Goal: Navigation & Orientation: Find specific page/section

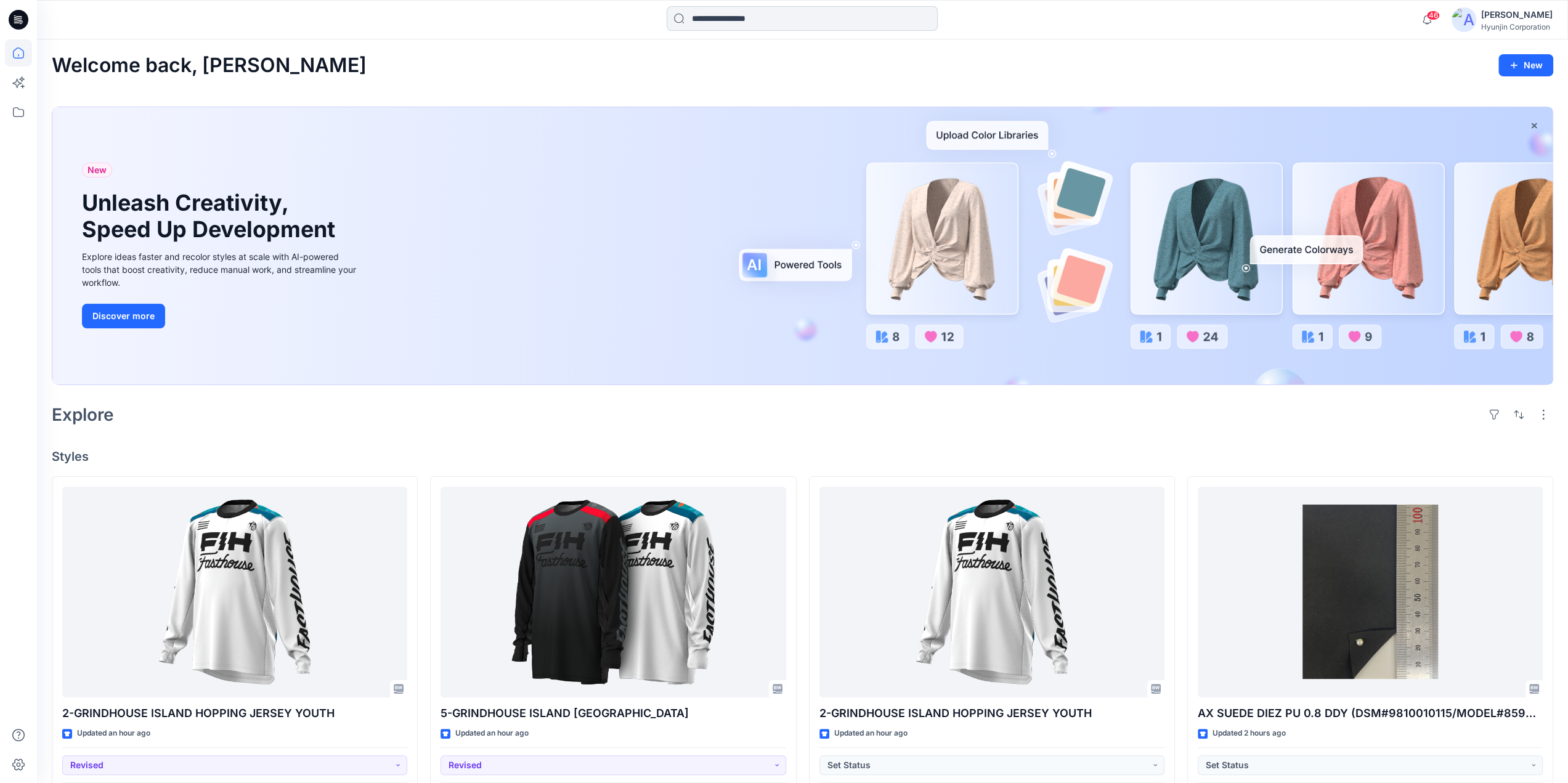
click at [720, 24] on input at bounding box center [801, 18] width 271 height 24
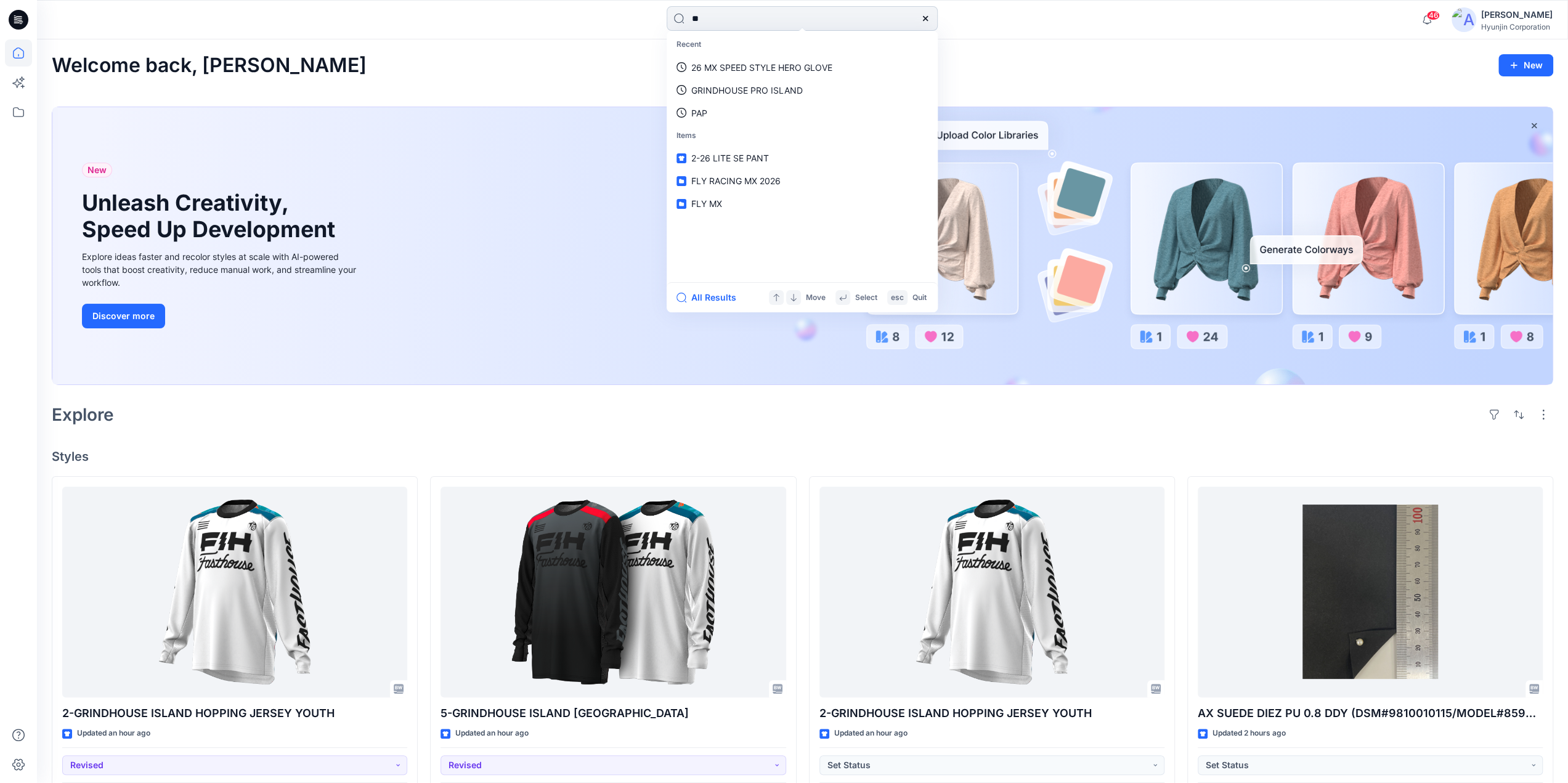
type input "***"
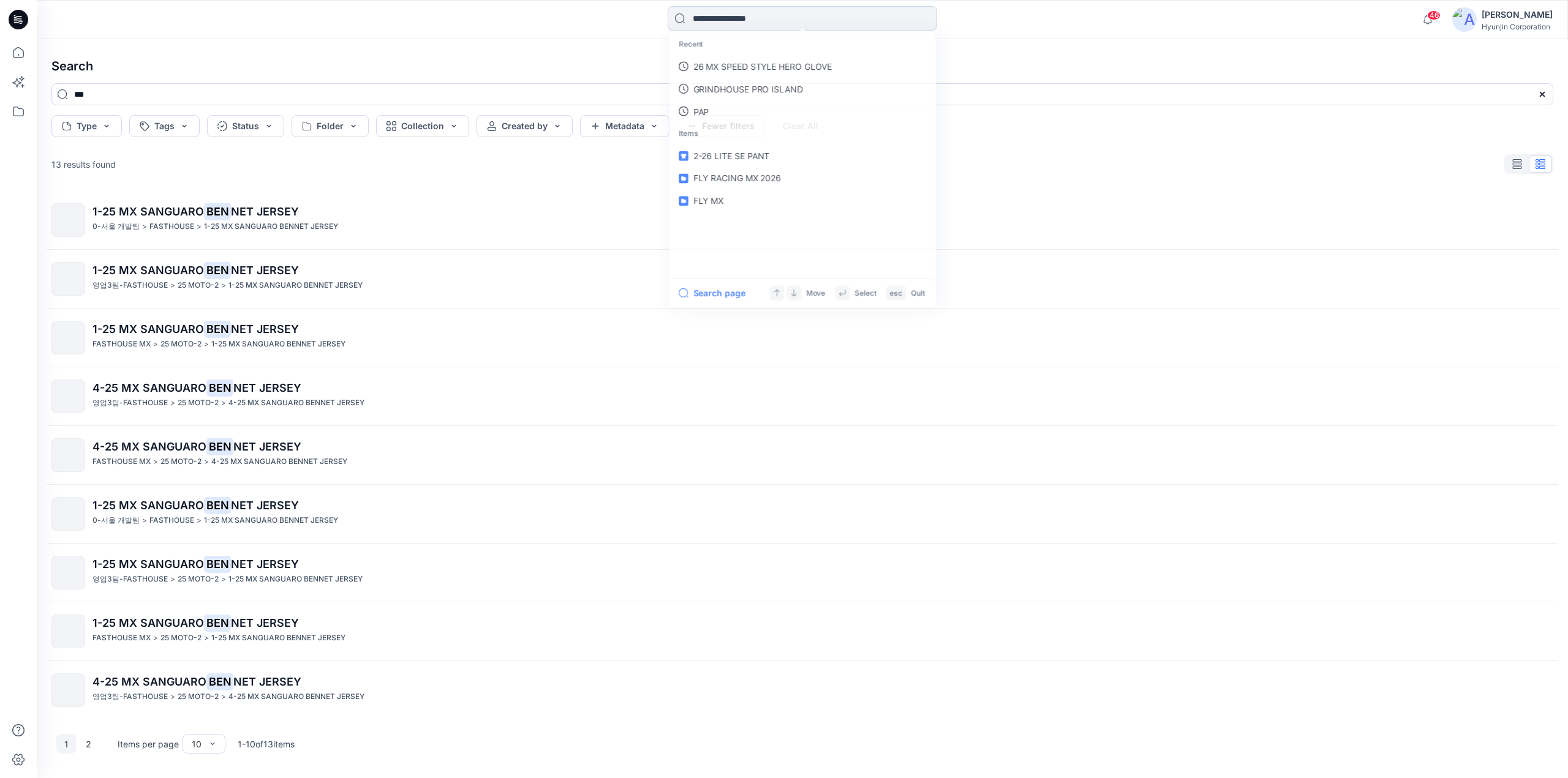
click at [755, 24] on input at bounding box center [802, 18] width 269 height 24
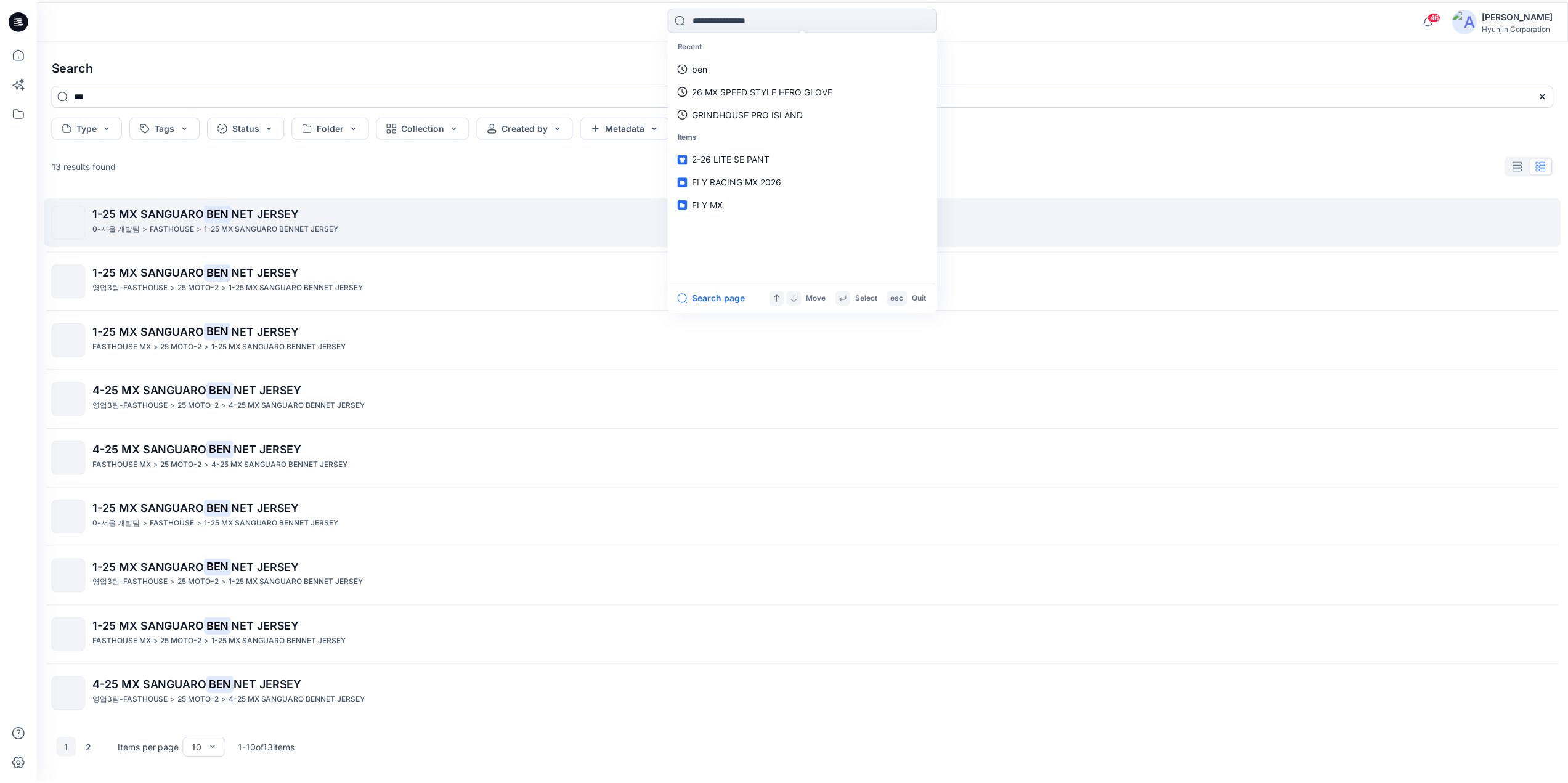
scroll to position [57, 0]
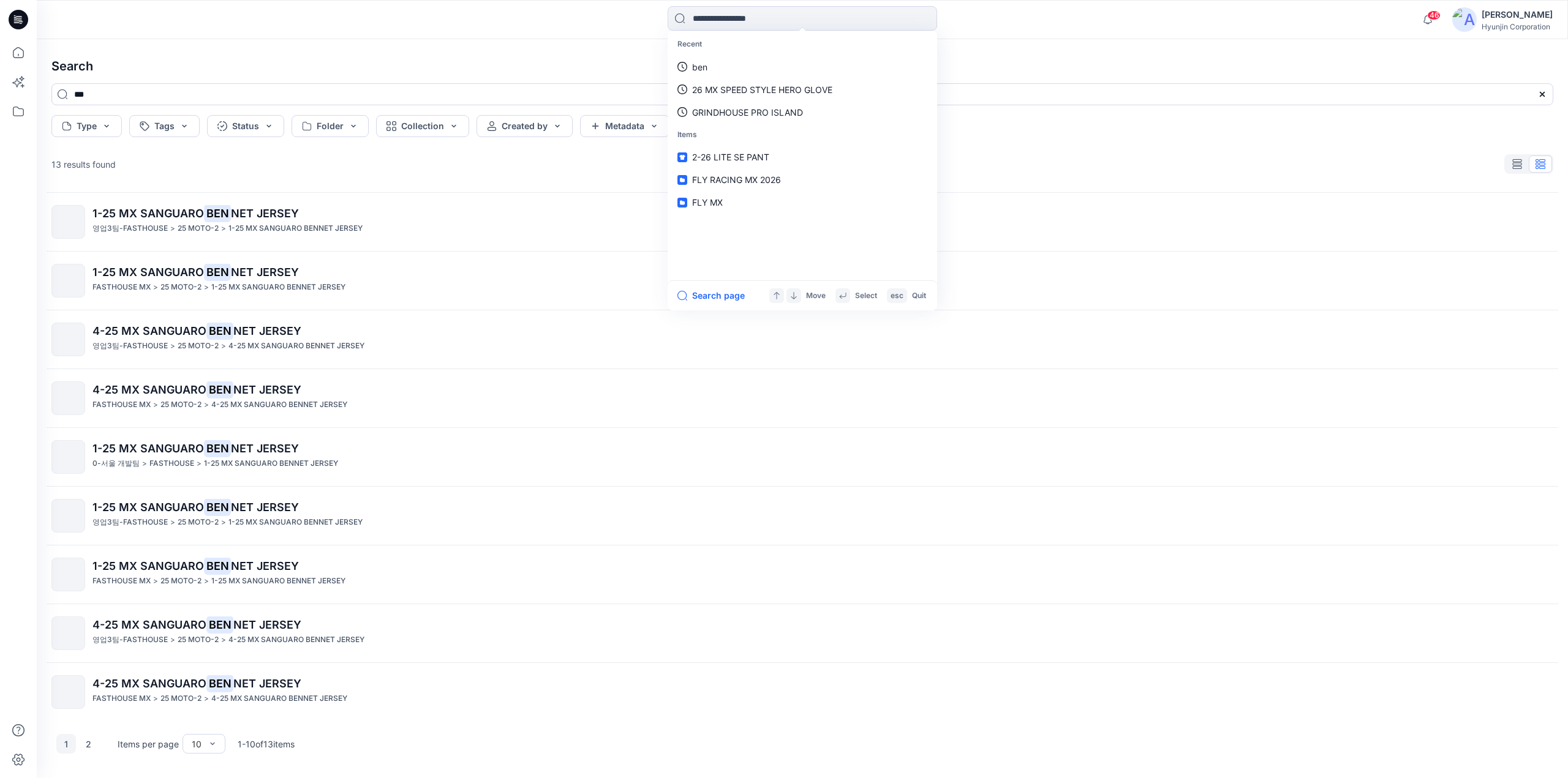
click at [396, 68] on h4 "Search" at bounding box center [803, 66] width 1521 height 34
click at [17, 114] on icon at bounding box center [18, 111] width 27 height 27
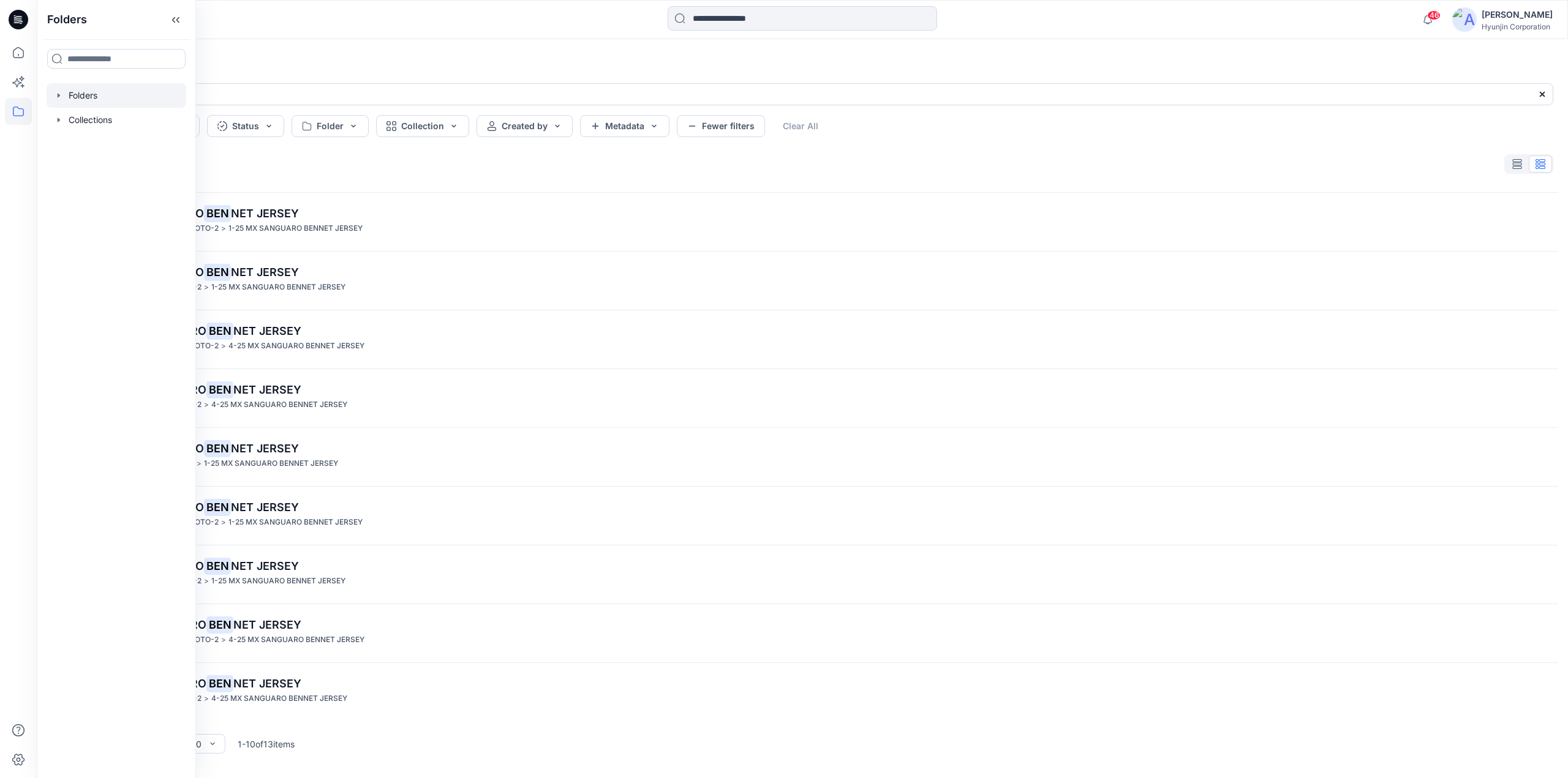
click at [94, 99] on div at bounding box center [116, 95] width 140 height 24
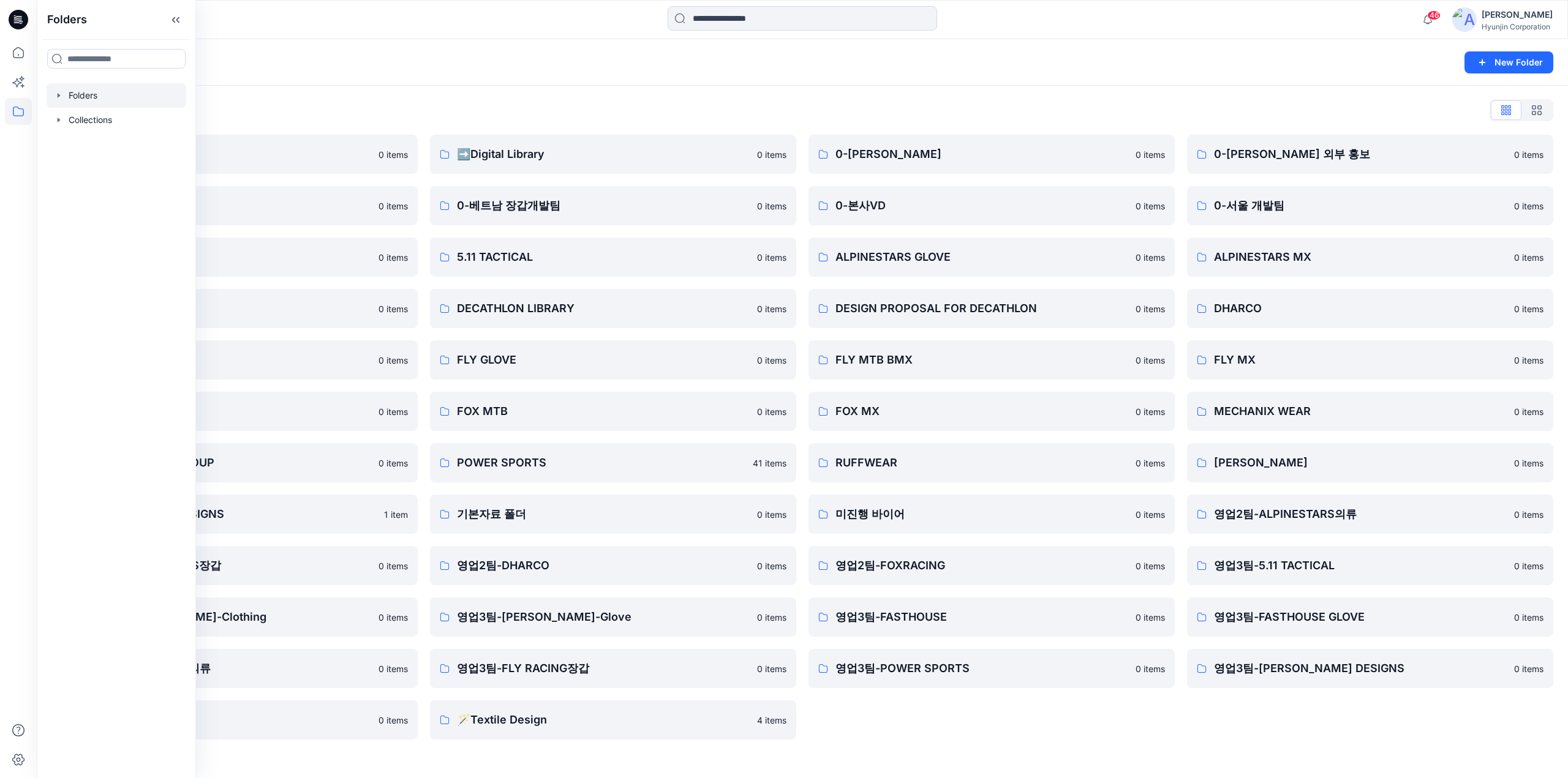
click at [864, 98] on div "Folders List ♻️Project 0 items 0-베트남 의류개발팀 0 items 0-서울 디자인팀 0 items DECATHLON …" at bounding box center [802, 420] width 1531 height 669
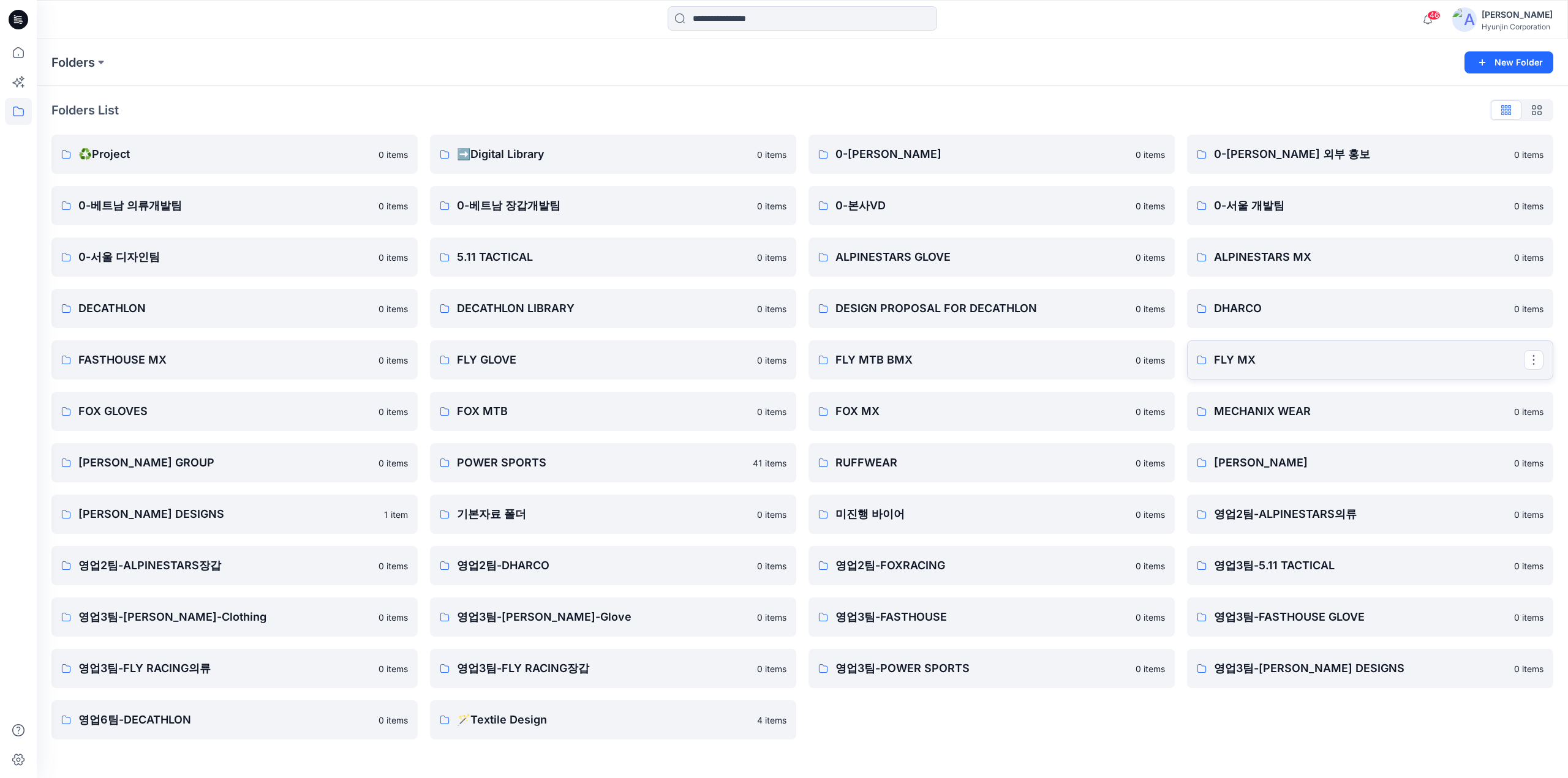
click at [1278, 370] on link "FLY MX" at bounding box center [1370, 360] width 366 height 39
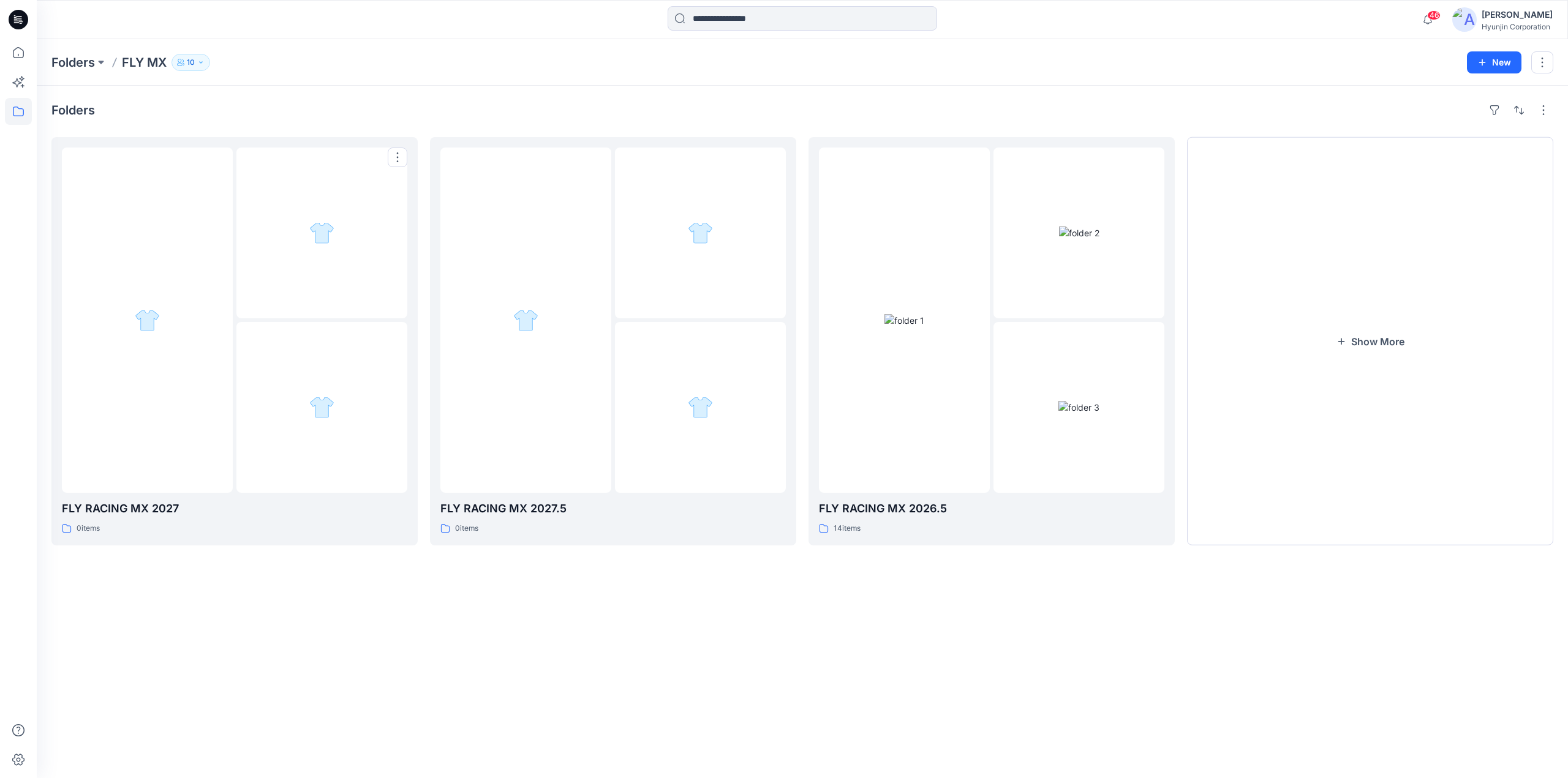
click at [123, 260] on div at bounding box center [147, 320] width 171 height 345
click at [1347, 368] on button "Show More" at bounding box center [1370, 341] width 366 height 409
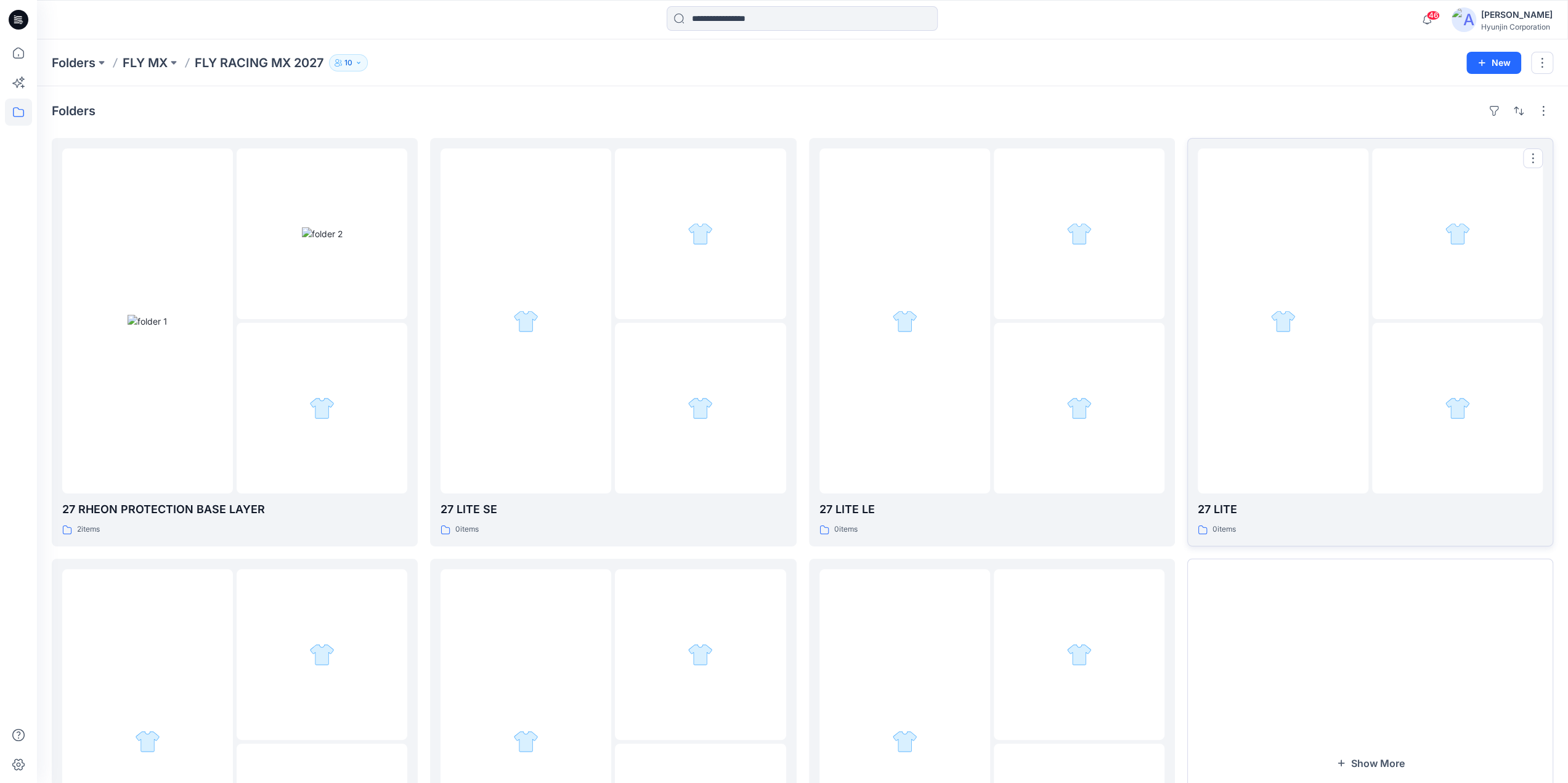
click at [1281, 406] on div at bounding box center [1283, 321] width 171 height 345
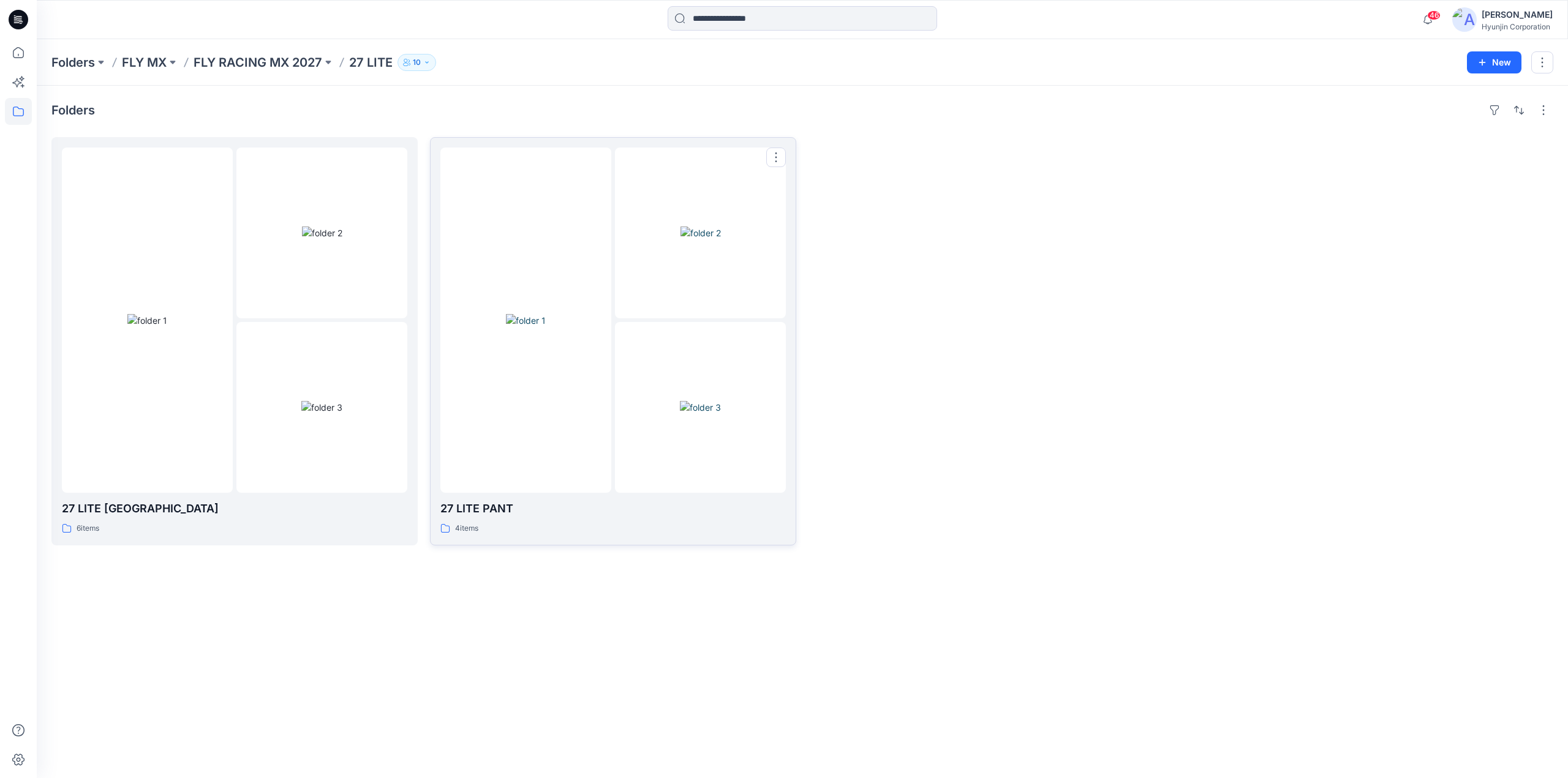
click at [600, 435] on div at bounding box center [526, 320] width 171 height 345
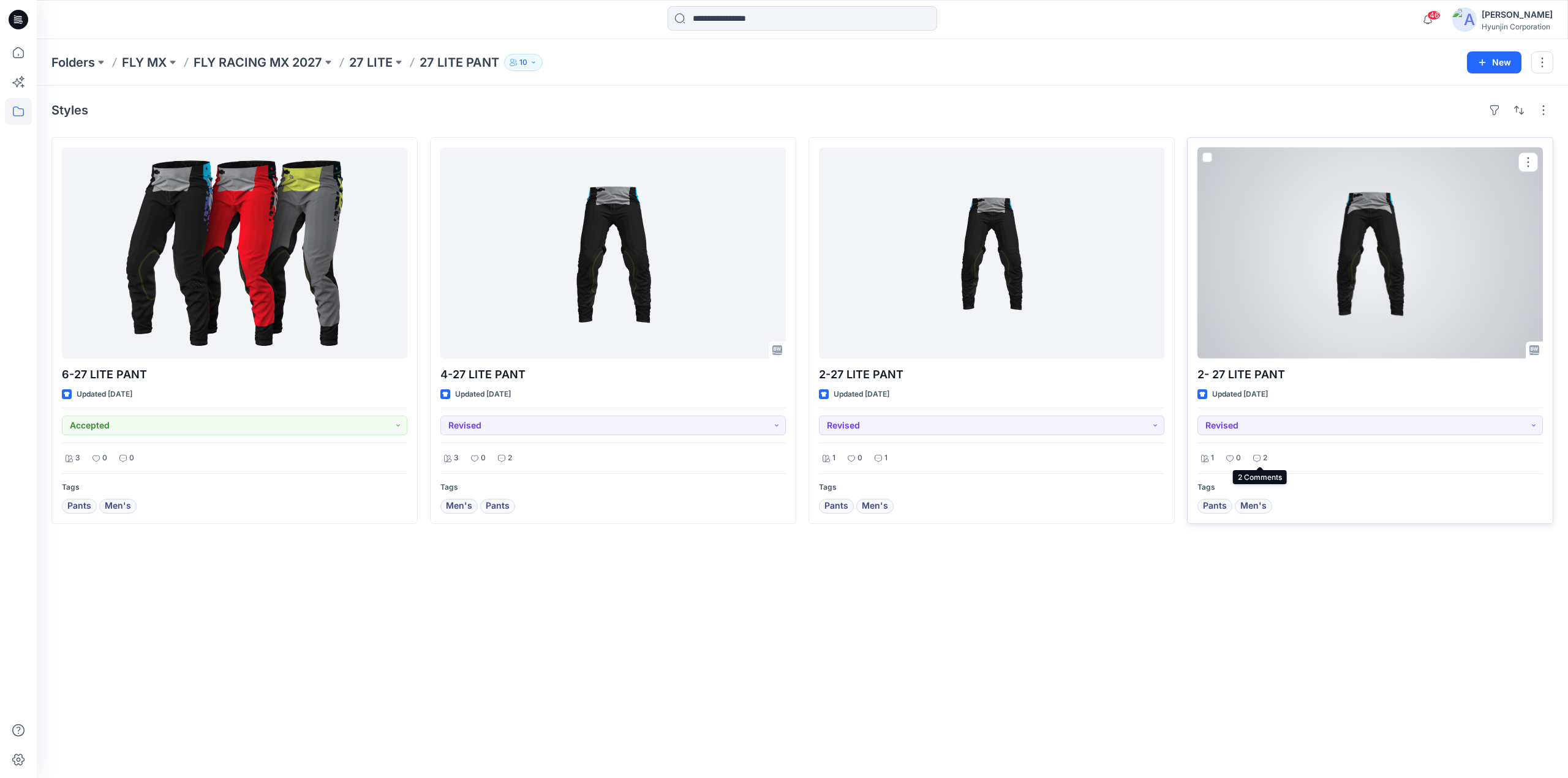
click at [1266, 456] on p "2" at bounding box center [1265, 458] width 5 height 13
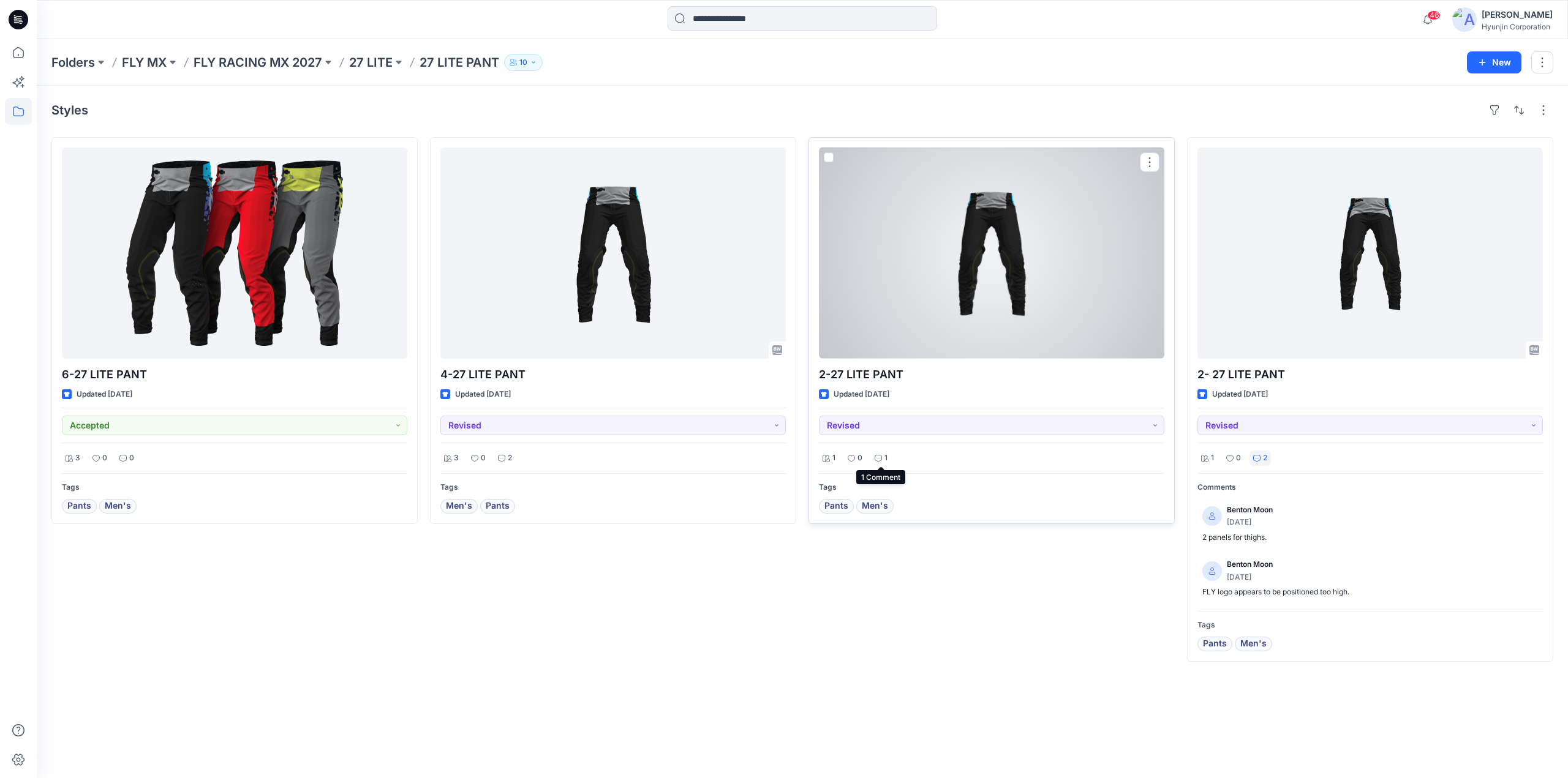
click at [883, 456] on div "1" at bounding box center [881, 458] width 20 height 15
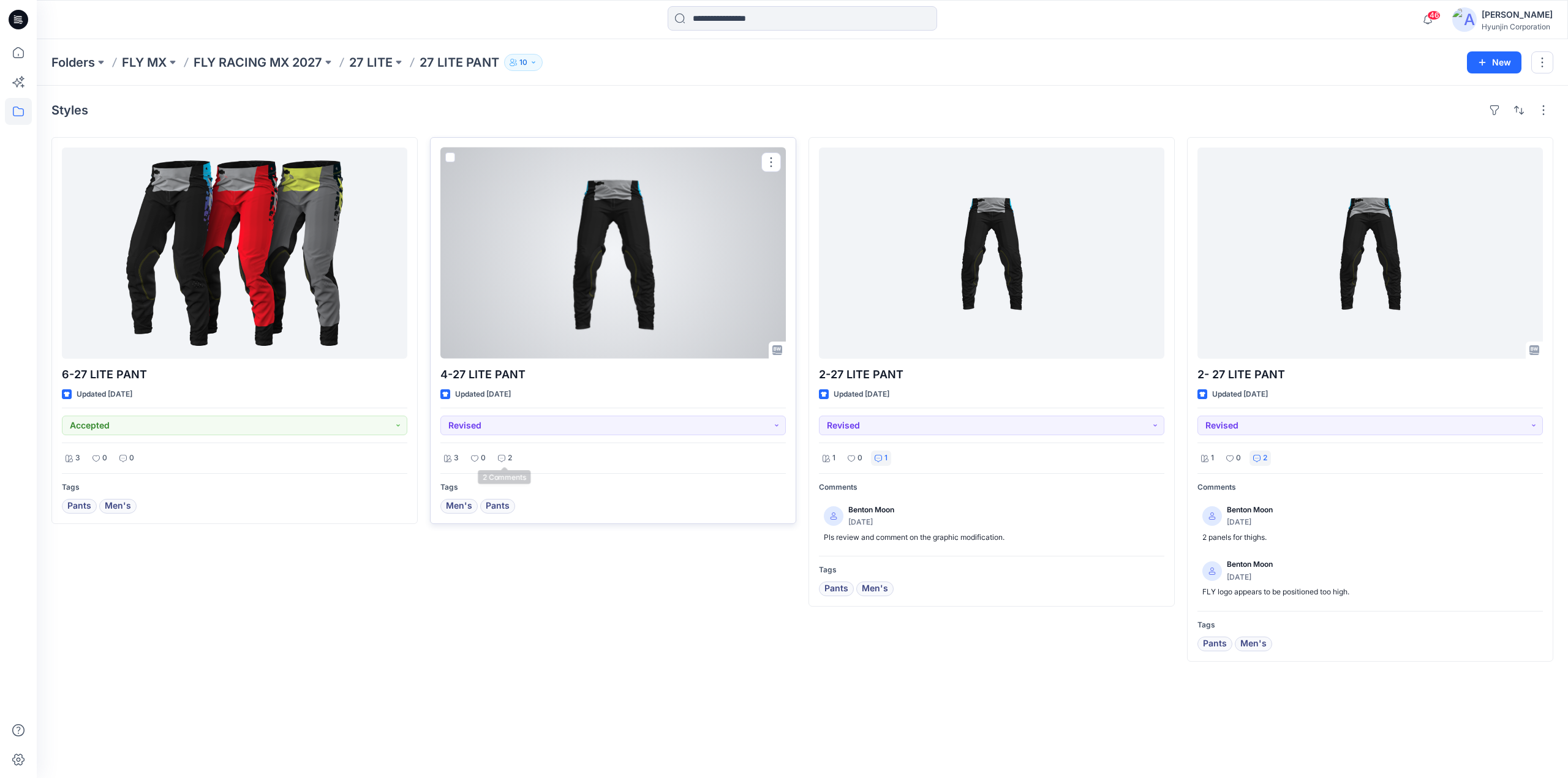
click at [511, 460] on p "2" at bounding box center [510, 458] width 5 height 13
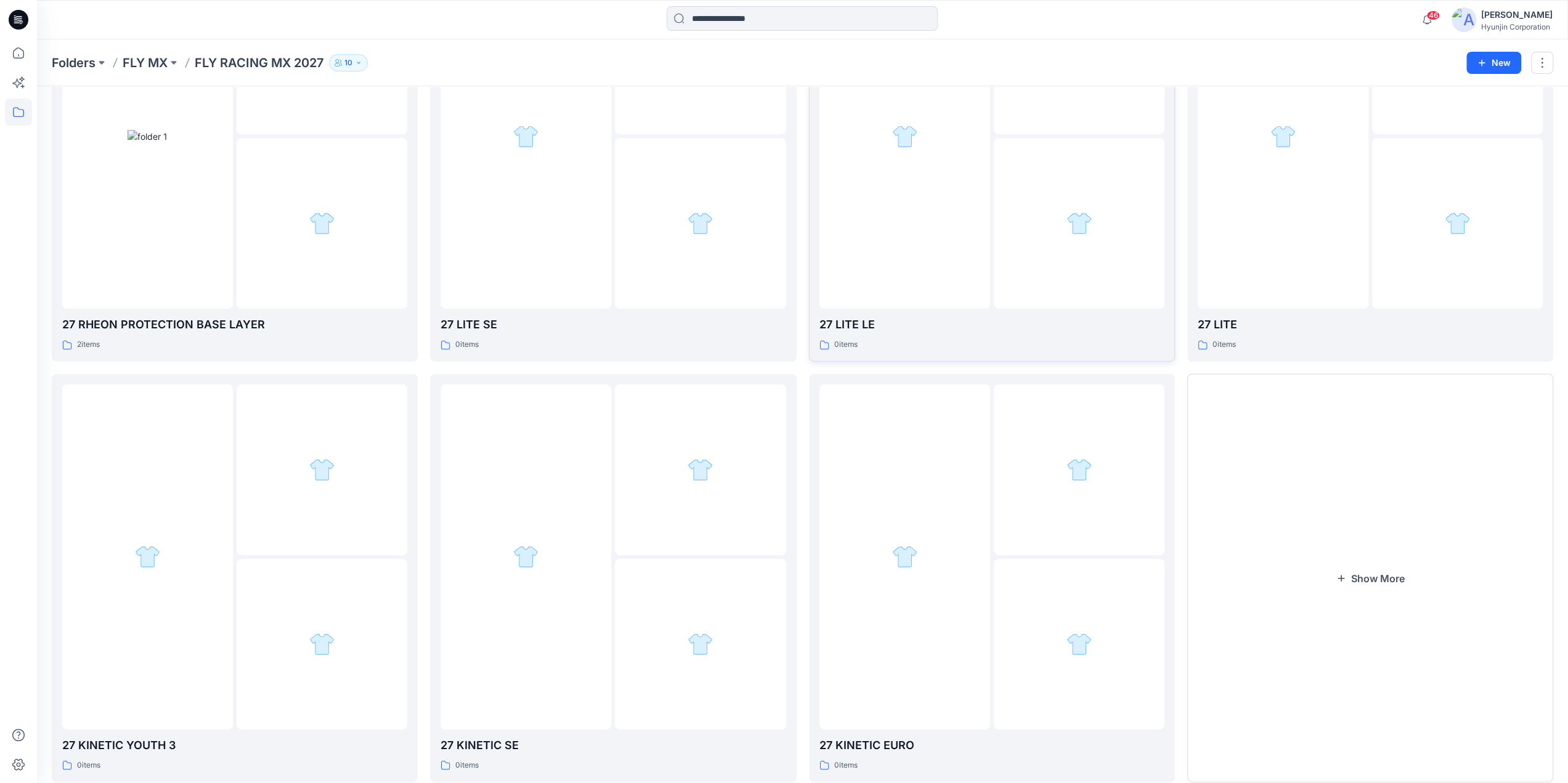
scroll to position [218, 0]
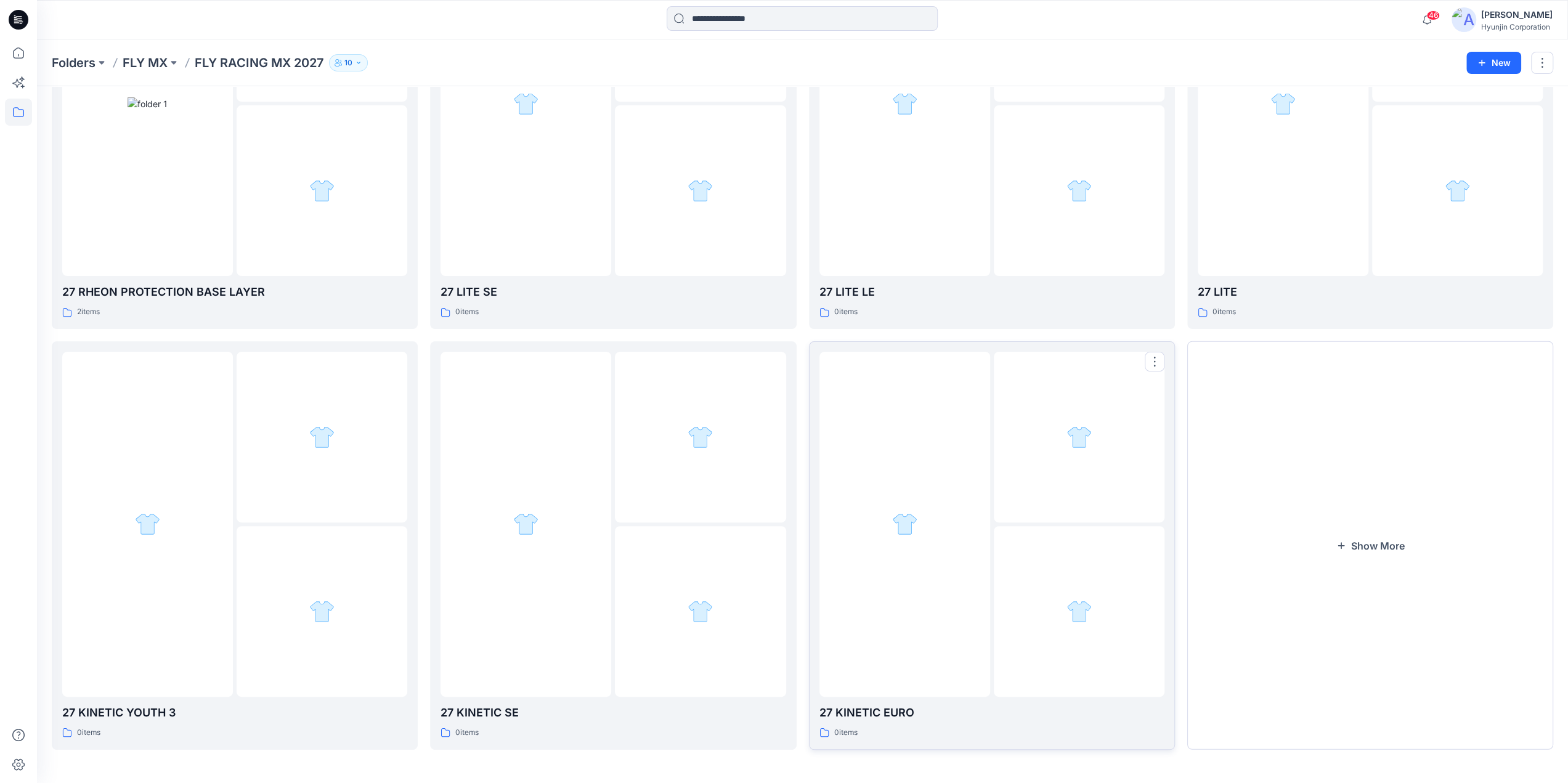
click at [1067, 507] on div at bounding box center [1079, 437] width 171 height 171
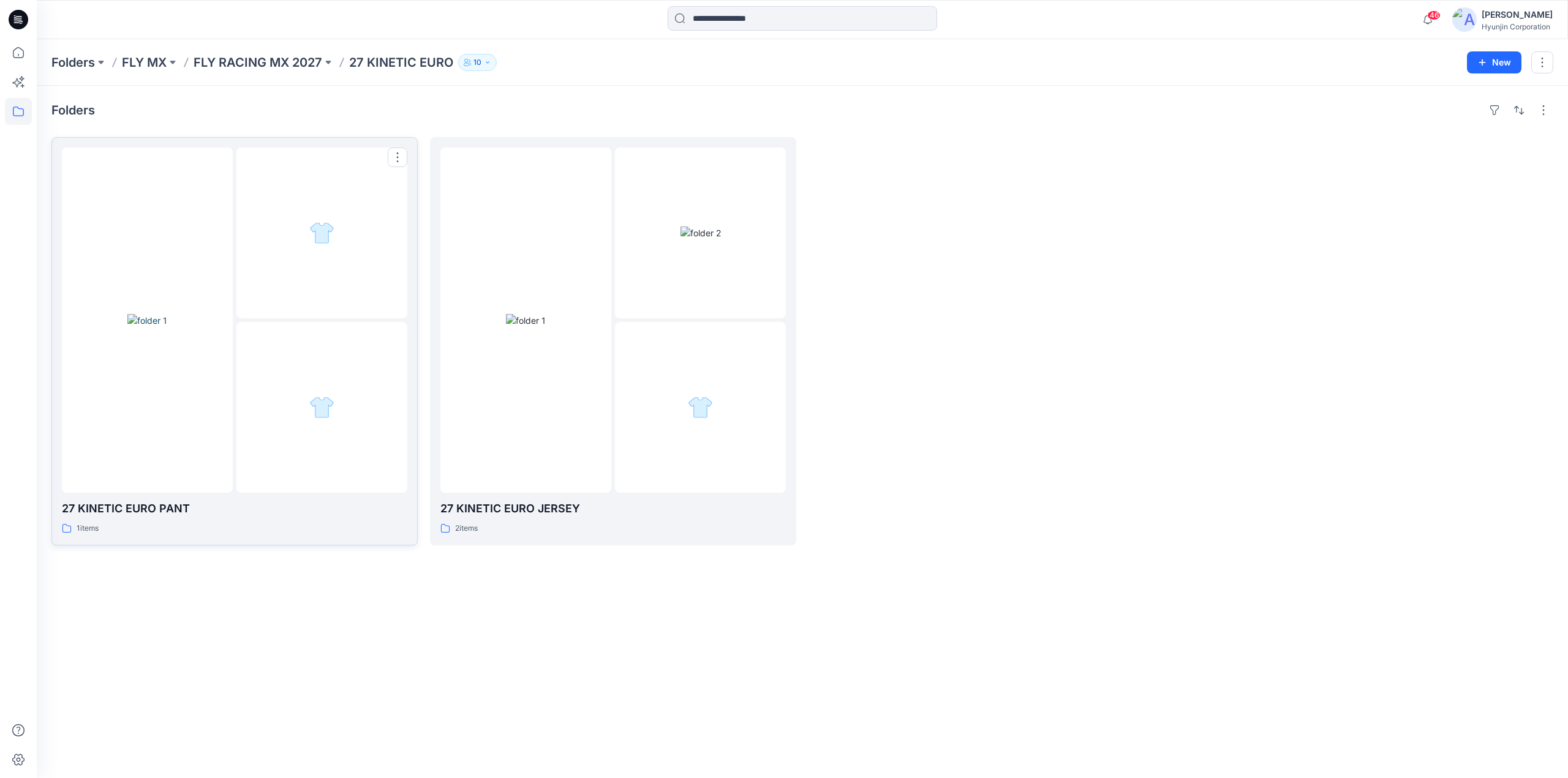
click at [208, 239] on div at bounding box center [147, 320] width 171 height 345
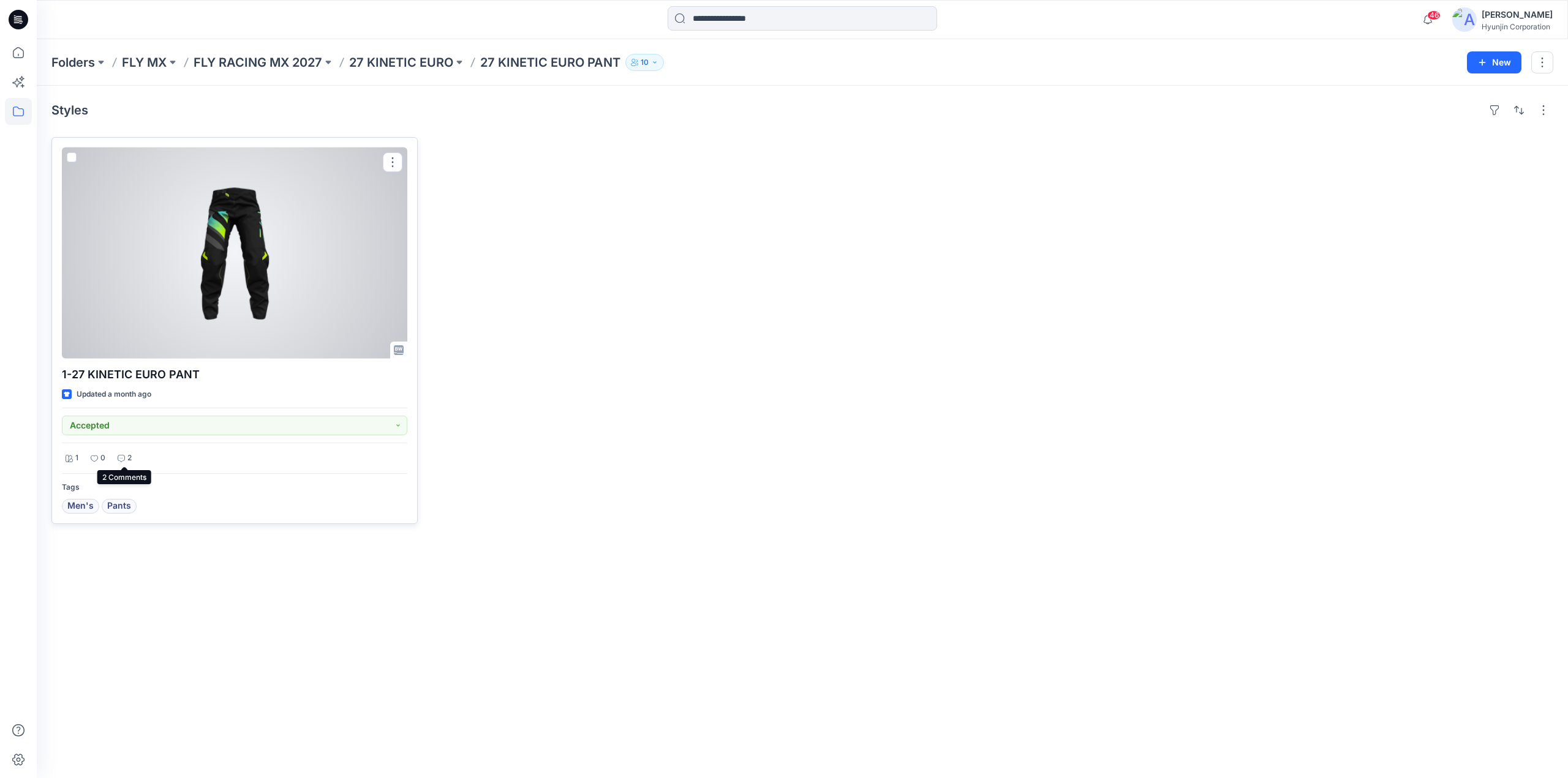
click at [124, 456] on icon at bounding box center [121, 458] width 7 height 7
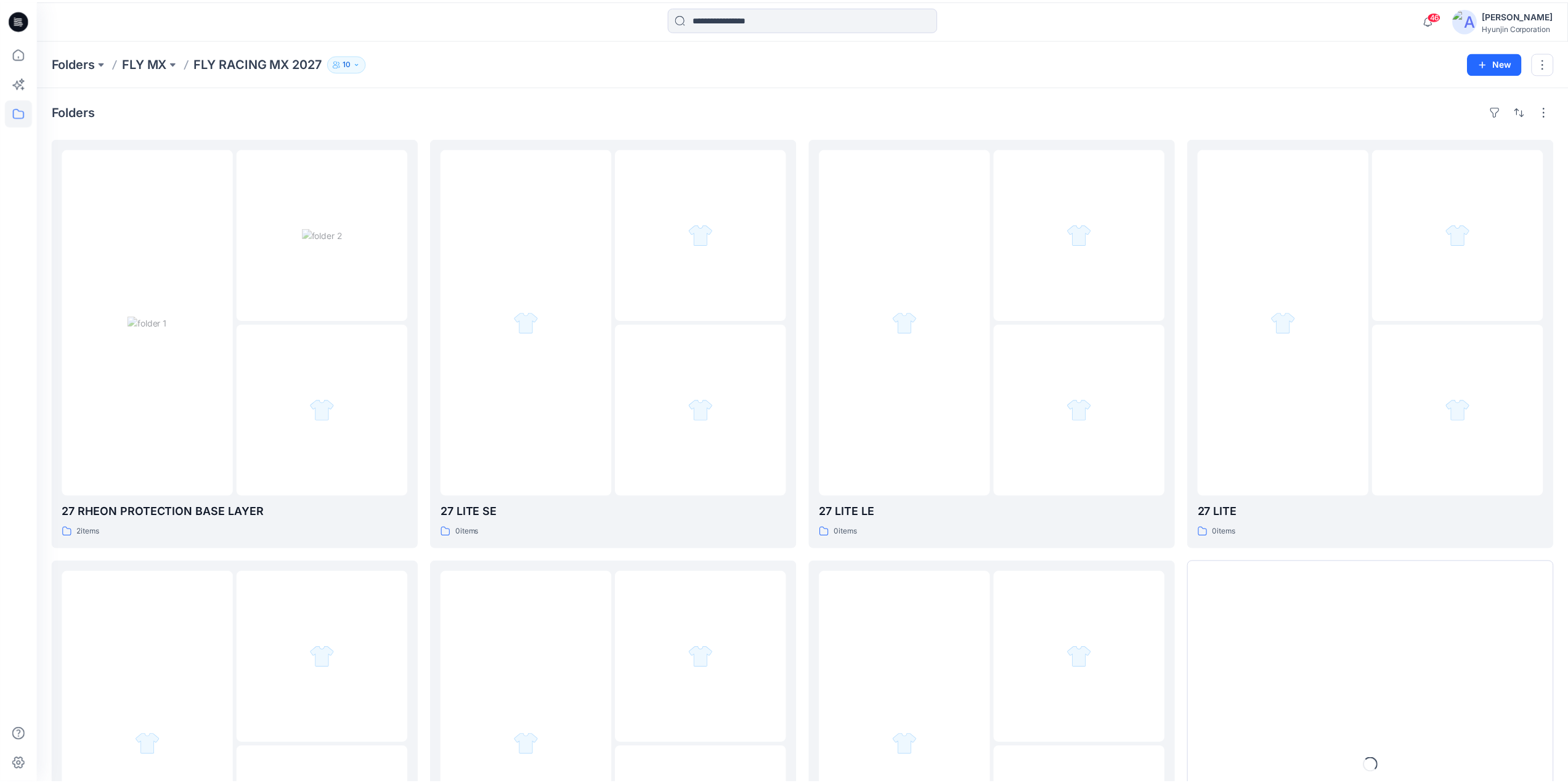
scroll to position [218, 0]
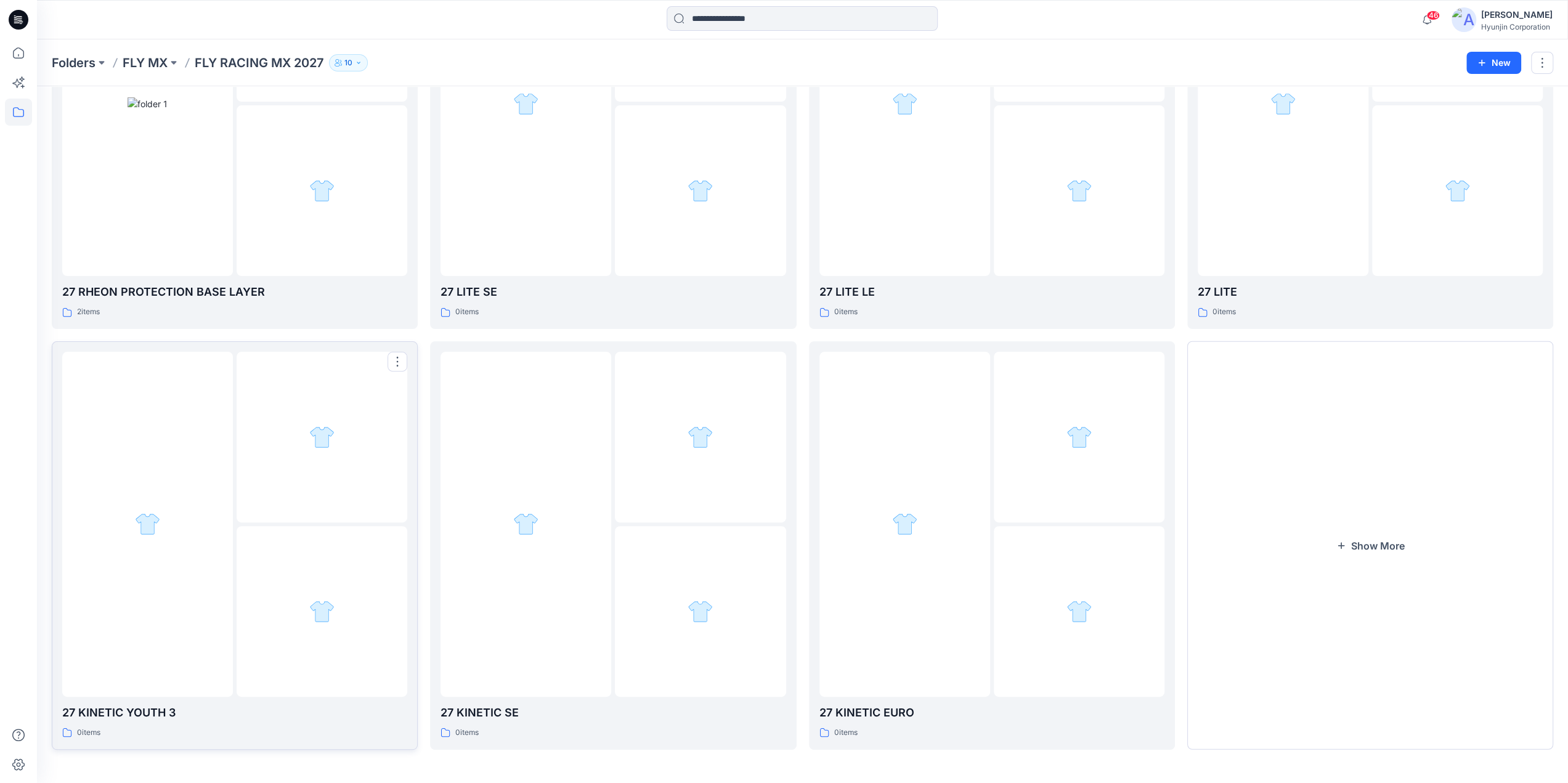
click at [282, 480] on div at bounding box center [322, 437] width 171 height 171
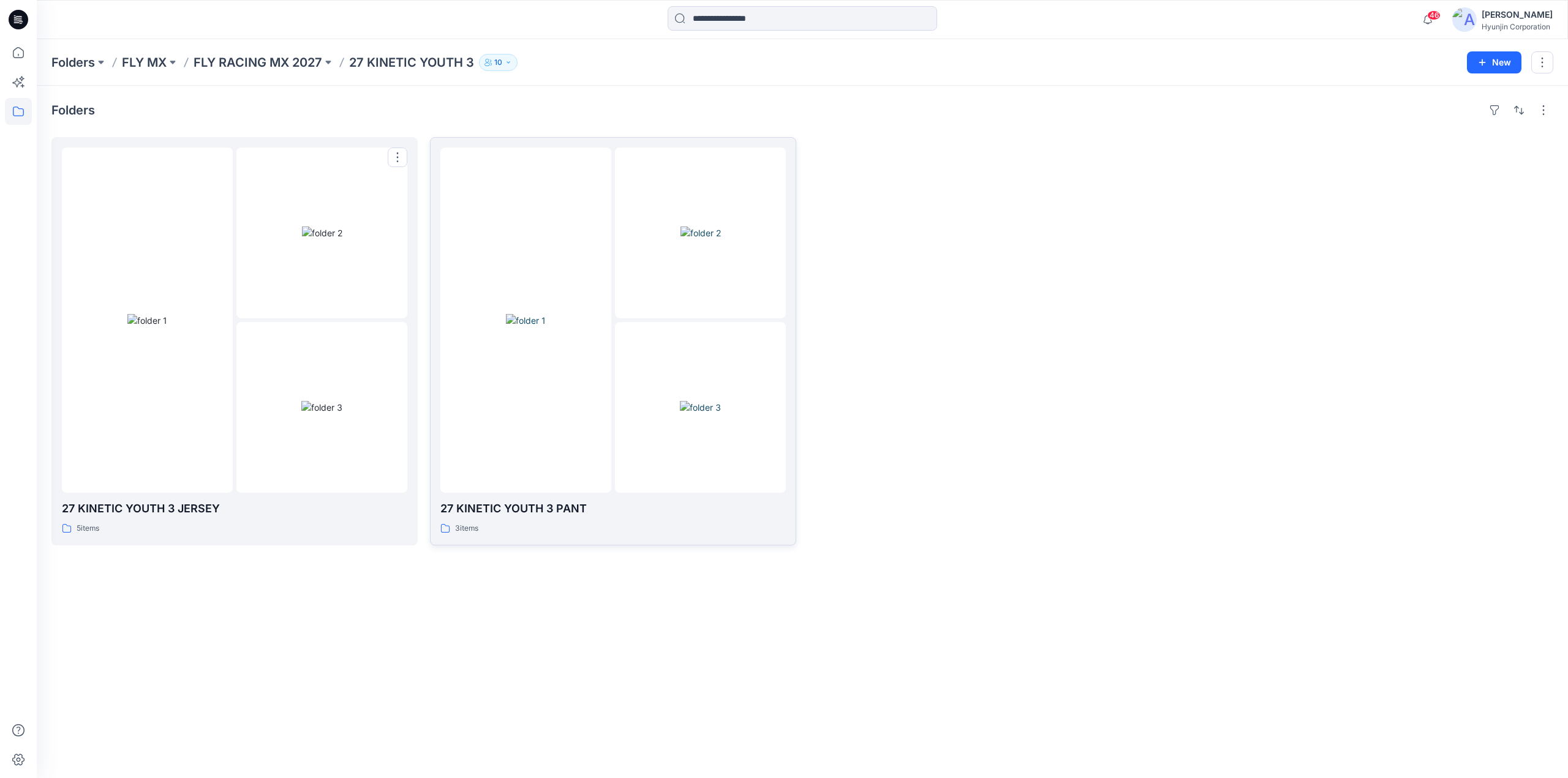
click at [482, 422] on div at bounding box center [526, 320] width 171 height 345
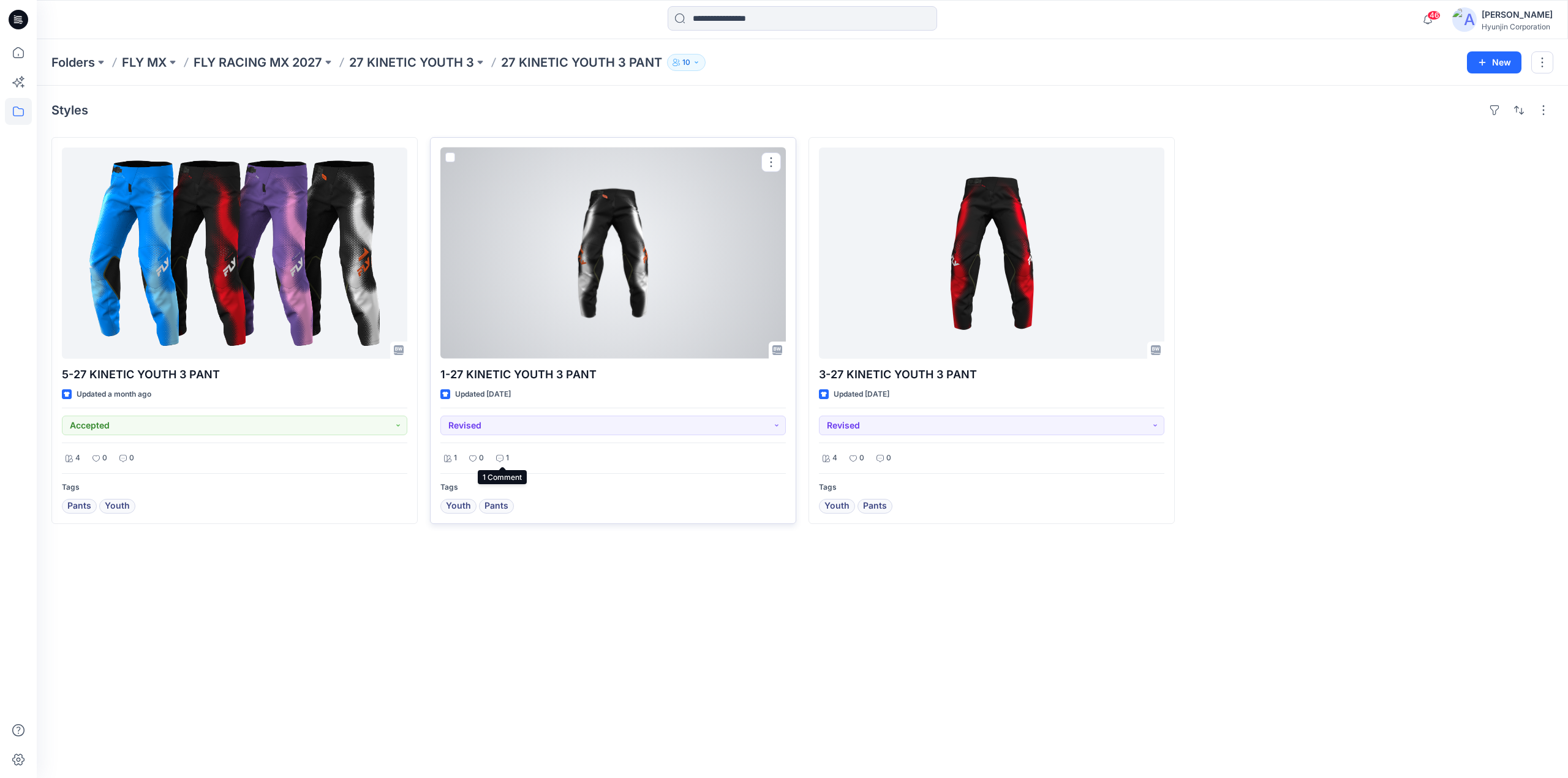
click at [509, 456] on div "1" at bounding box center [503, 458] width 20 height 15
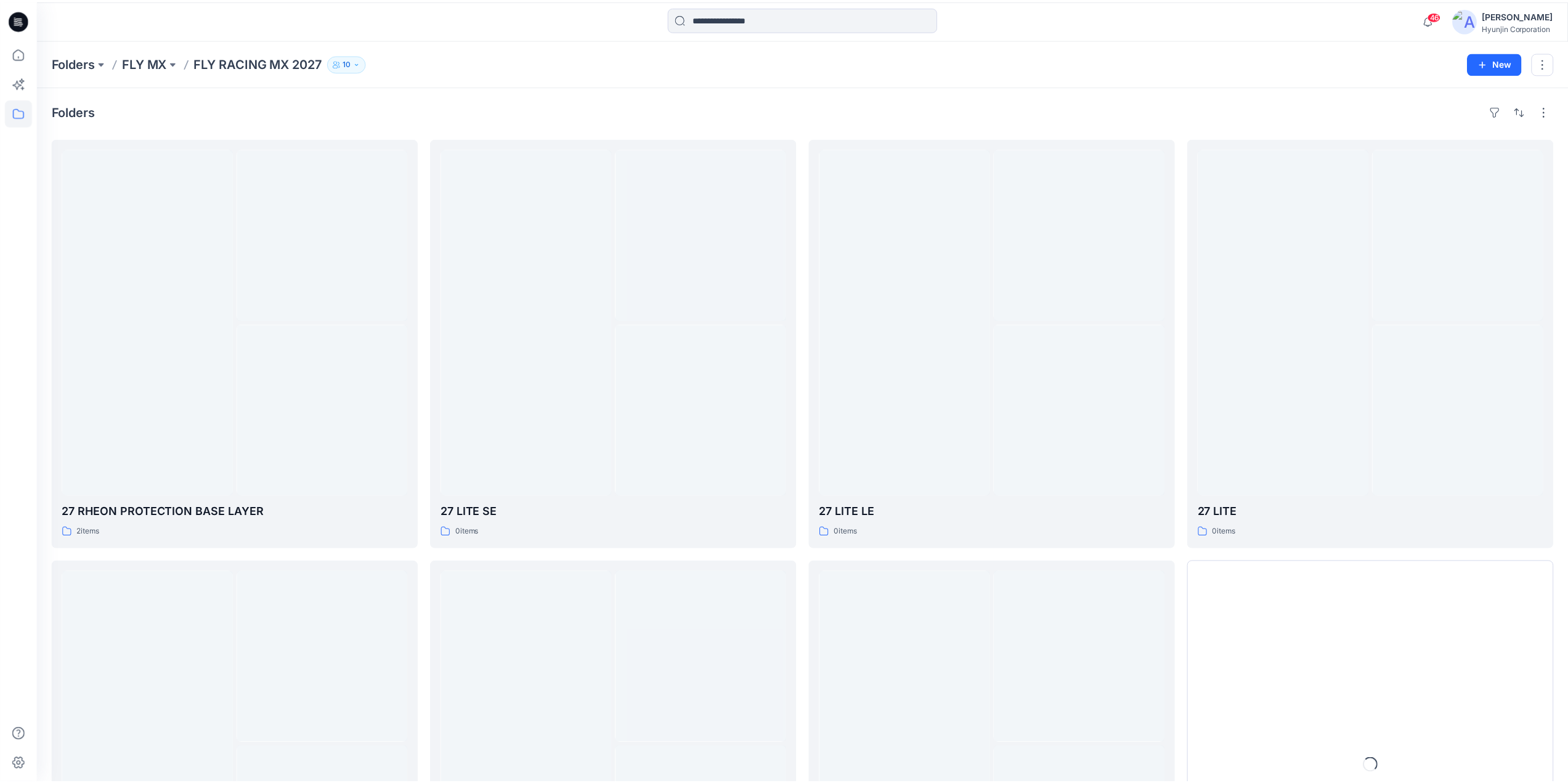
scroll to position [218, 0]
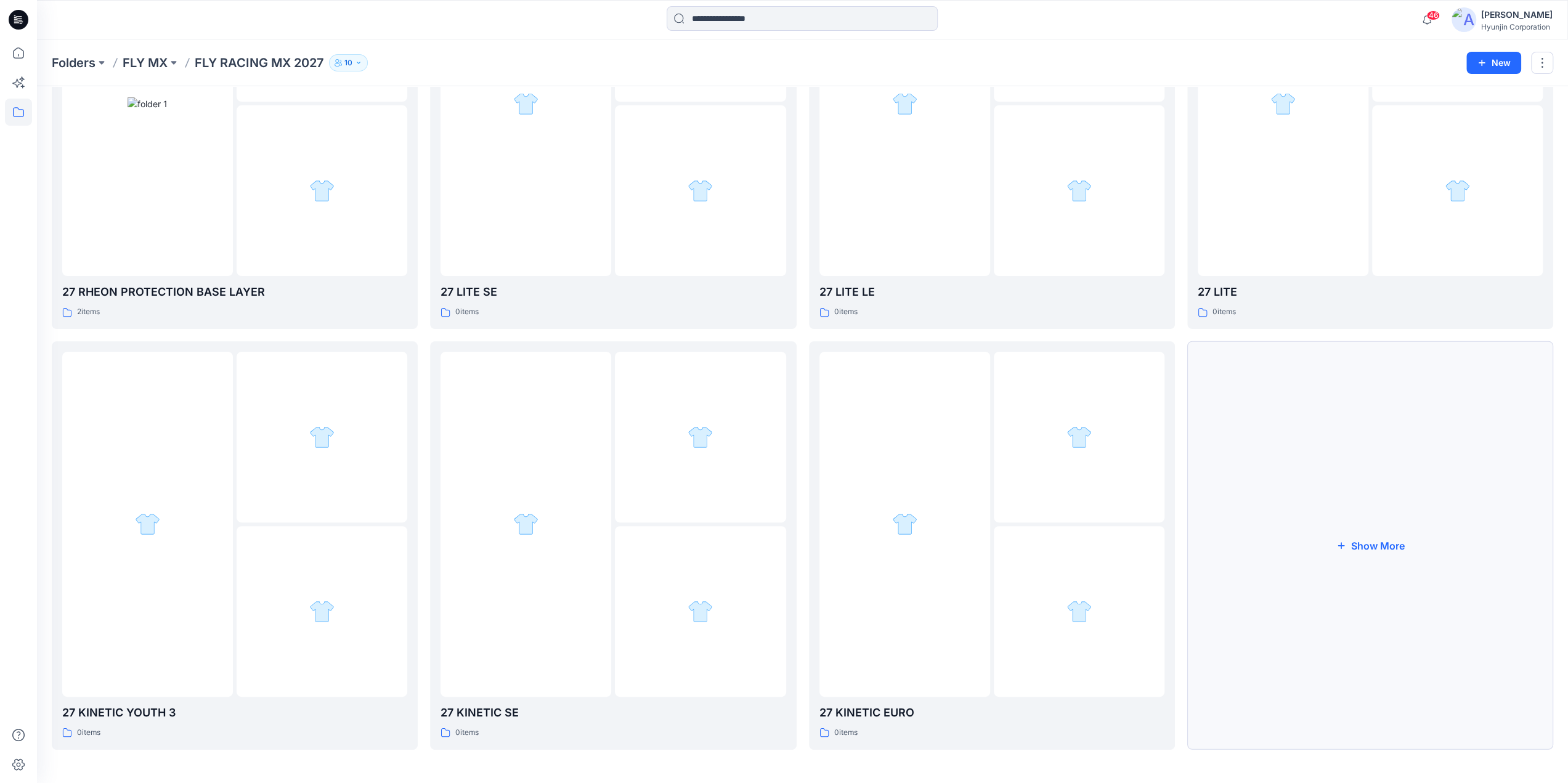
click at [1300, 521] on button "Show More" at bounding box center [1370, 546] width 366 height 409
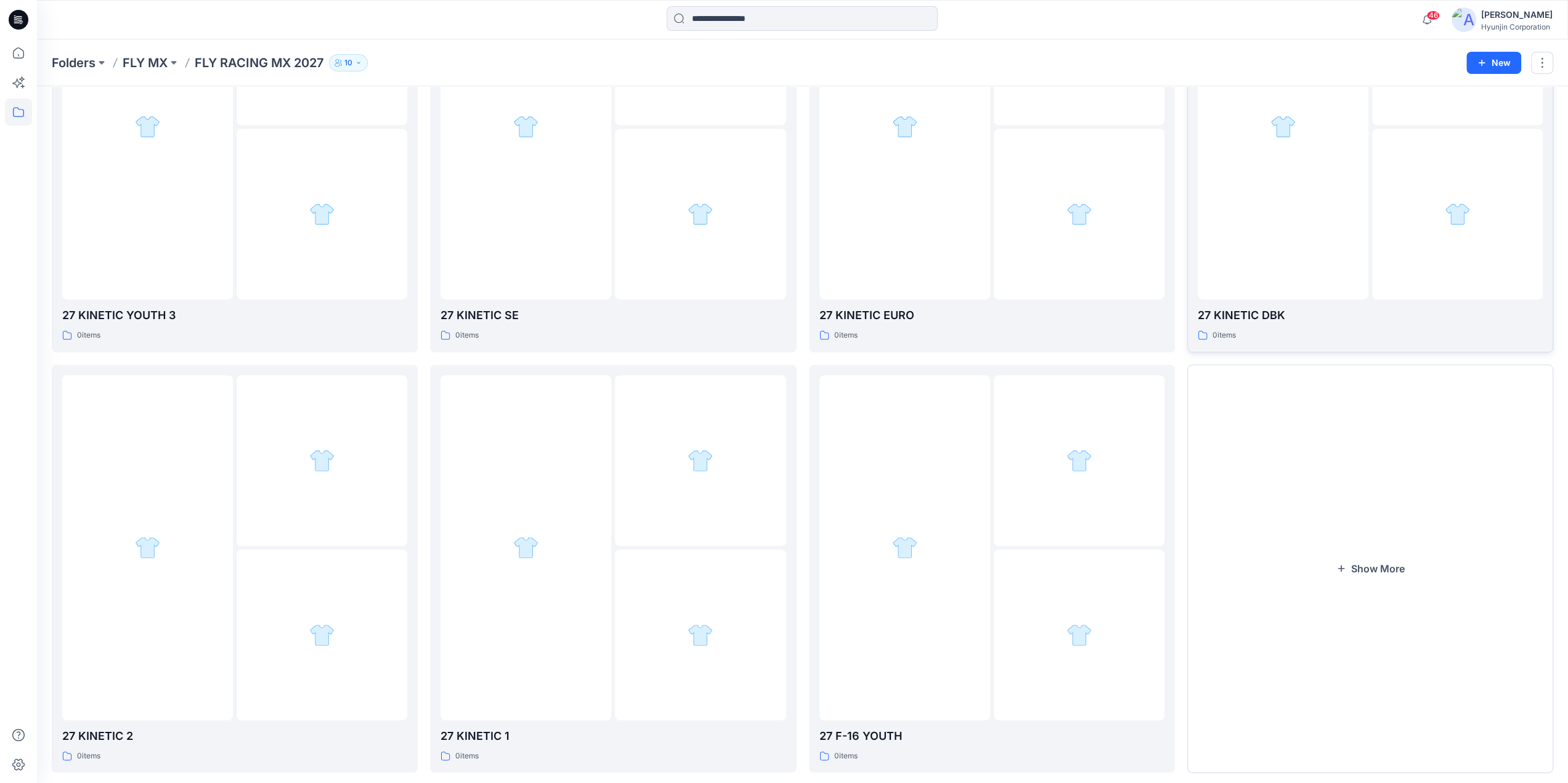
scroll to position [638, 0]
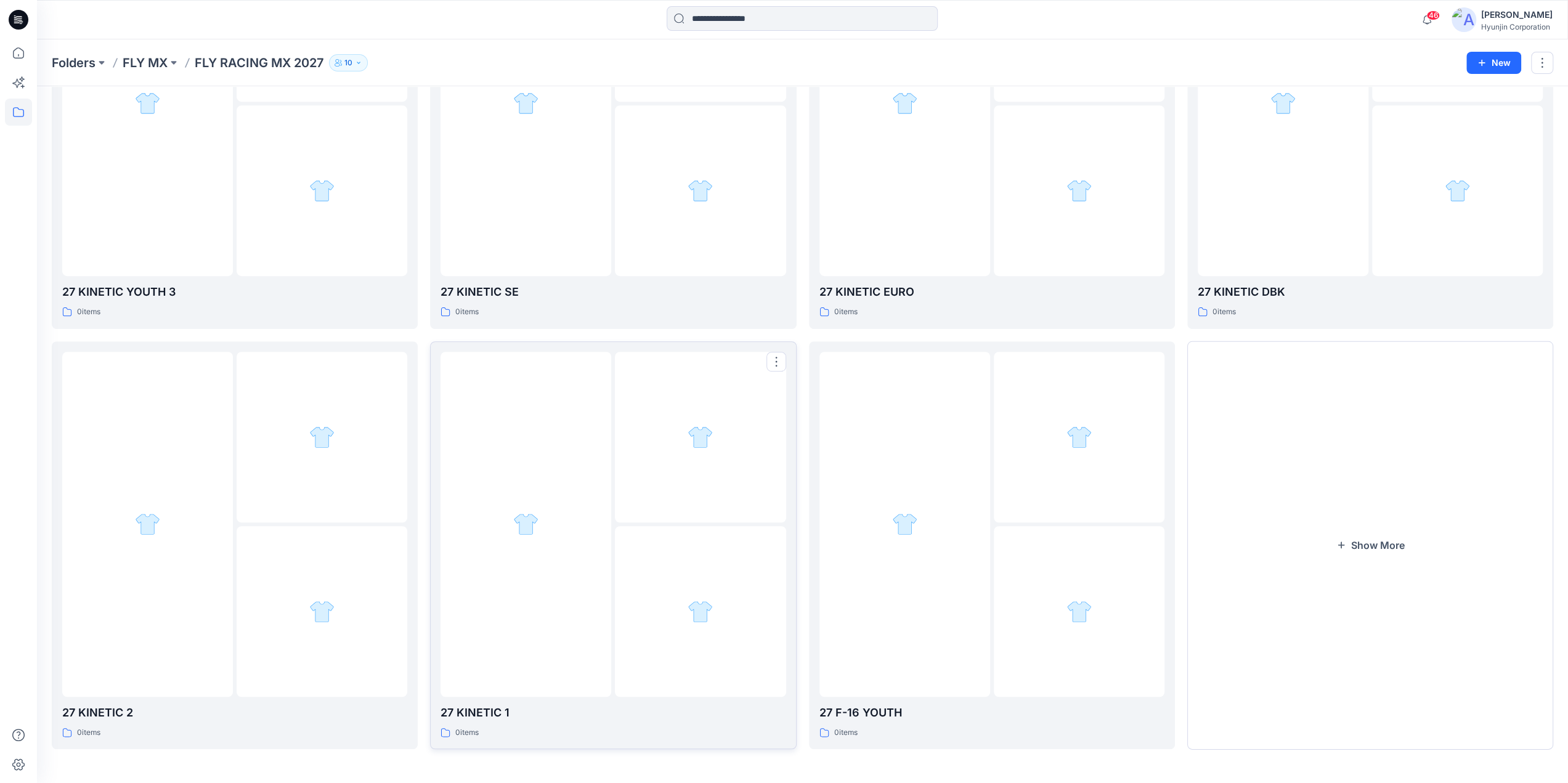
click at [531, 567] on div at bounding box center [525, 525] width 171 height 345
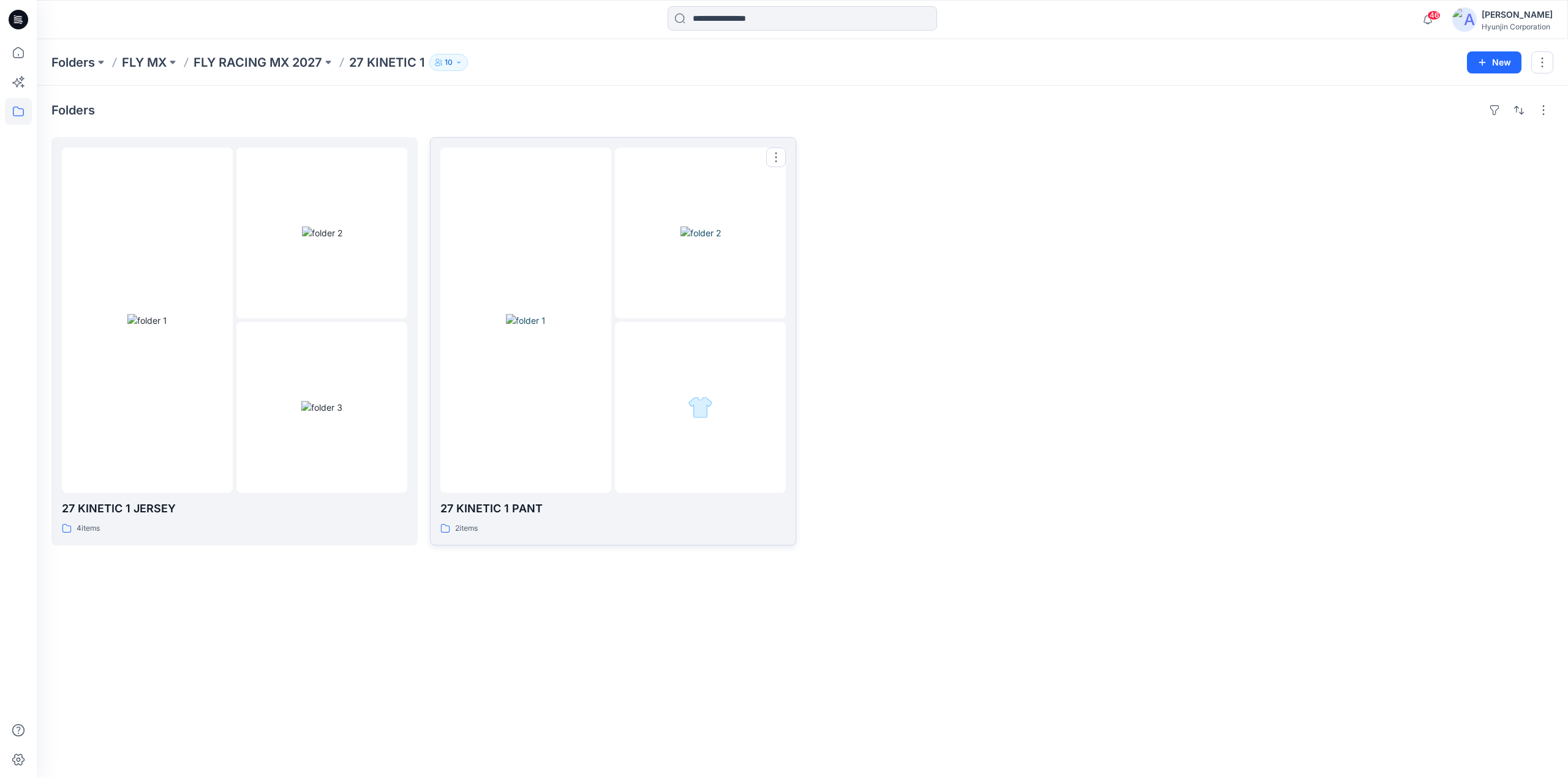
click at [596, 374] on div at bounding box center [526, 320] width 171 height 345
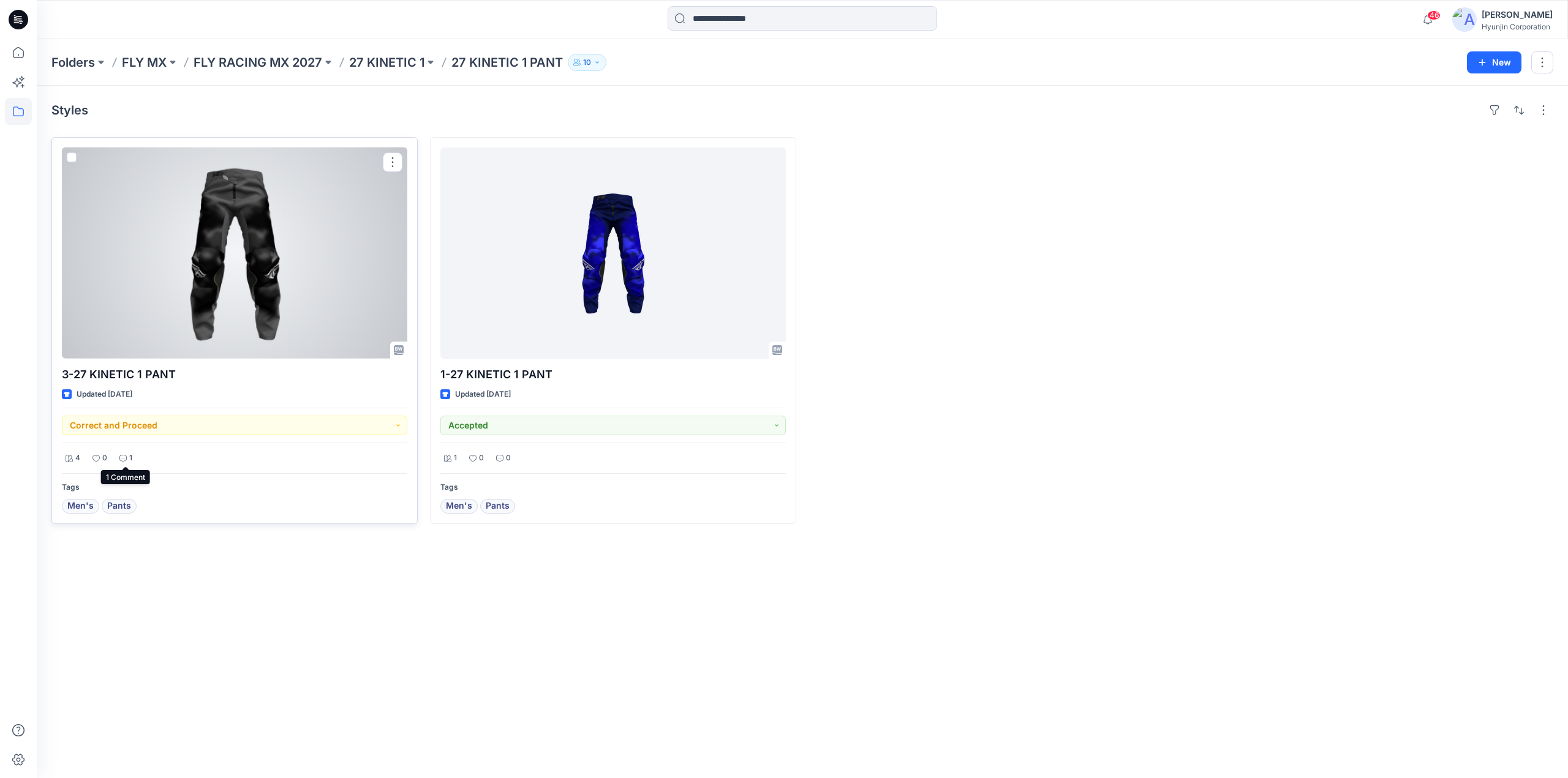
click at [129, 461] on p "1" at bounding box center [130, 458] width 3 height 13
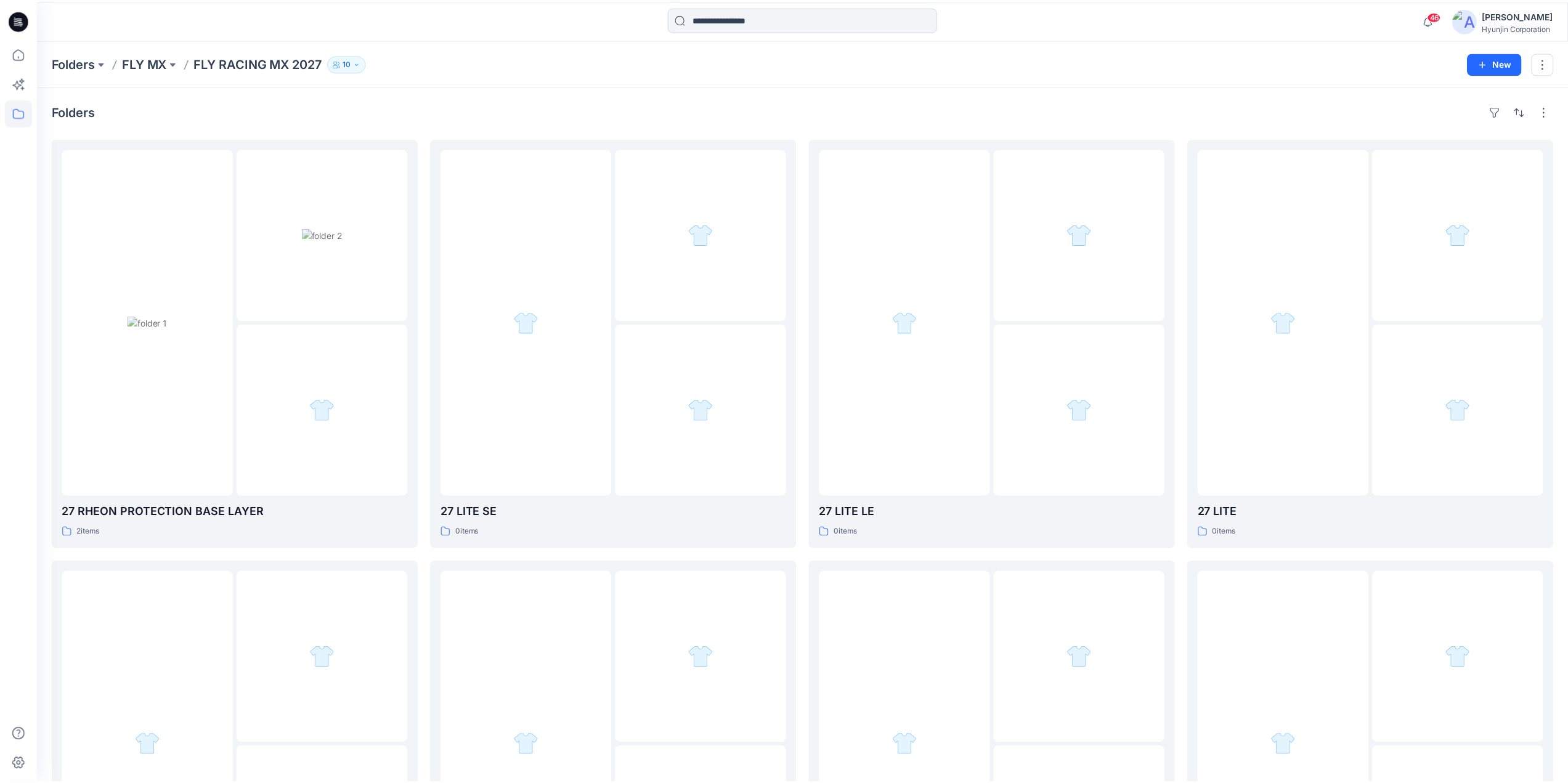
scroll to position [638, 0]
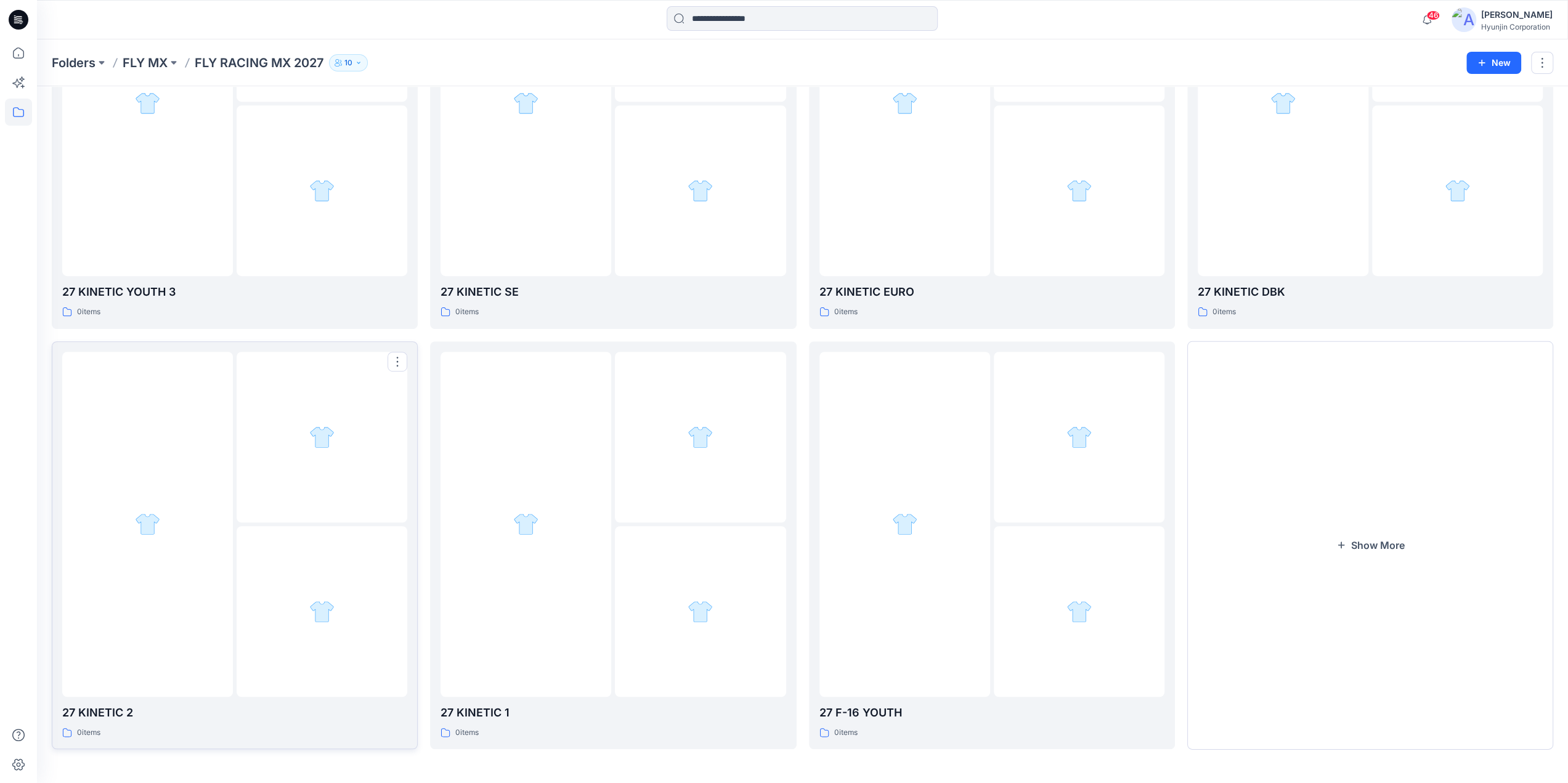
click at [226, 604] on div at bounding box center [147, 525] width 171 height 345
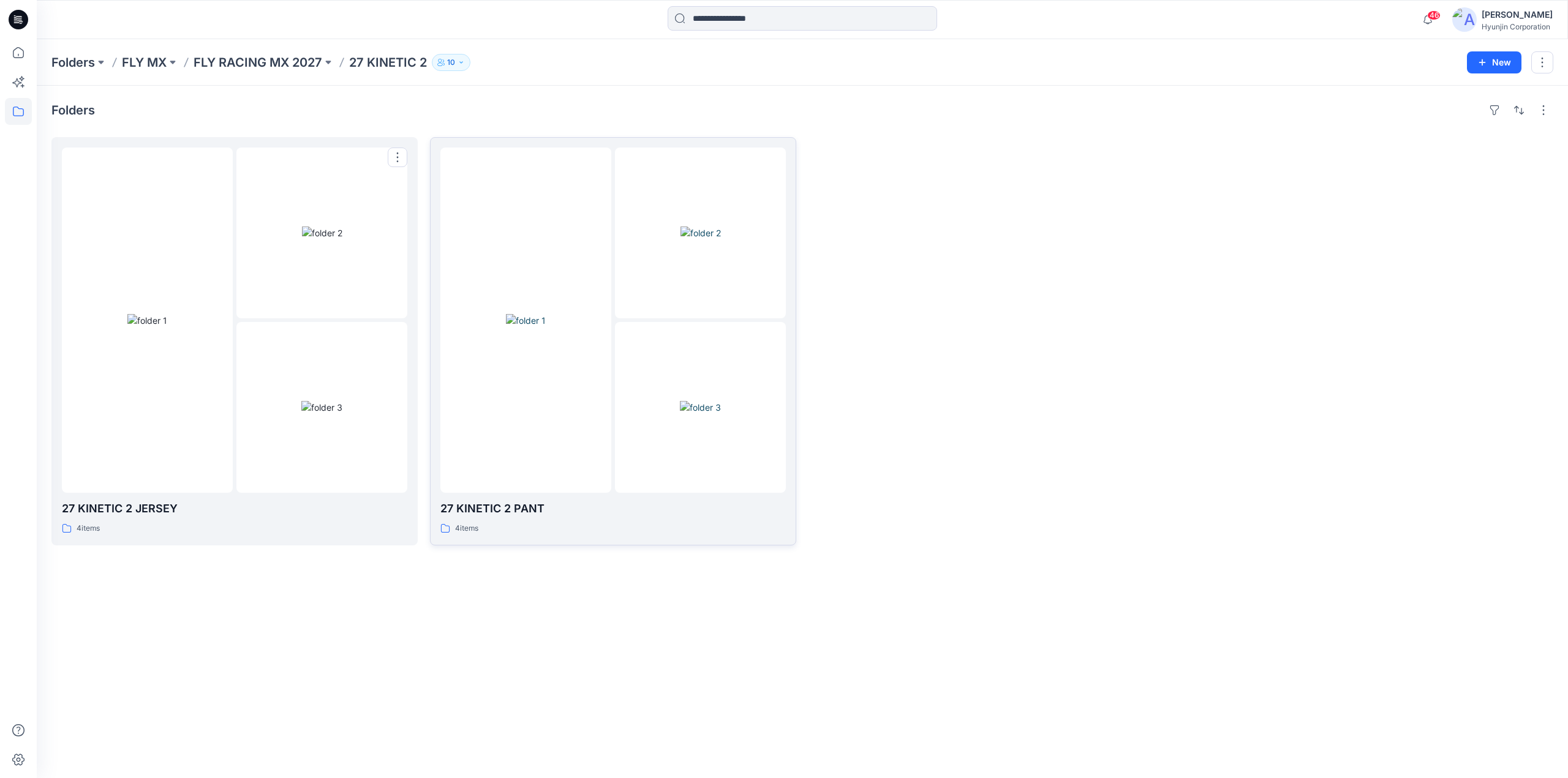
click at [546, 327] on img at bounding box center [526, 321] width 40 height 13
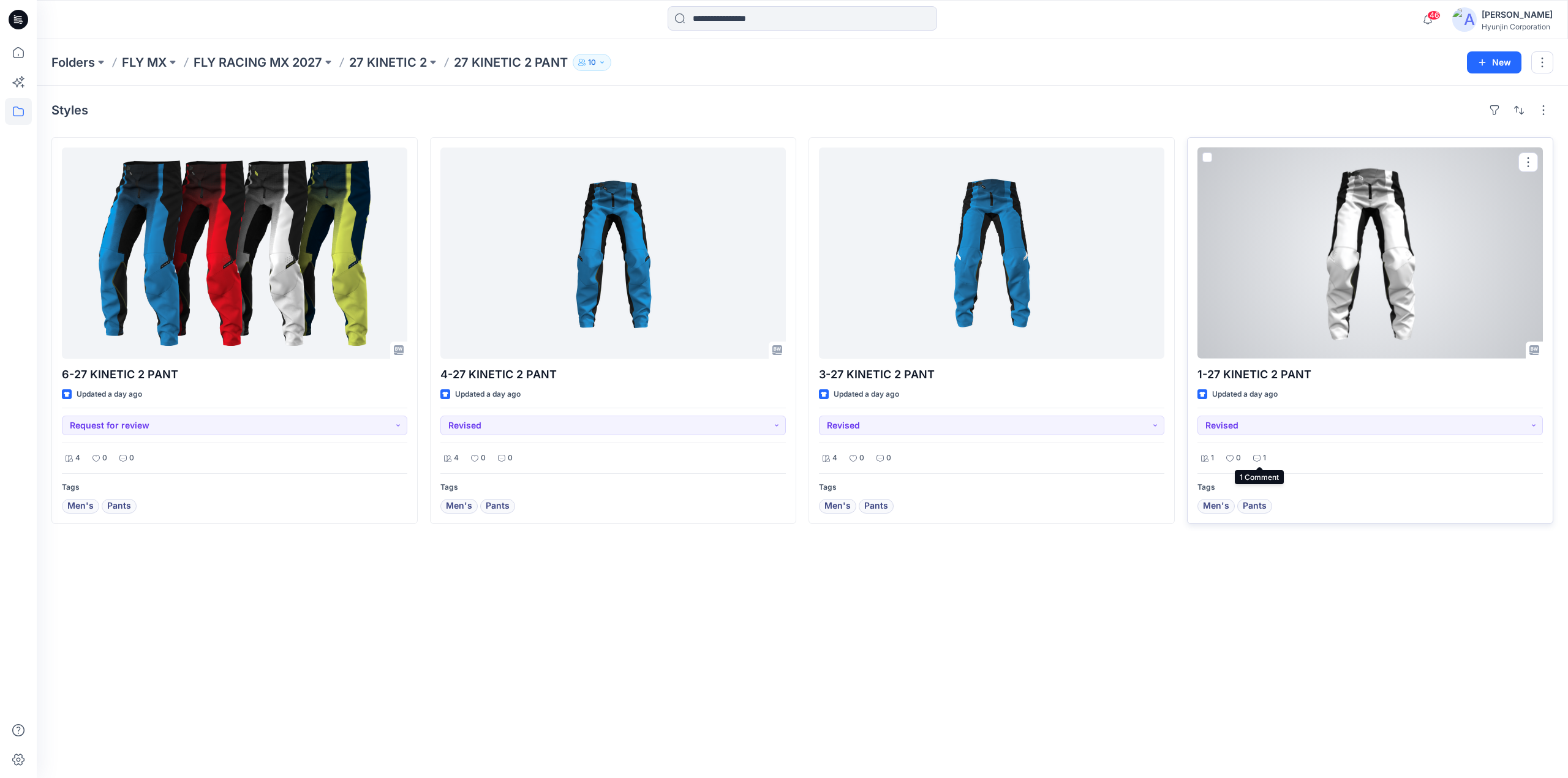
click at [1259, 459] on icon at bounding box center [1257, 458] width 7 height 7
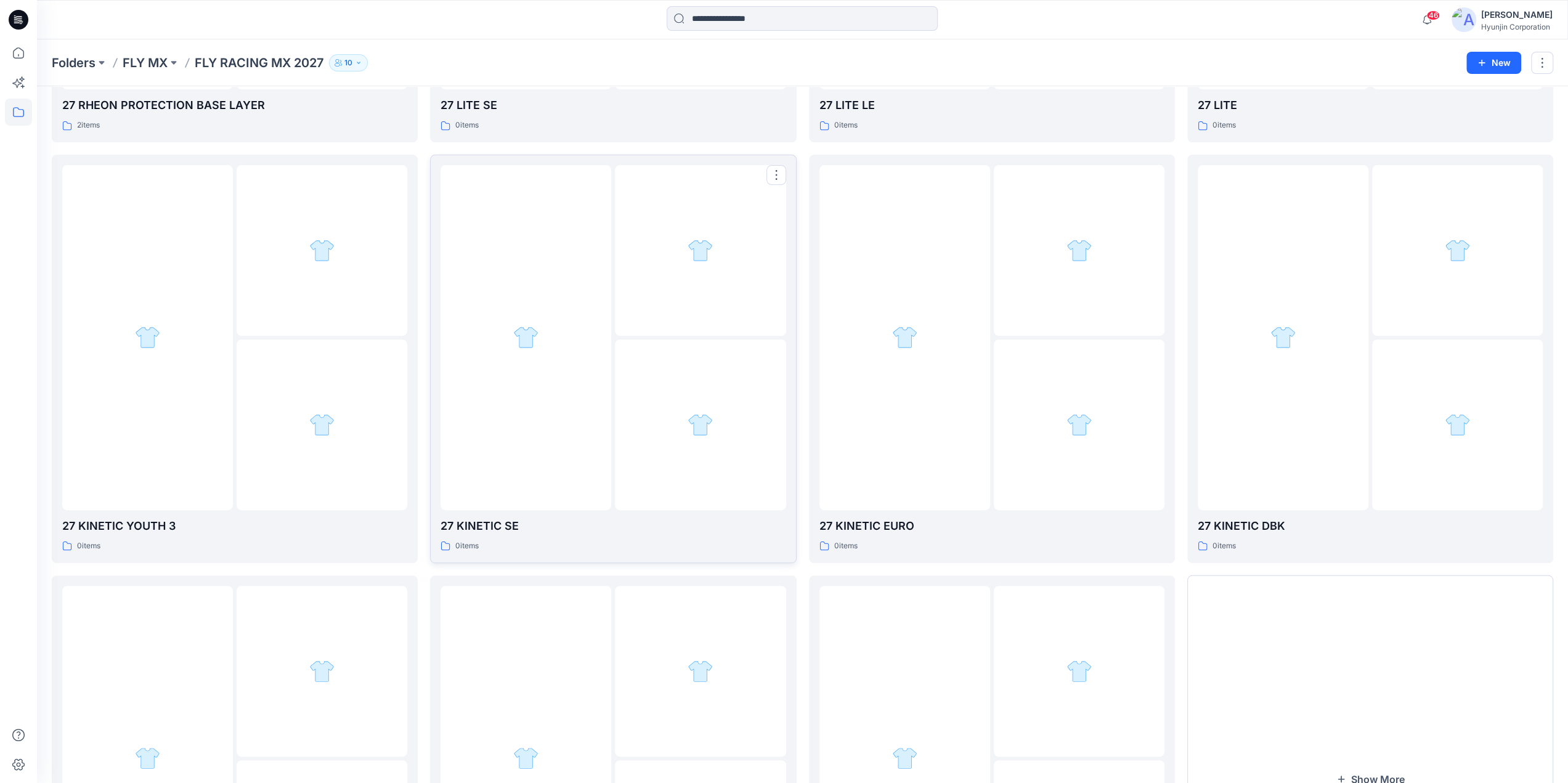
scroll to position [207, 0]
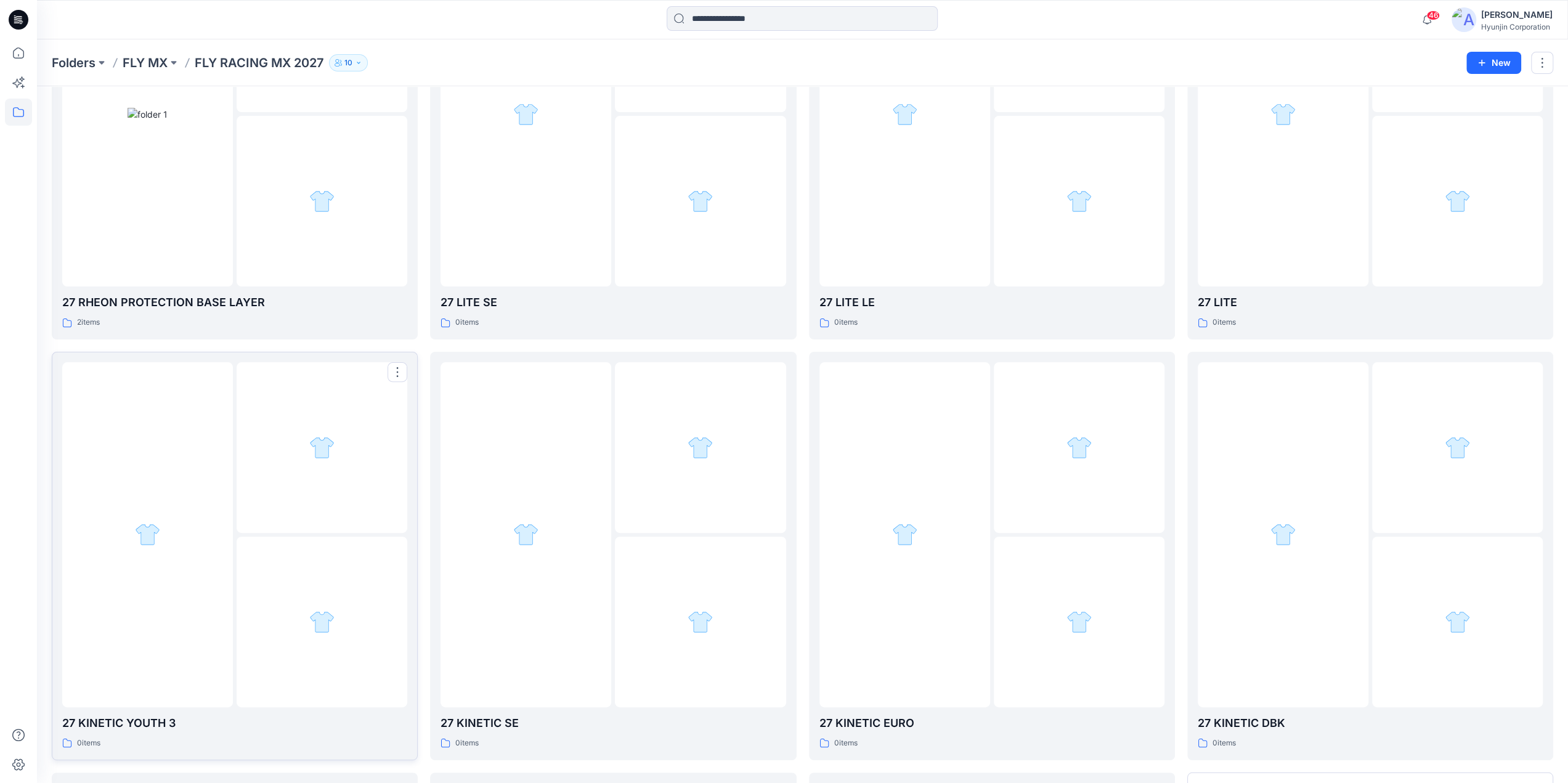
click at [211, 529] on div at bounding box center [147, 535] width 171 height 345
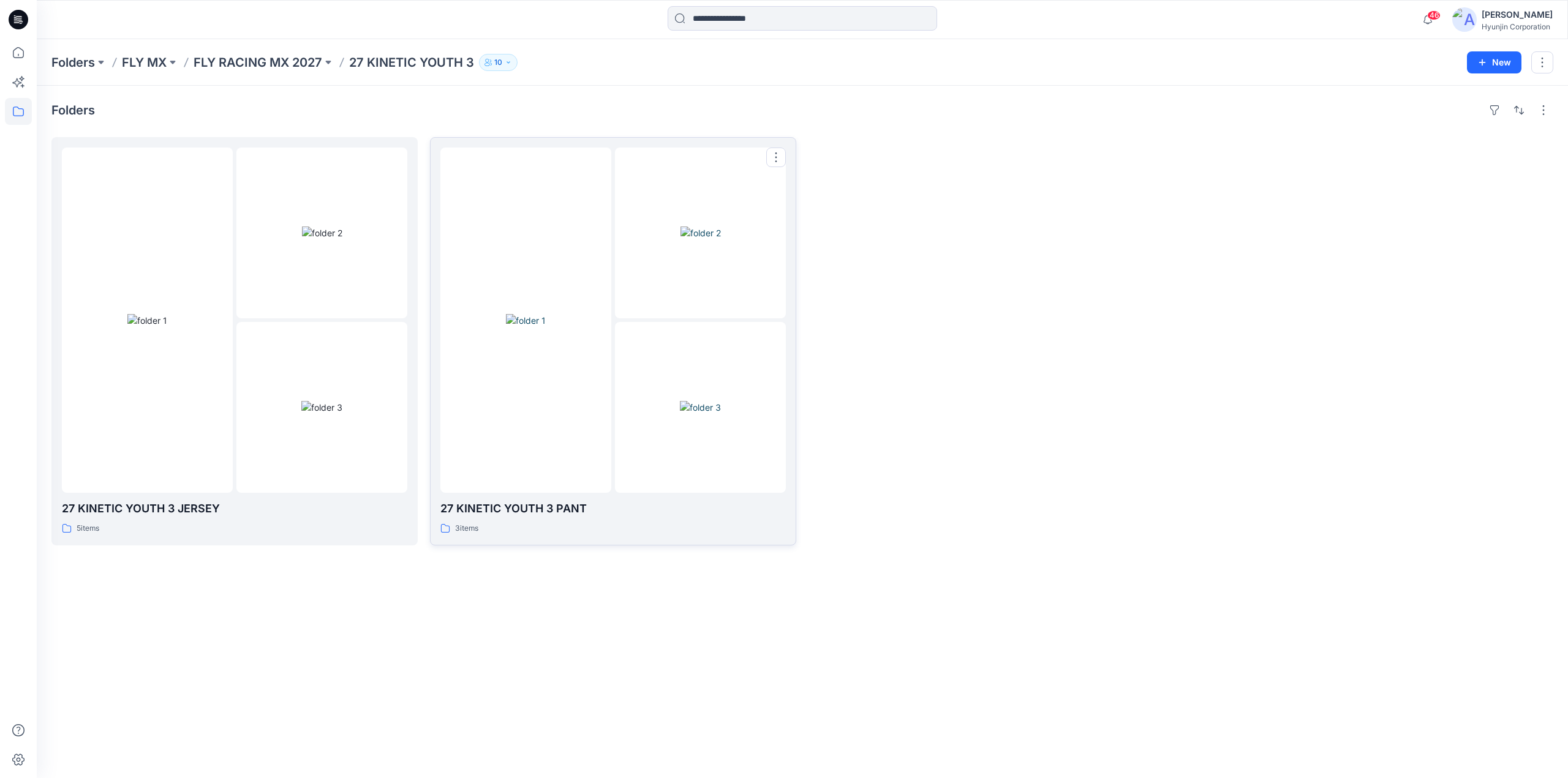
click at [619, 363] on div at bounding box center [700, 407] width 171 height 171
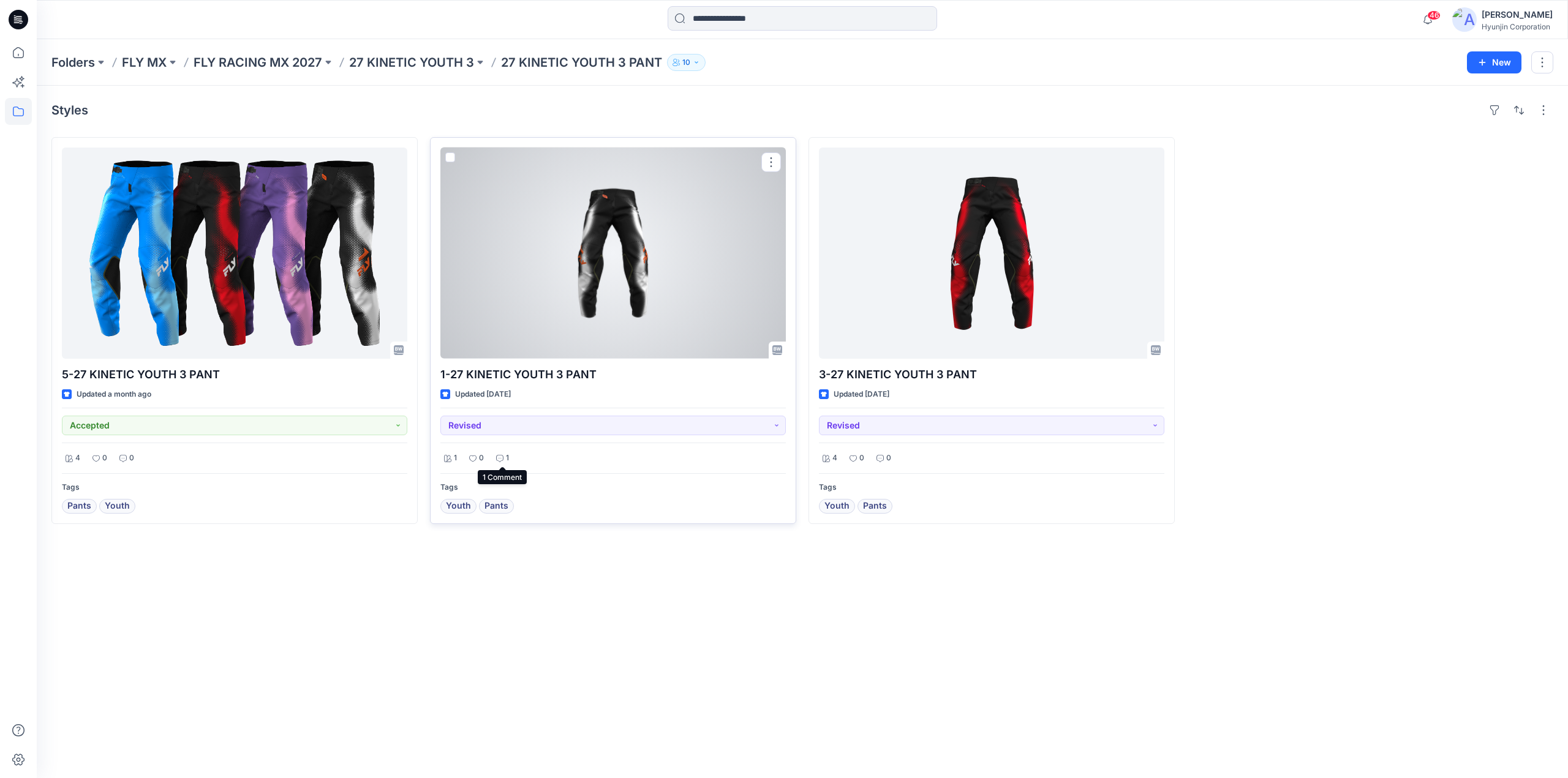
click at [505, 456] on div "1" at bounding box center [503, 458] width 20 height 15
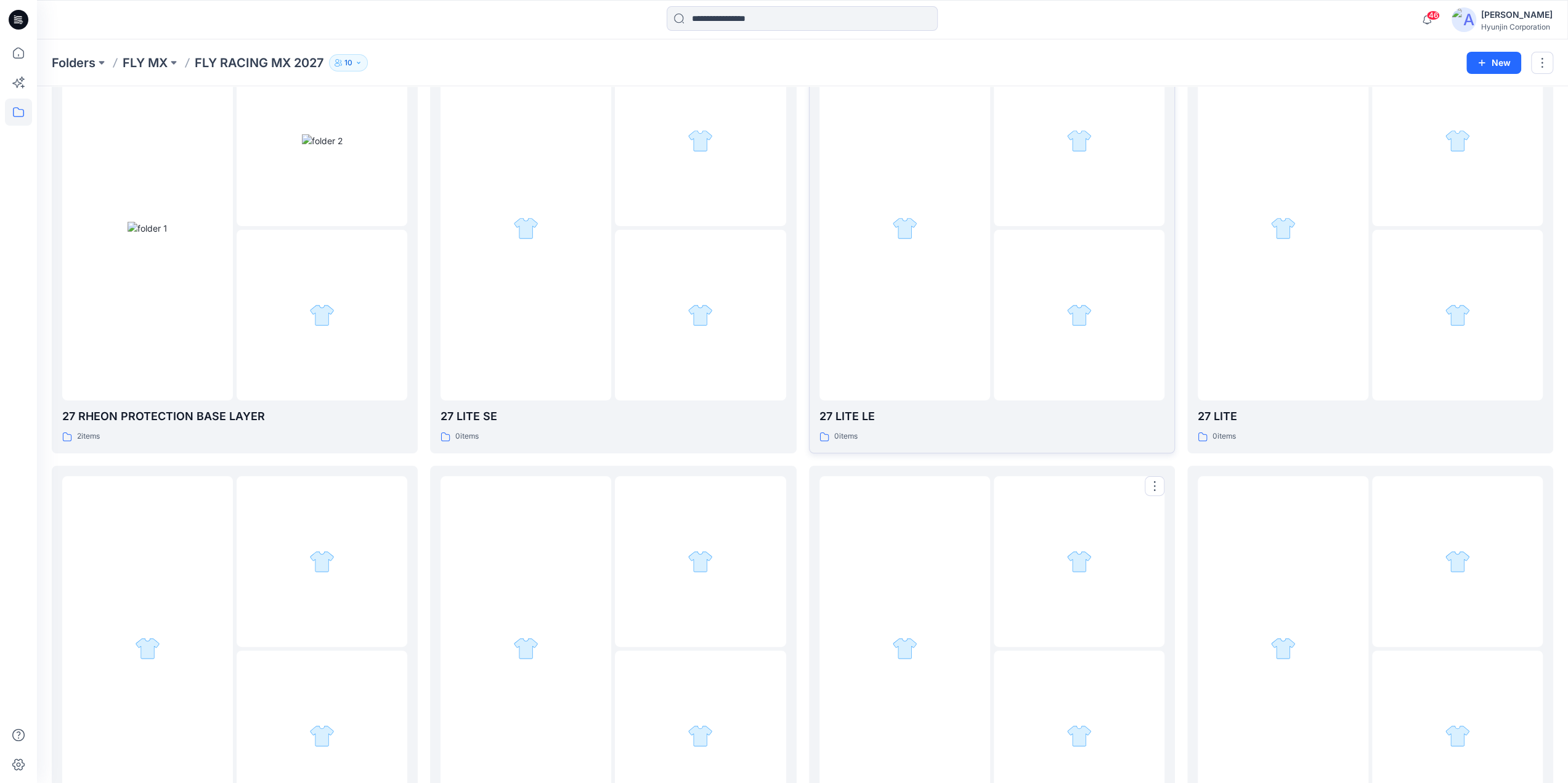
scroll to position [22, 0]
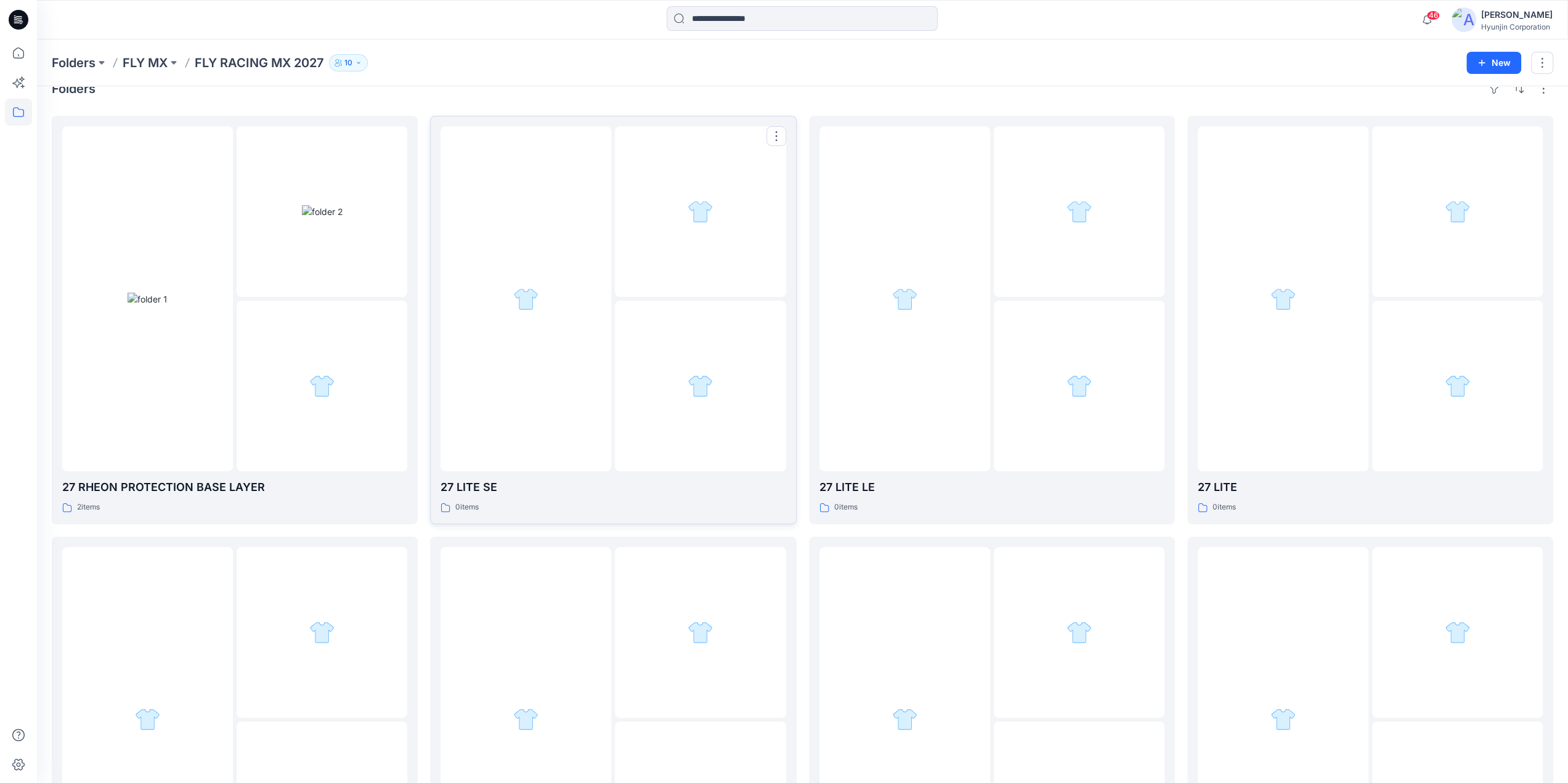
click at [492, 421] on div at bounding box center [525, 299] width 171 height 345
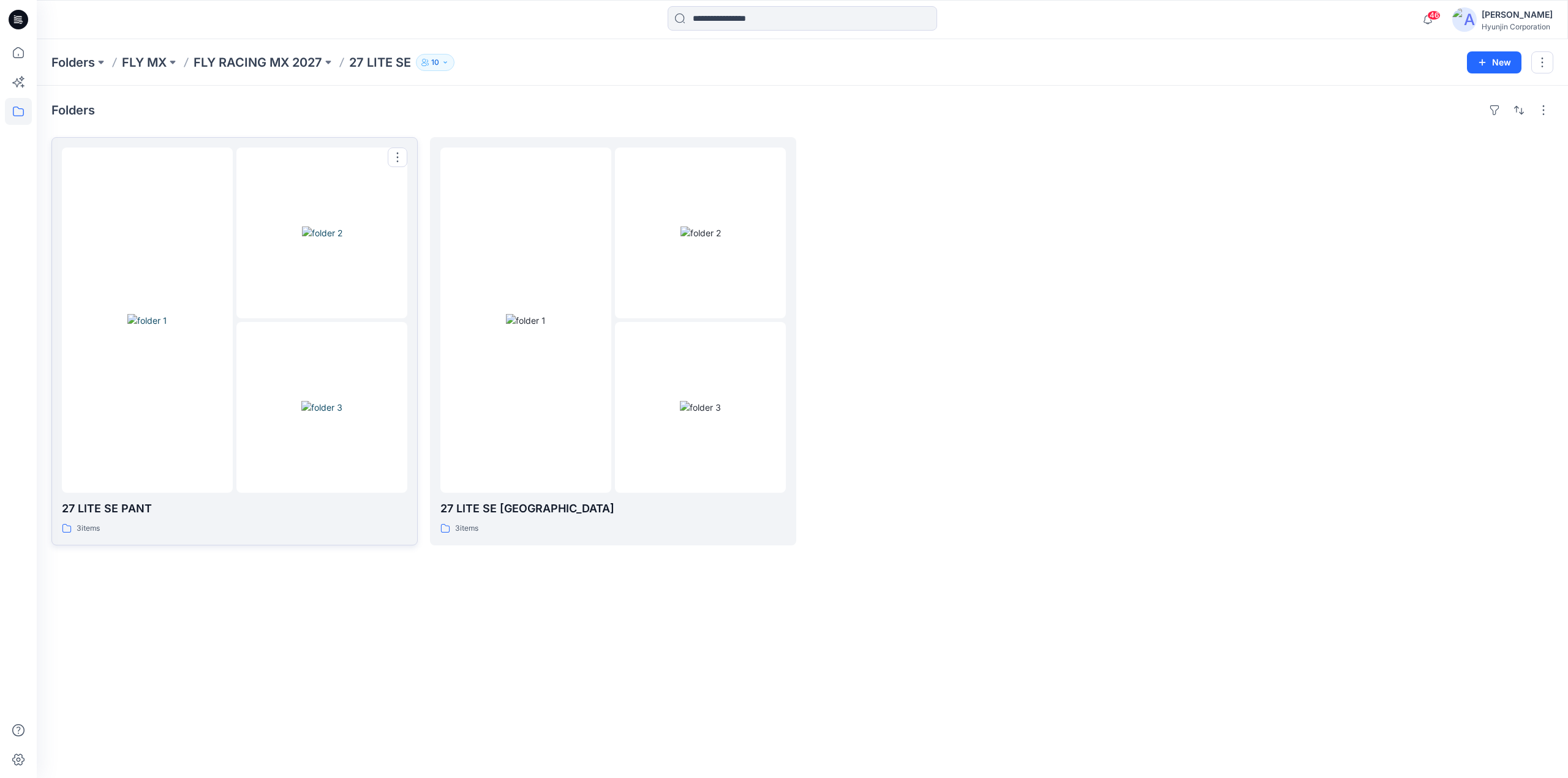
click at [324, 414] on img at bounding box center [322, 407] width 41 height 13
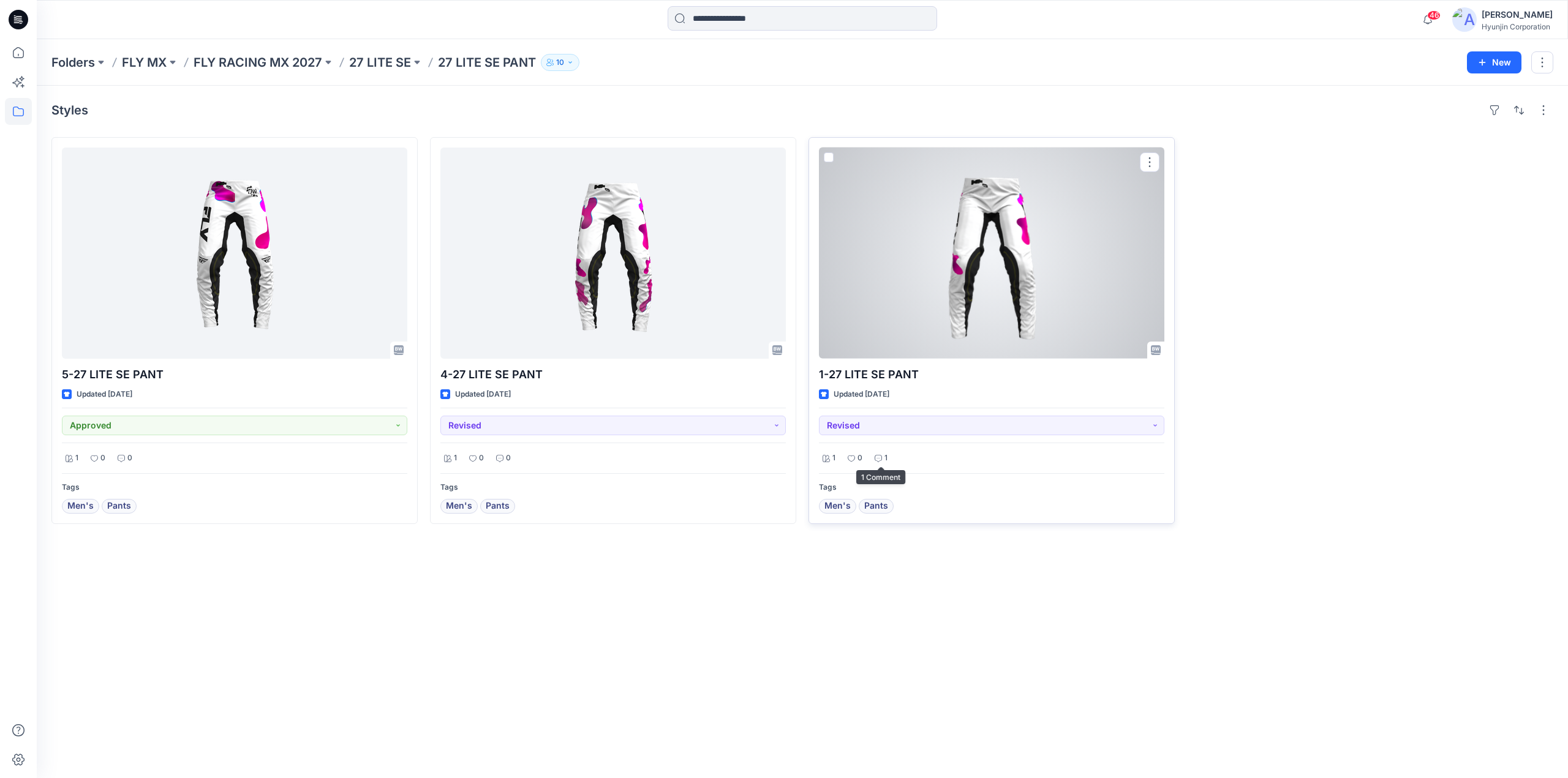
click at [885, 456] on p "1" at bounding box center [886, 458] width 3 height 13
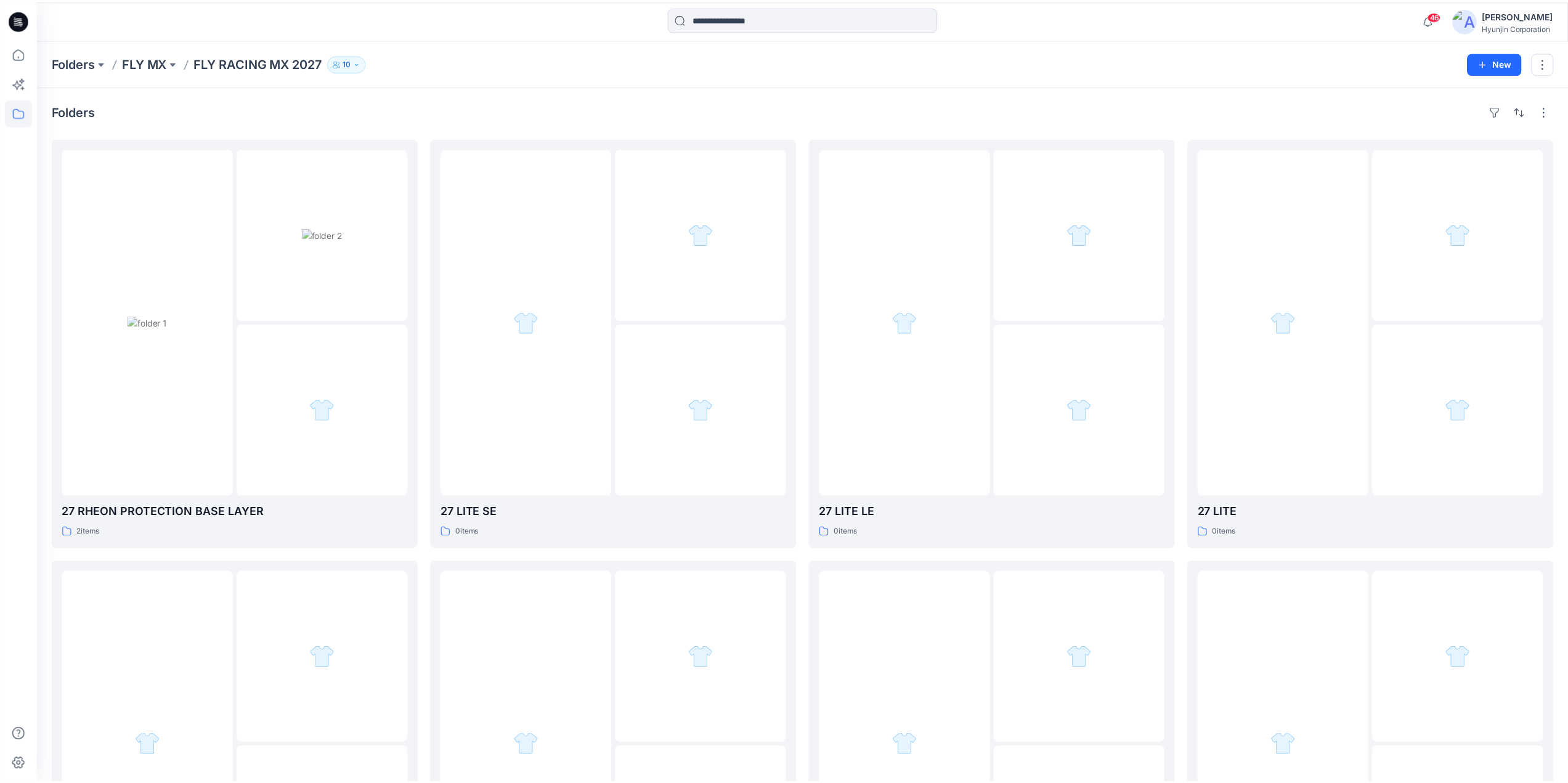
scroll to position [22, 0]
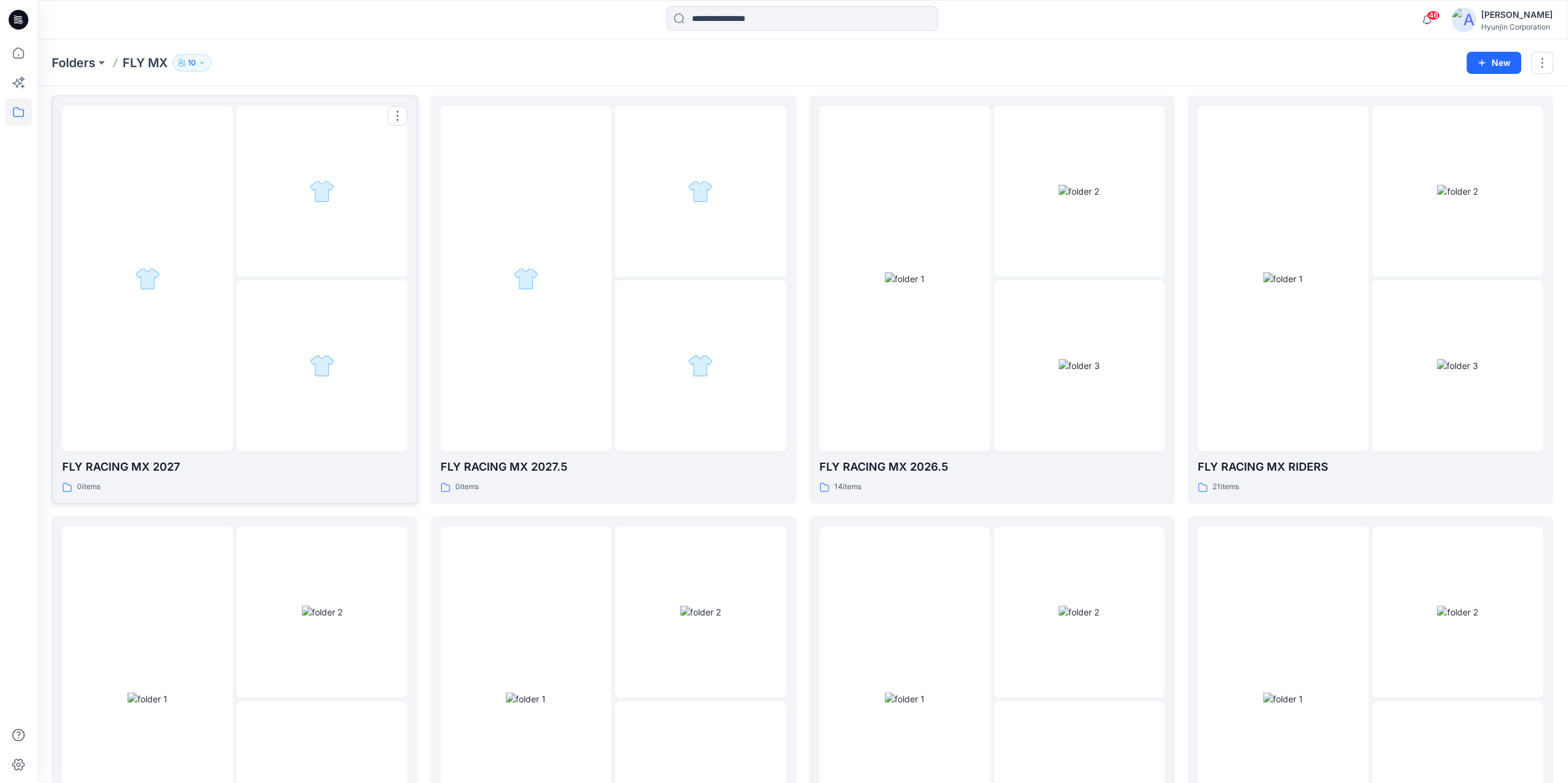
scroll to position [61, 0]
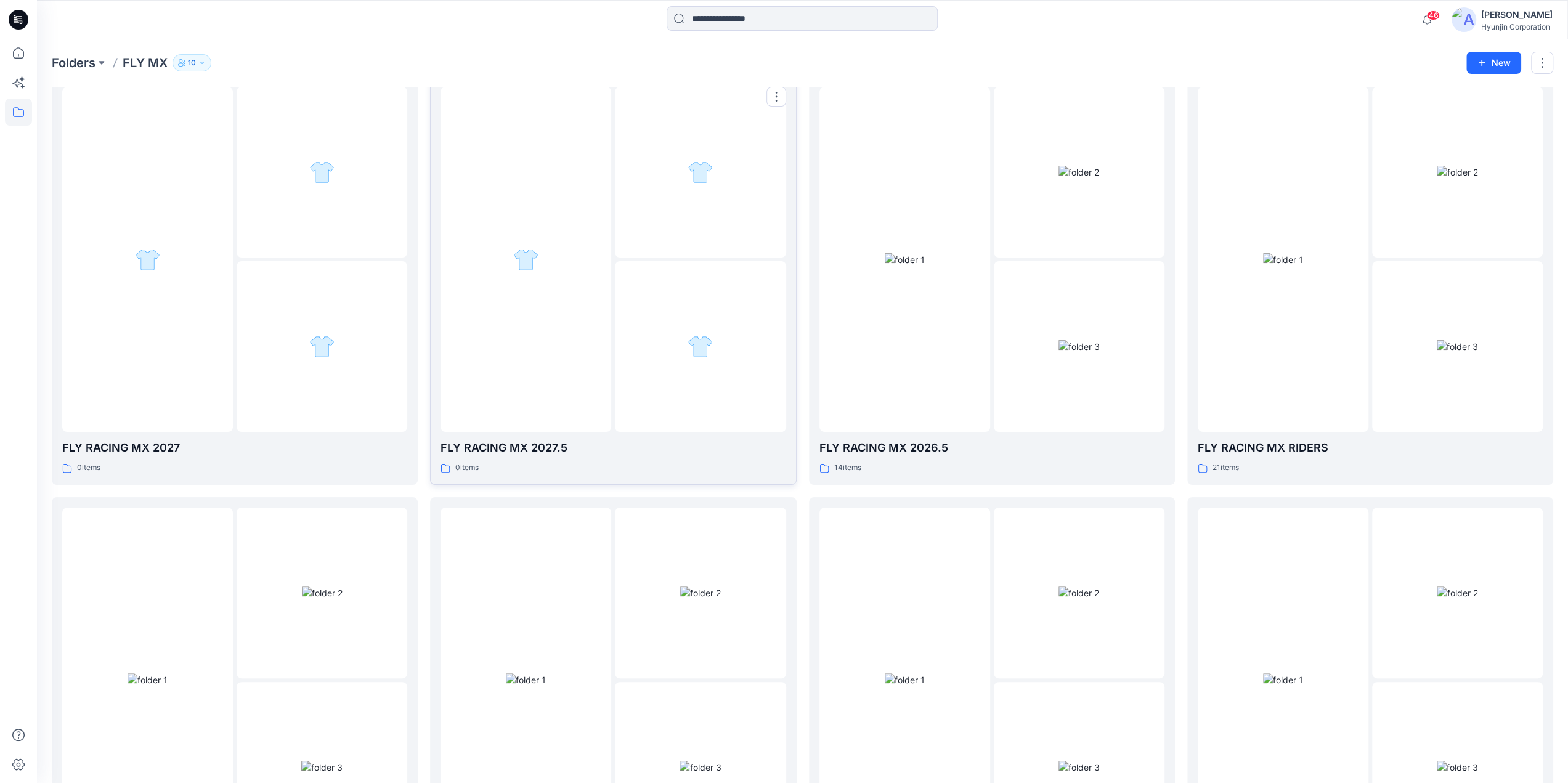
click at [540, 284] on div at bounding box center [525, 260] width 171 height 345
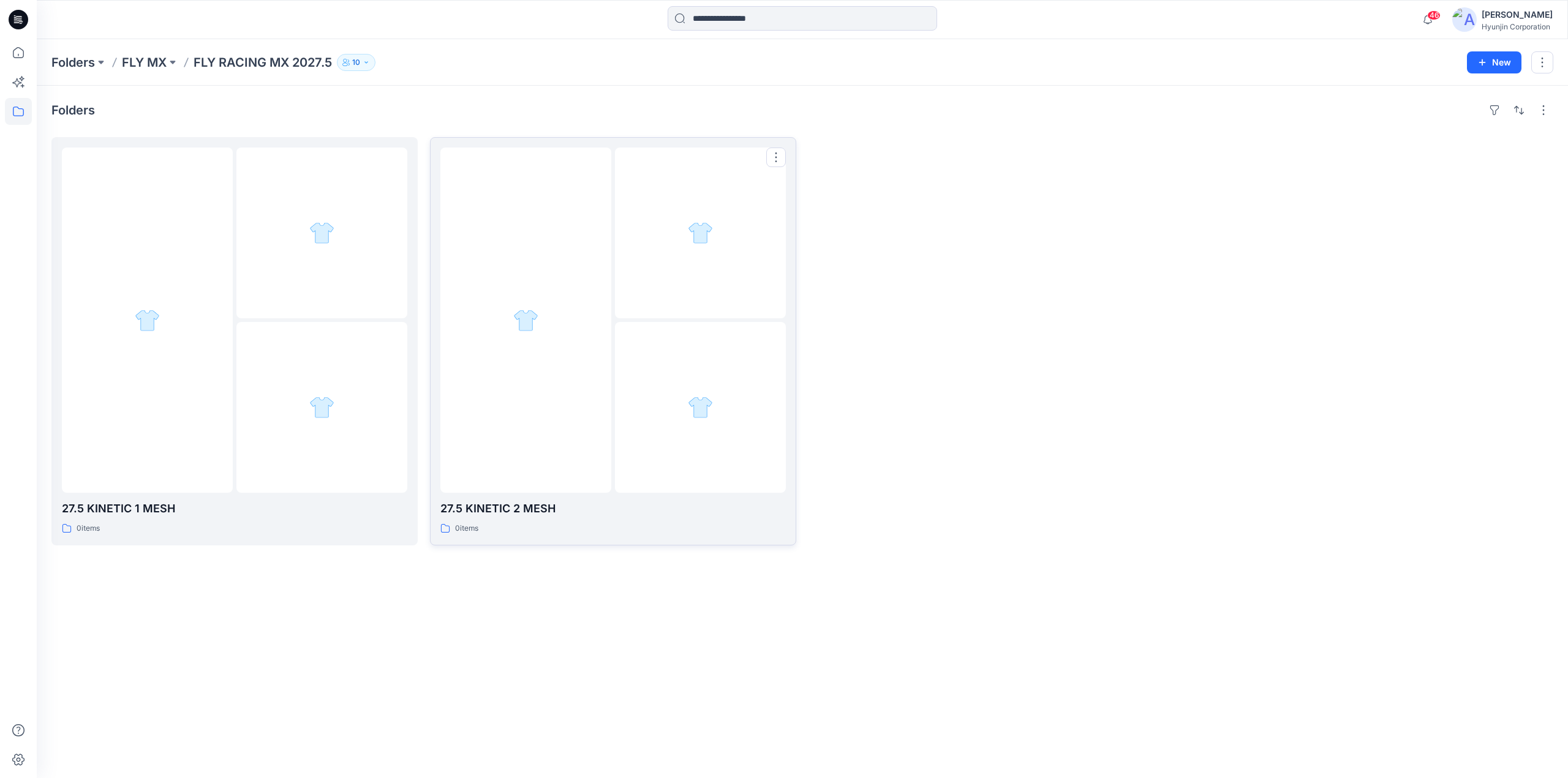
click at [588, 295] on div at bounding box center [526, 320] width 171 height 345
click at [546, 314] on img at bounding box center [526, 321] width 40 height 13
click at [161, 323] on div at bounding box center [147, 320] width 171 height 345
click at [537, 429] on div at bounding box center [526, 320] width 171 height 345
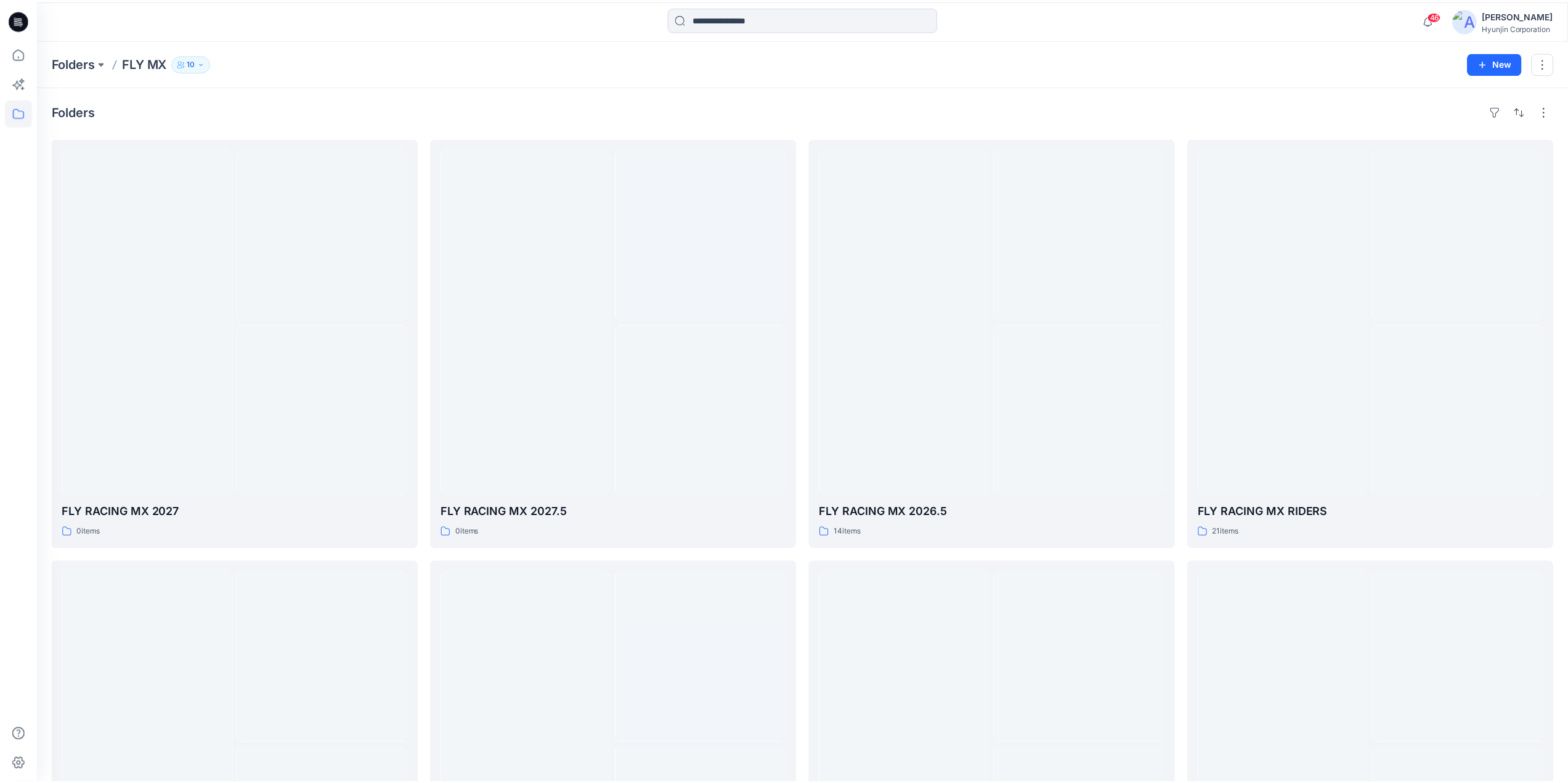
scroll to position [61, 0]
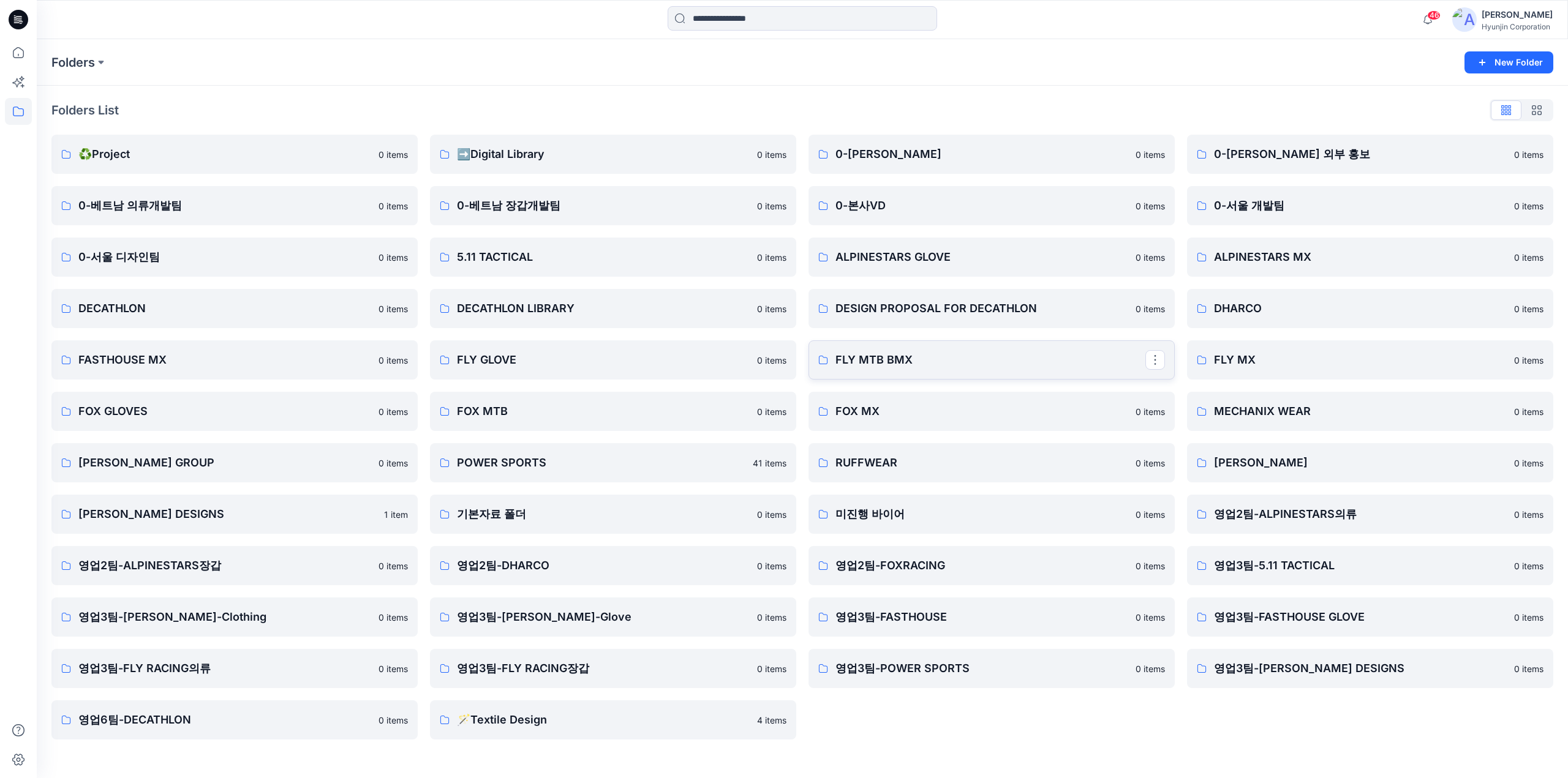
click at [1007, 377] on link "FLY MTB BMX" at bounding box center [991, 360] width 366 height 39
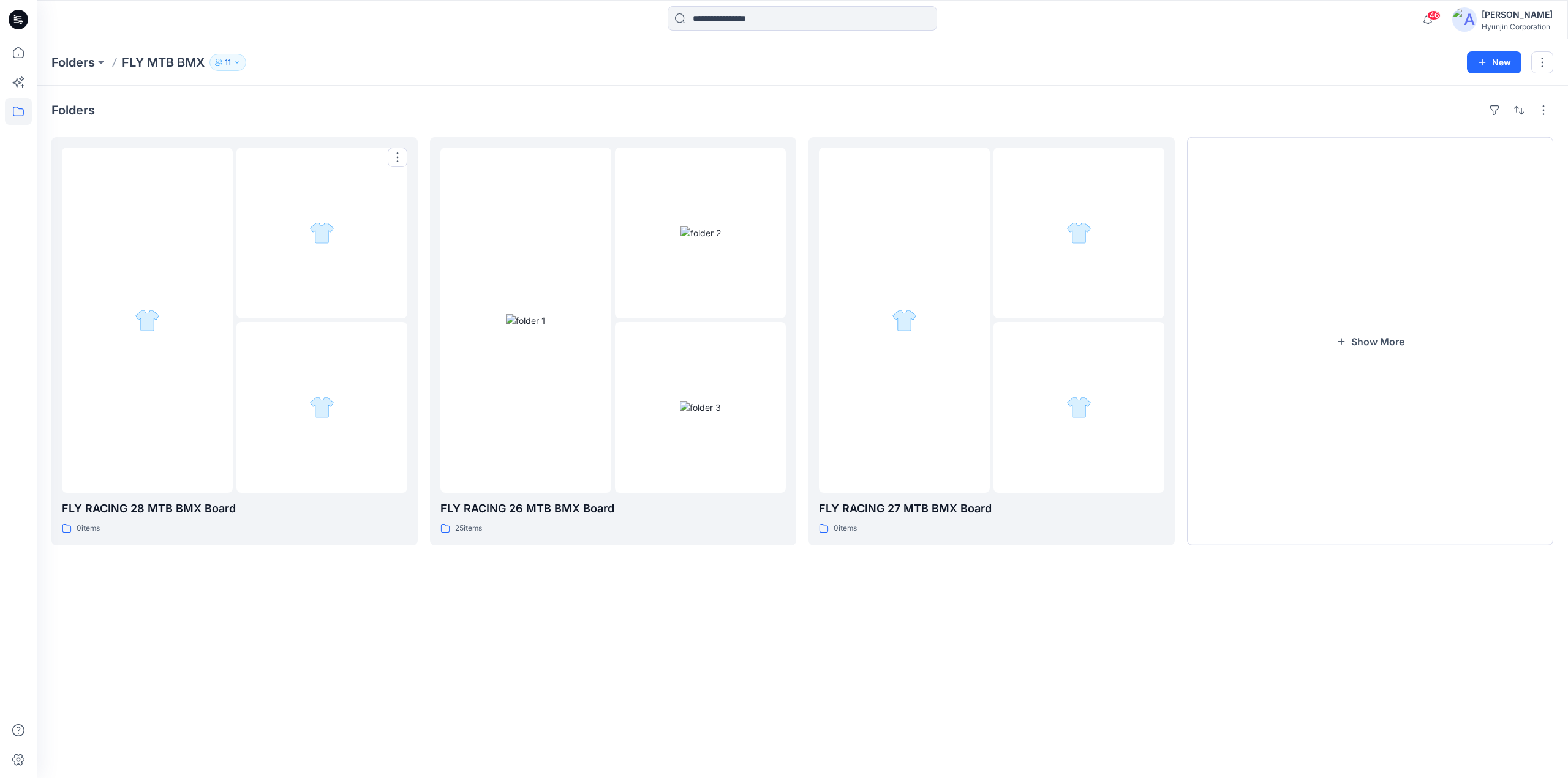
click at [265, 285] on div at bounding box center [322, 232] width 171 height 171
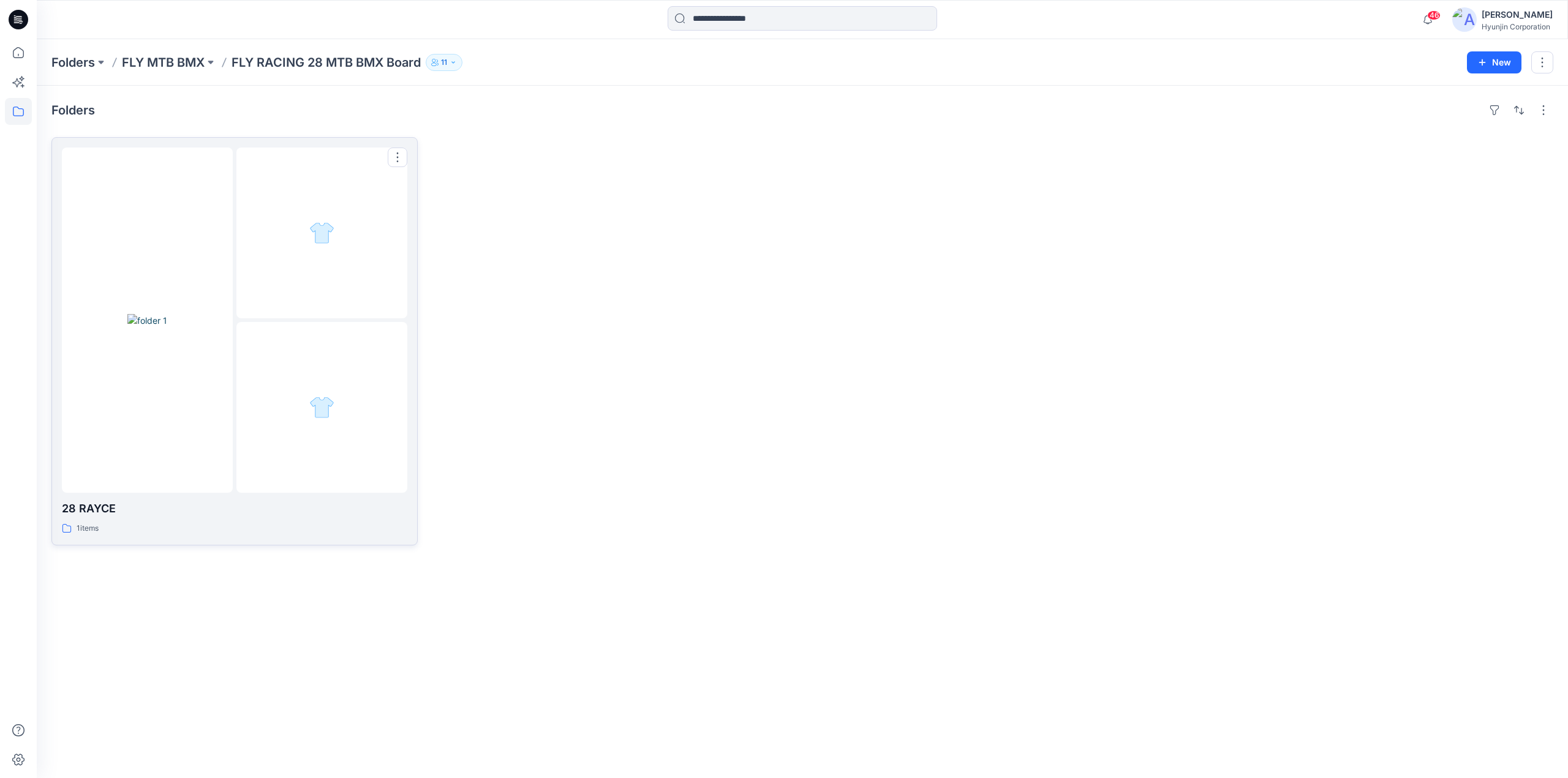
click at [223, 371] on div at bounding box center [147, 320] width 171 height 345
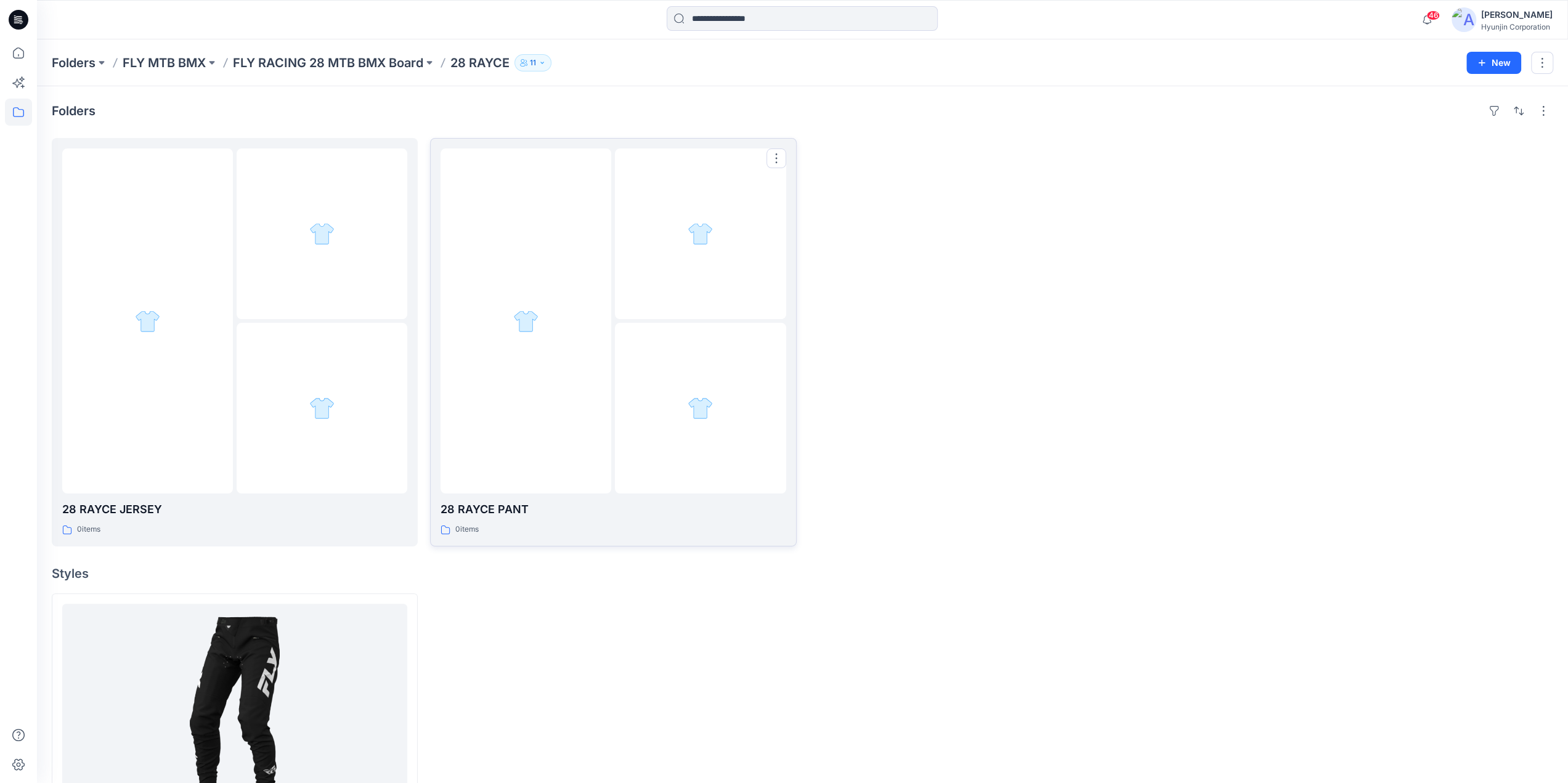
click at [530, 392] on div at bounding box center [525, 321] width 171 height 345
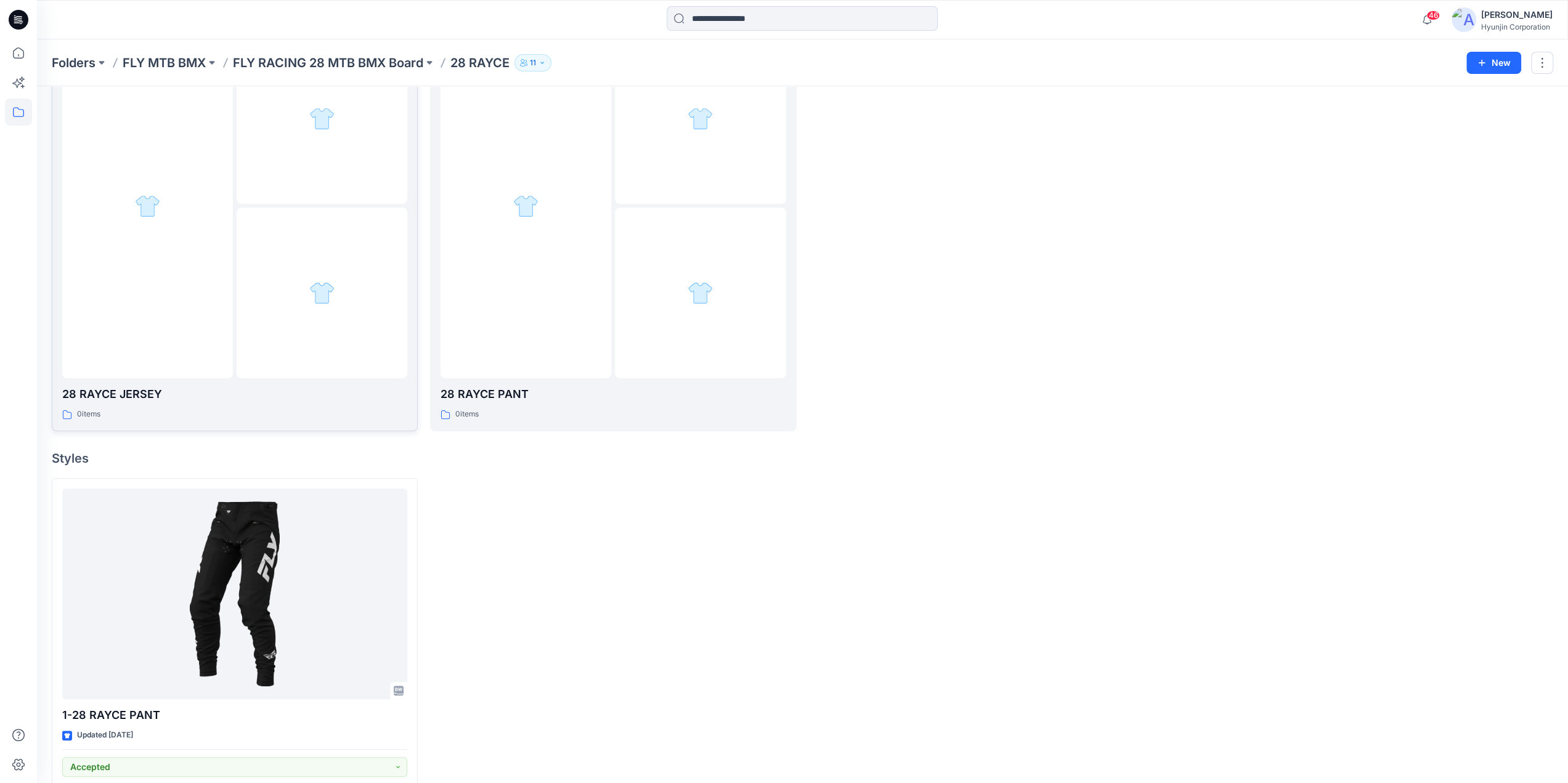
scroll to position [211, 0]
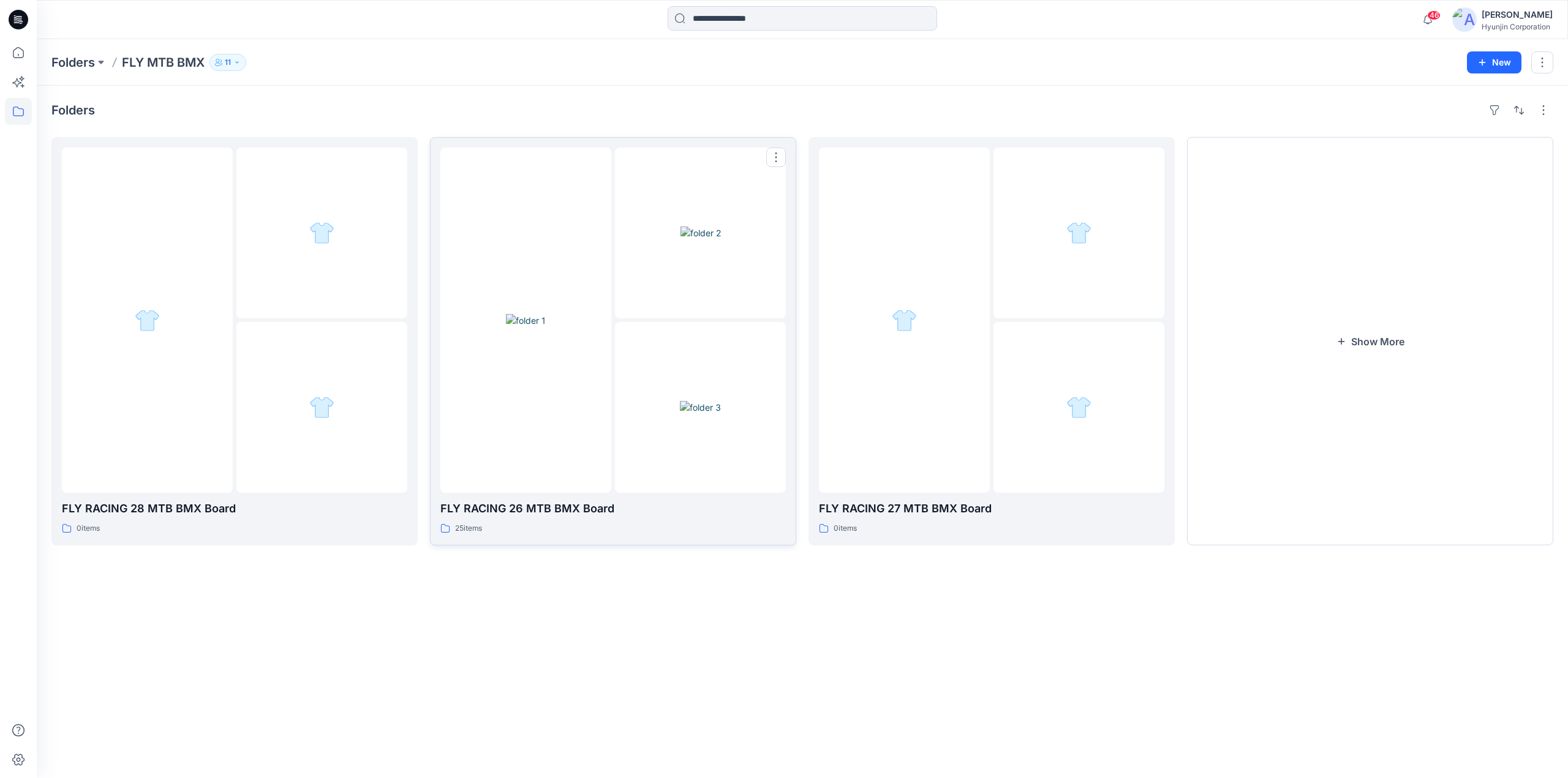
click at [545, 327] on img at bounding box center [526, 321] width 40 height 13
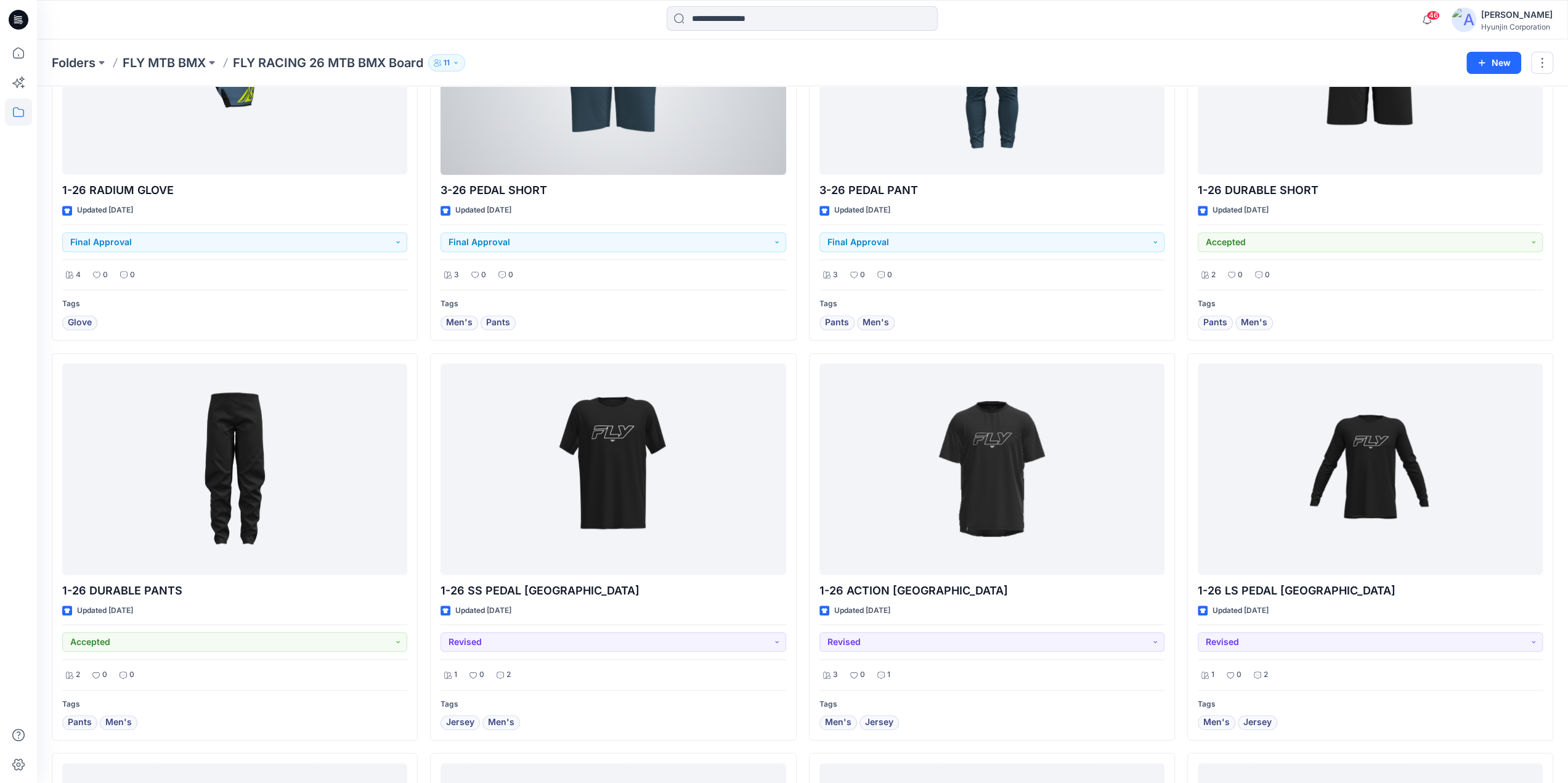
scroll to position [1092, 0]
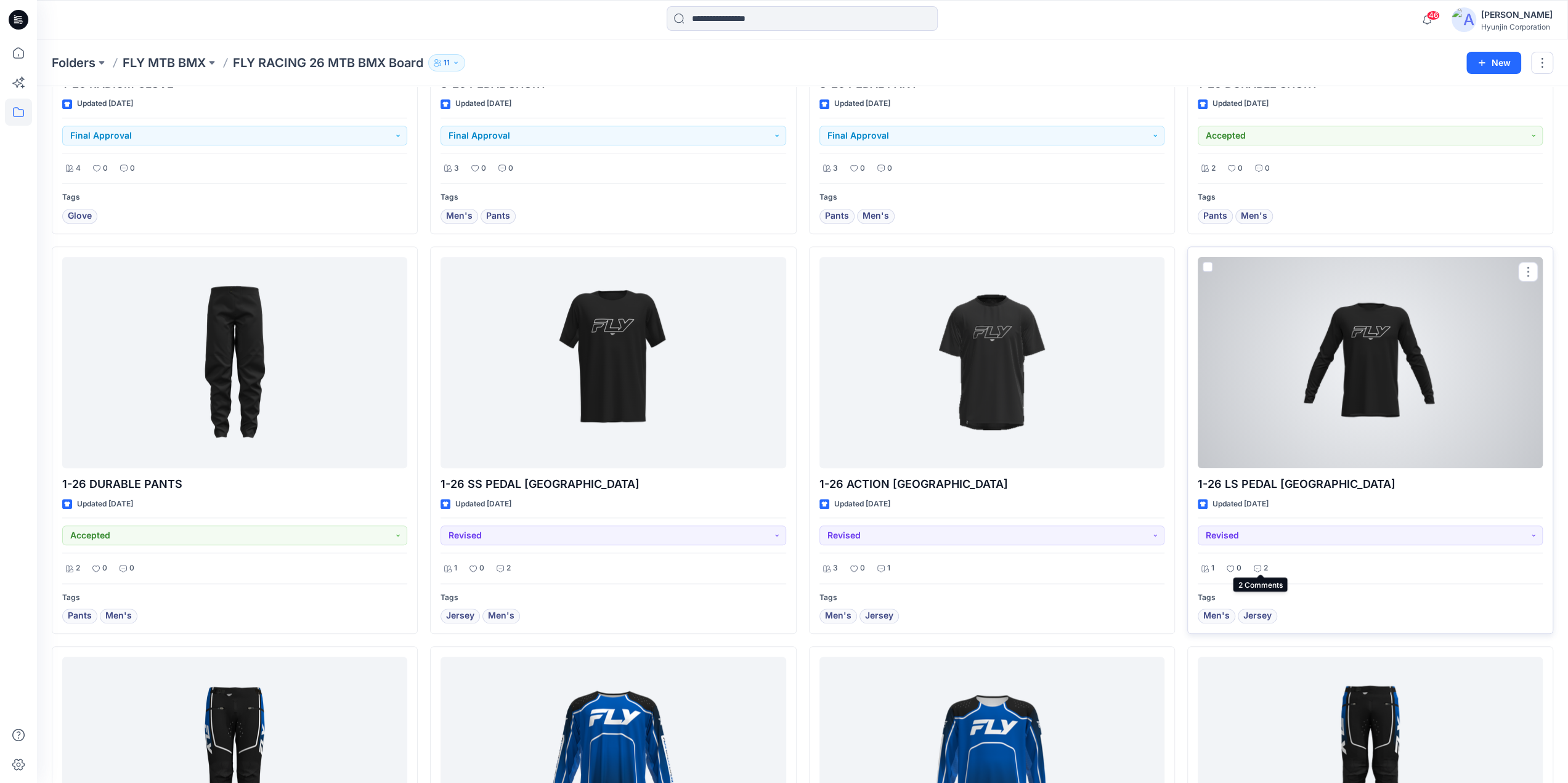
click at [1267, 566] on p "2" at bounding box center [1265, 569] width 5 height 13
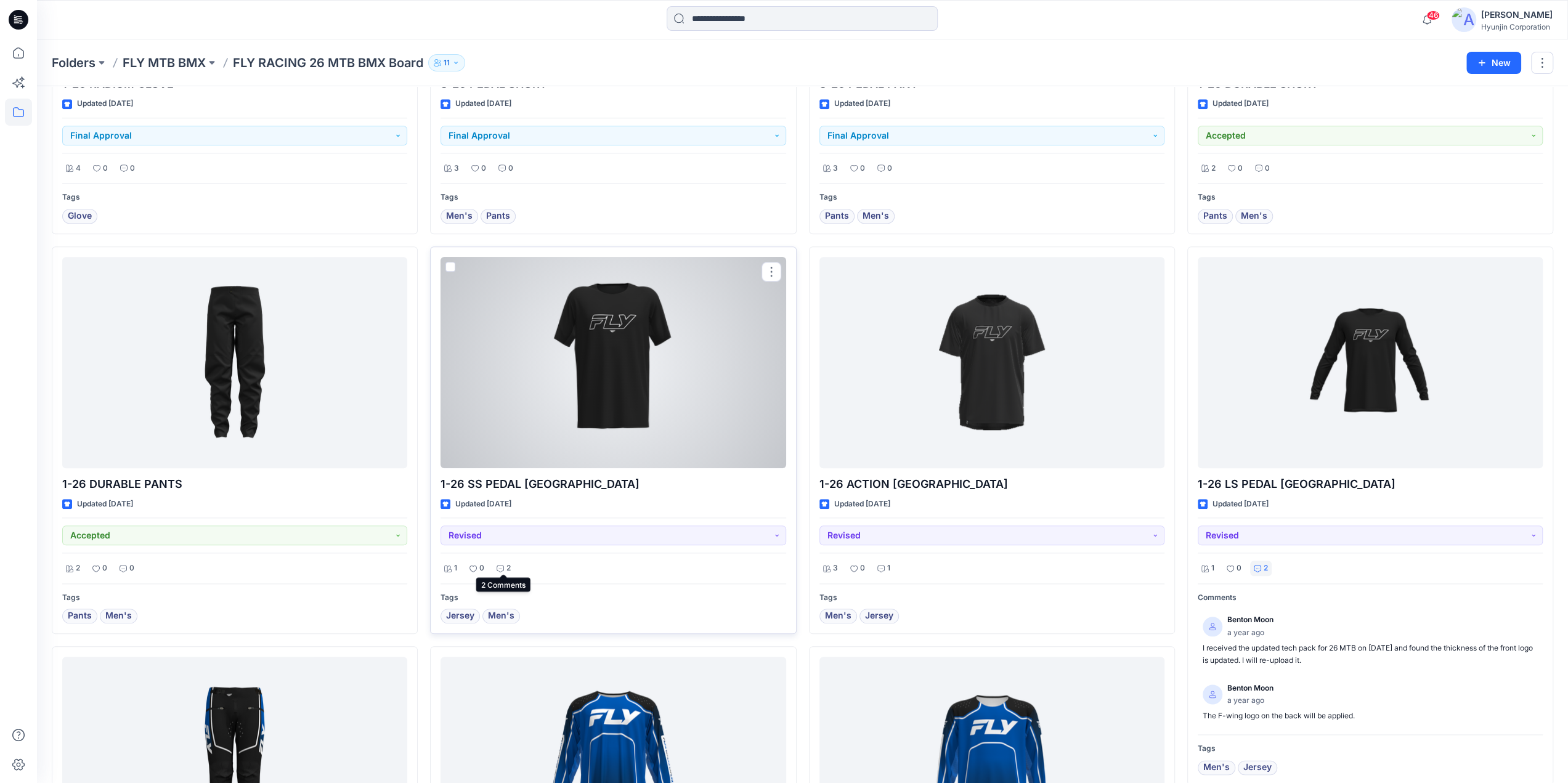
click at [512, 563] on div "2" at bounding box center [504, 568] width 22 height 15
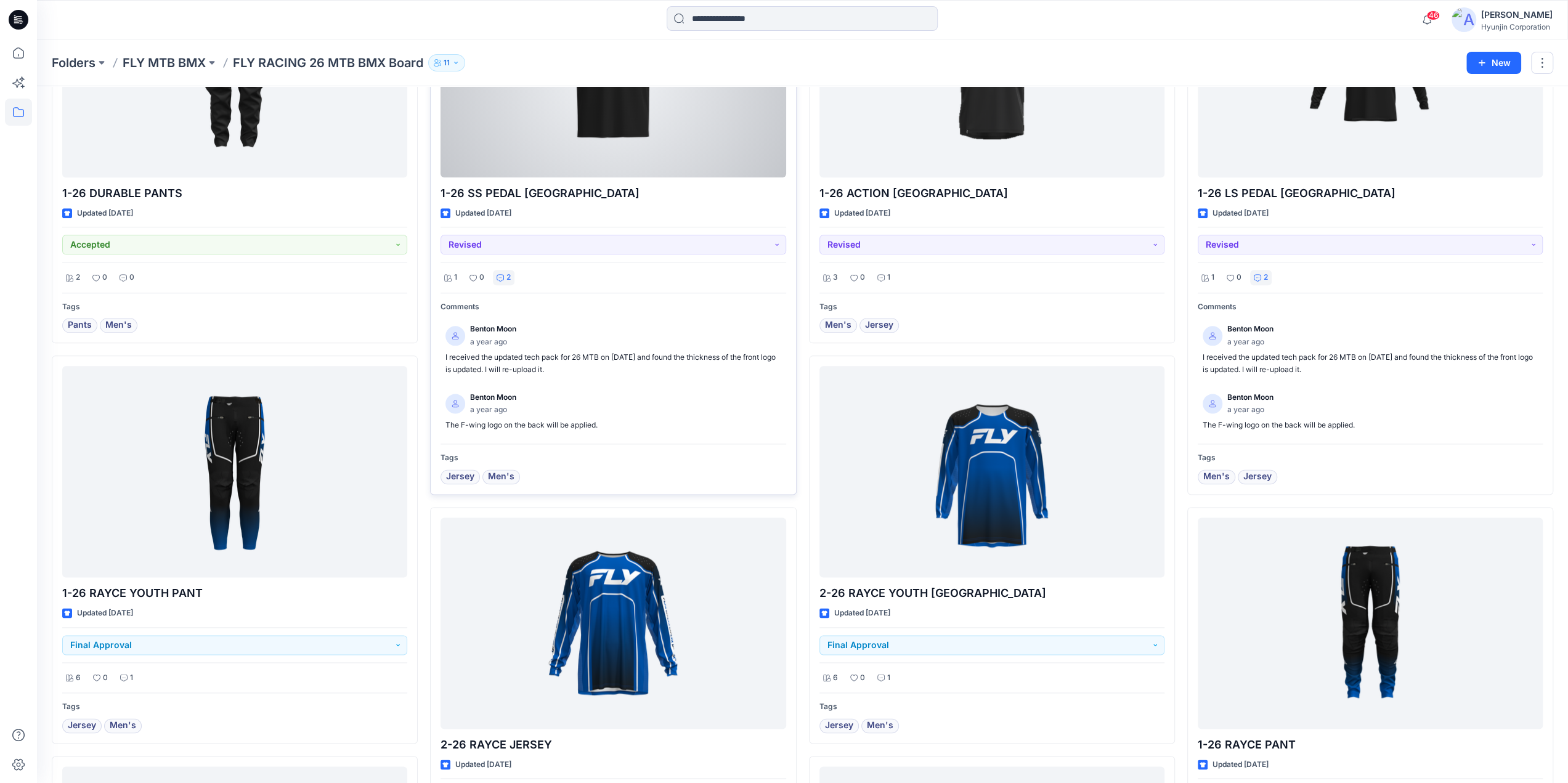
scroll to position [1400, 0]
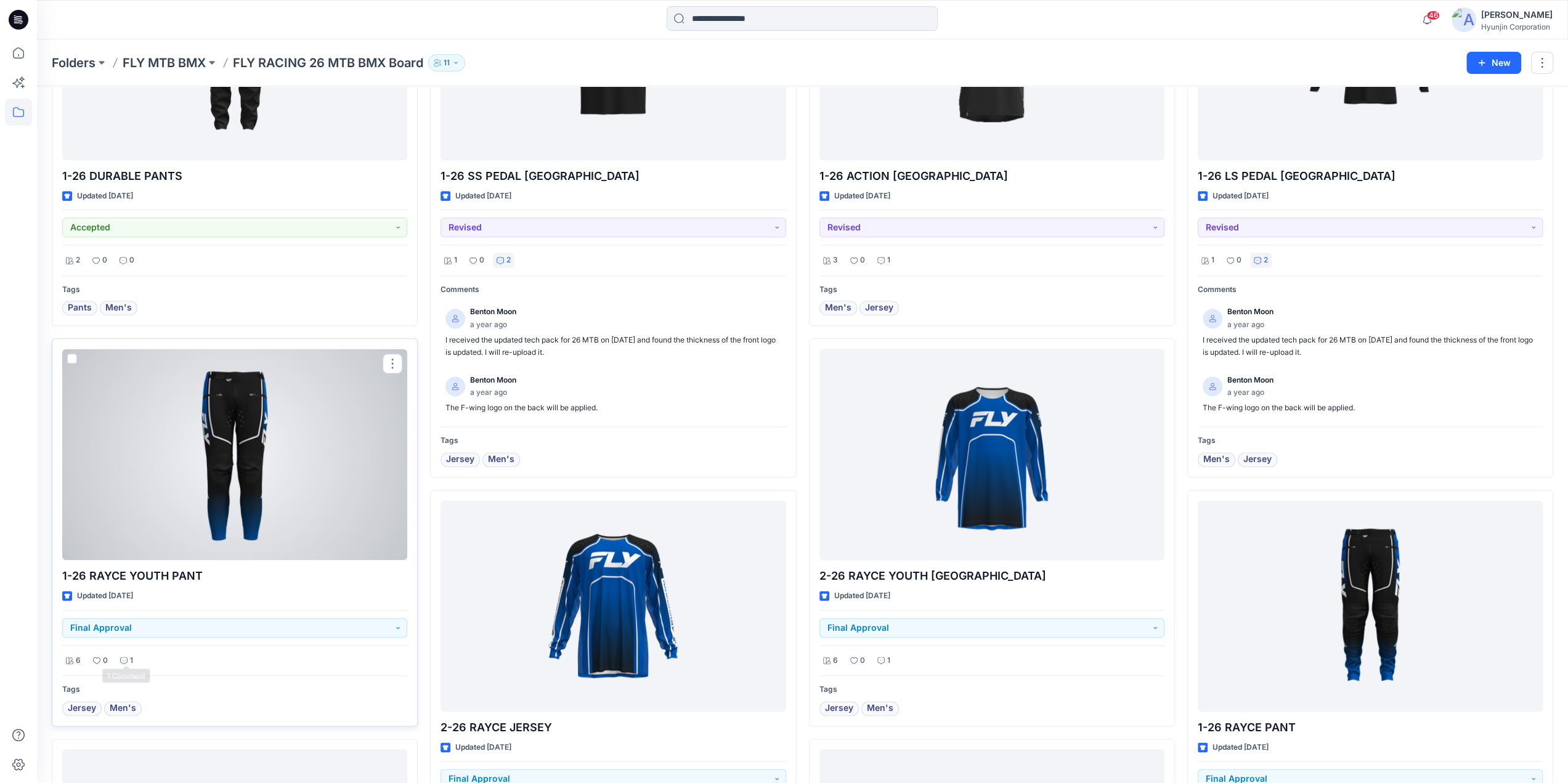
click at [128, 657] on div "1" at bounding box center [127, 660] width 20 height 15
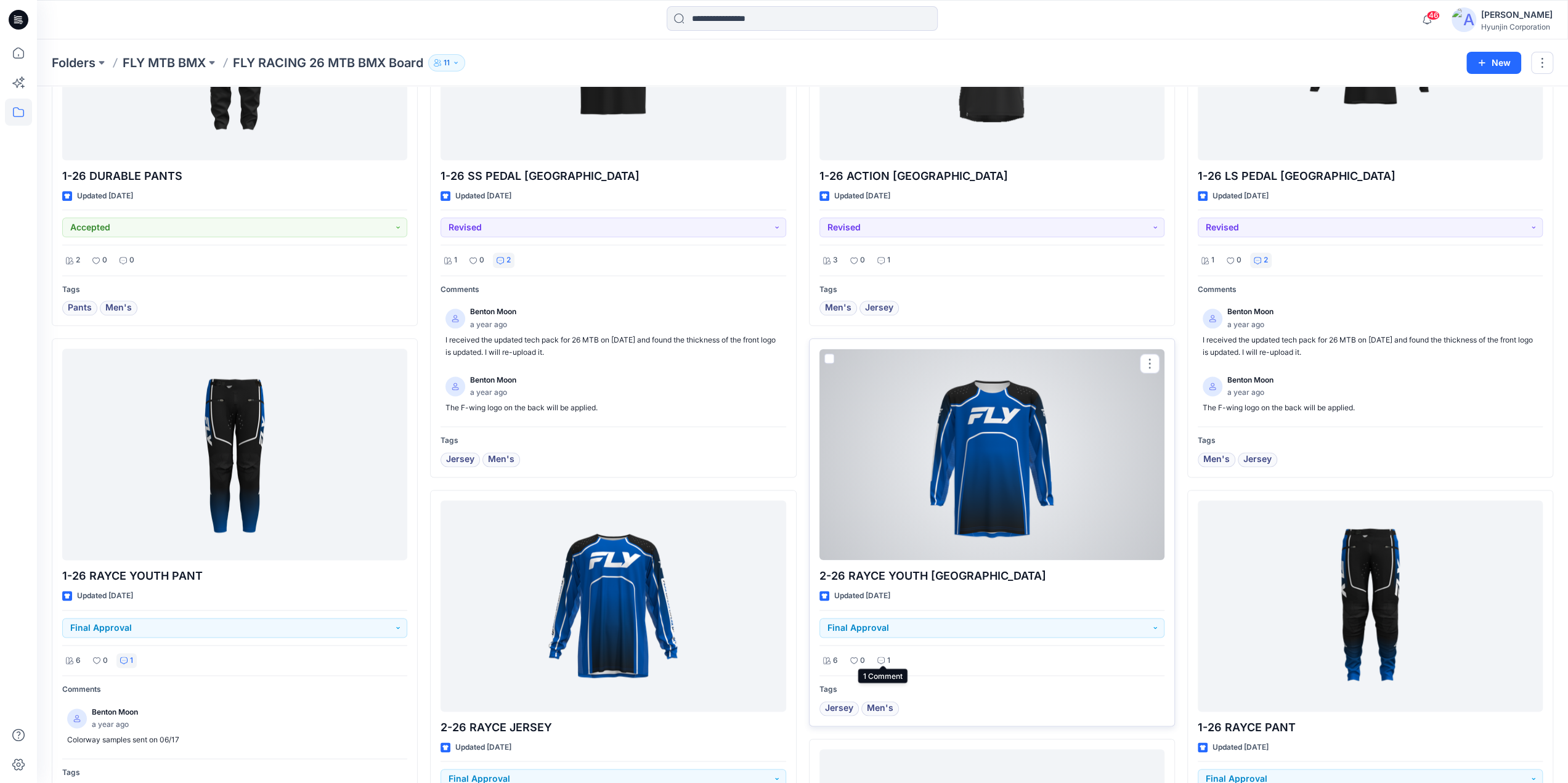
click at [884, 658] on icon at bounding box center [881, 660] width 7 height 7
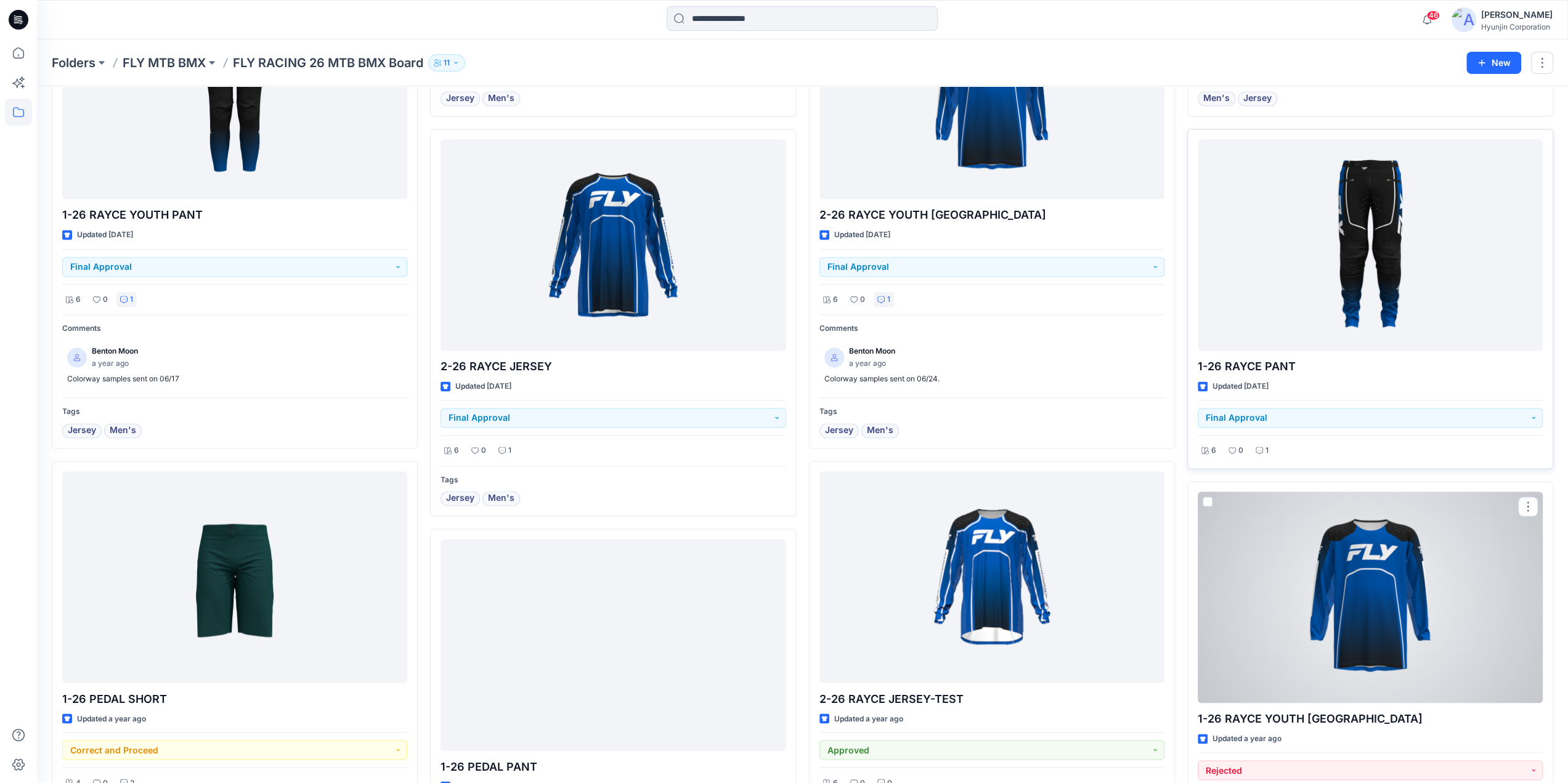
scroll to position [1831, 0]
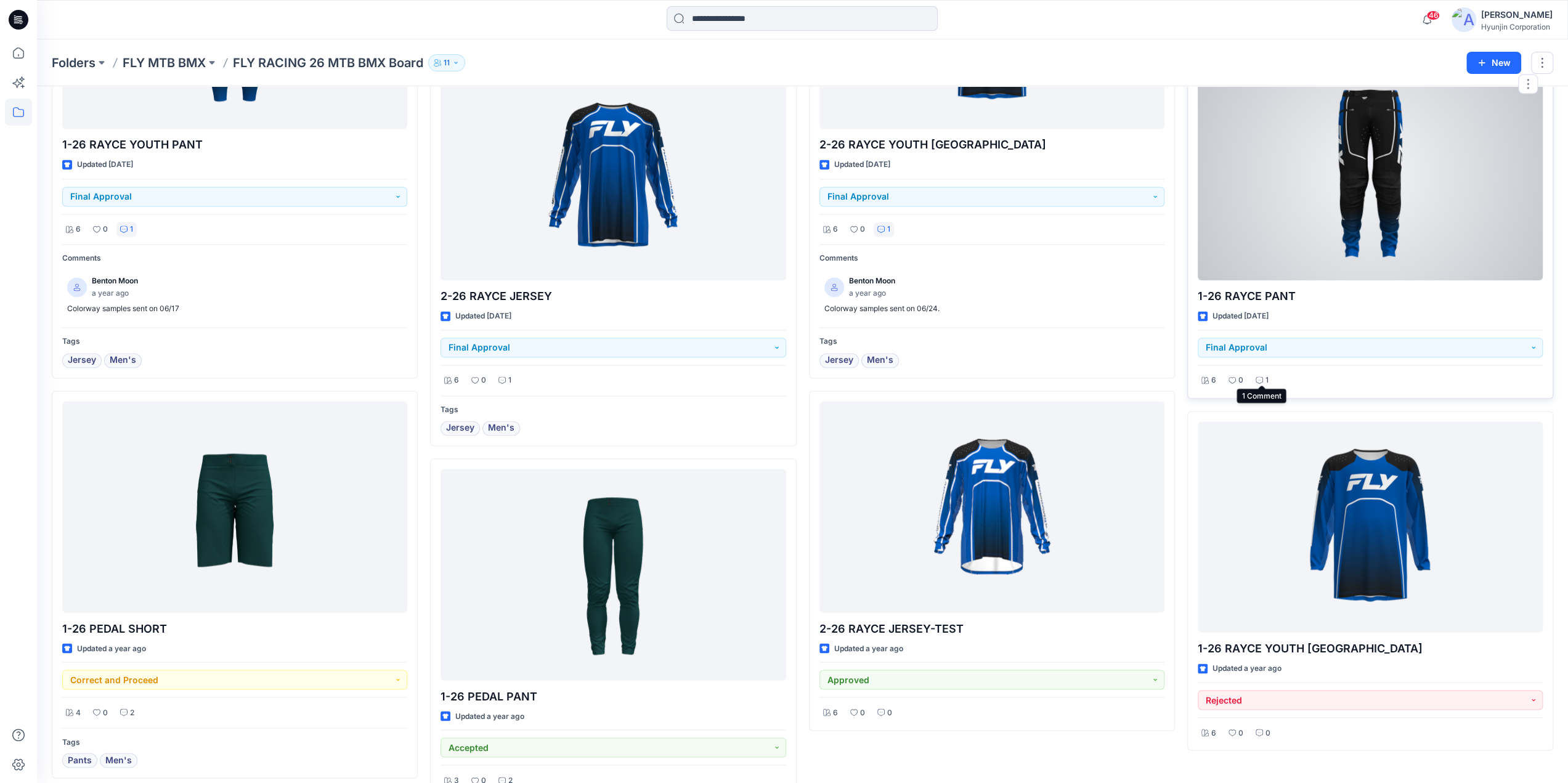
click at [1262, 376] on icon at bounding box center [1259, 380] width 7 height 7
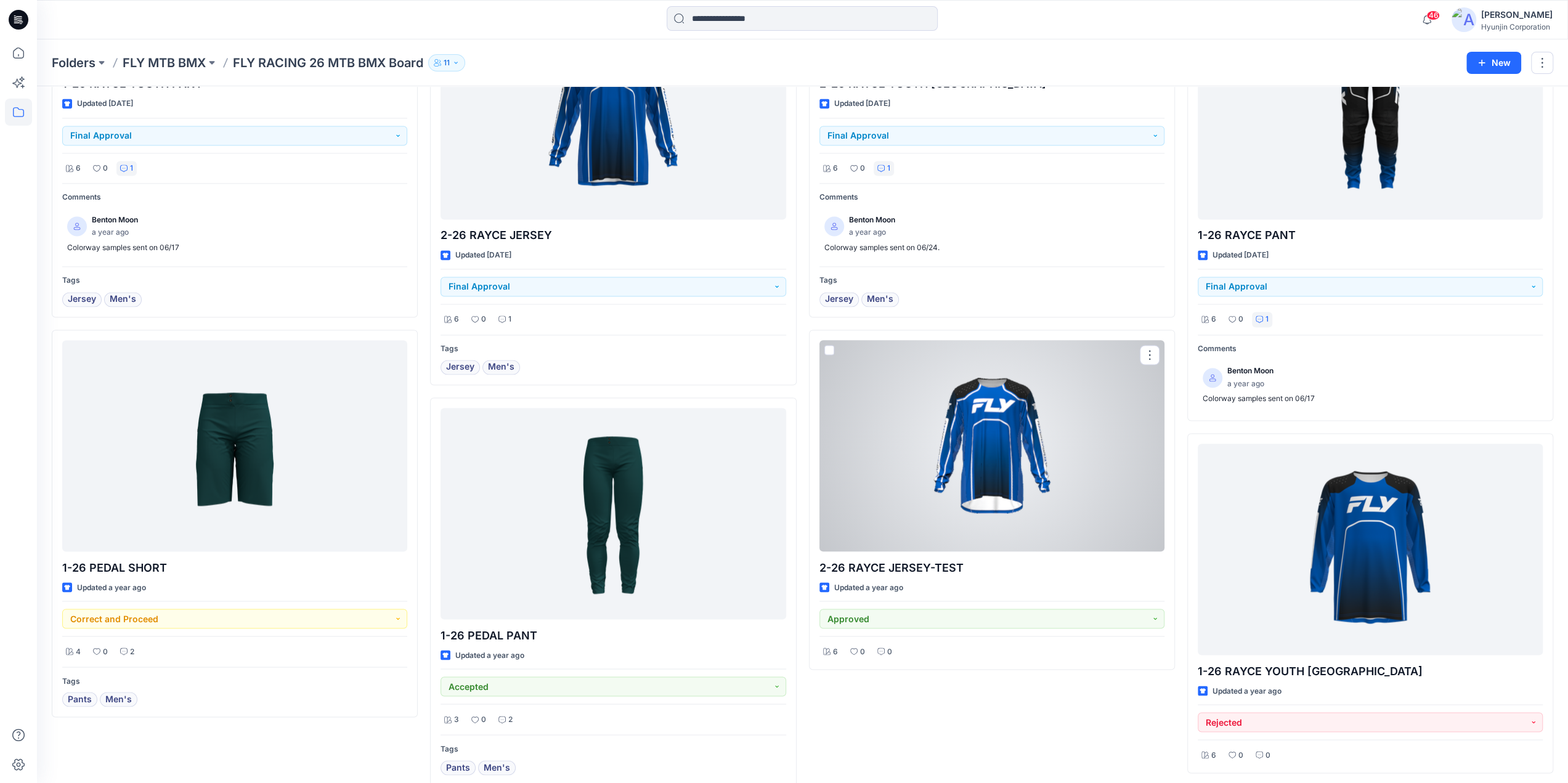
scroll to position [1948, 0]
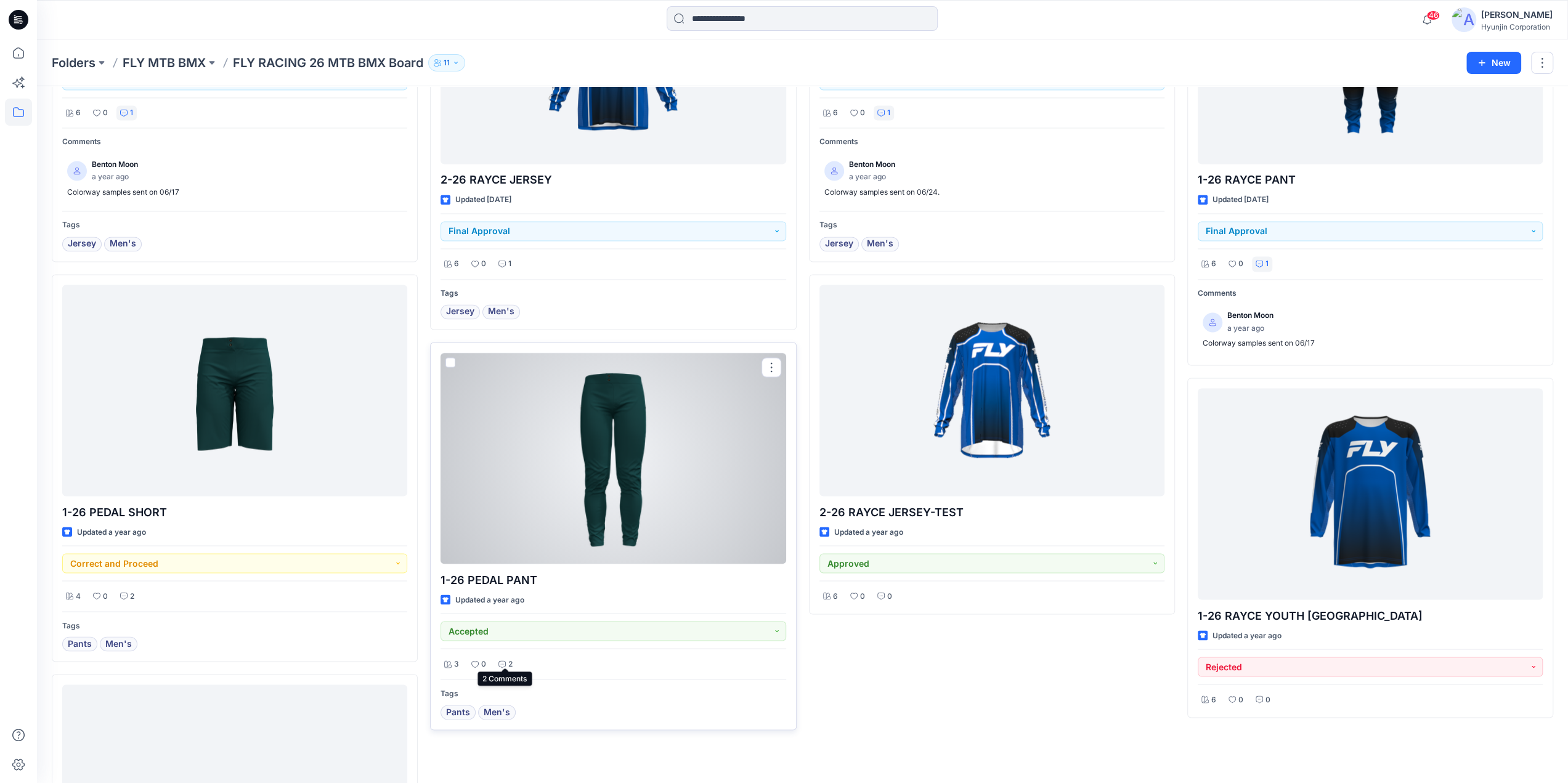
click at [513, 658] on div "2" at bounding box center [506, 664] width 22 height 15
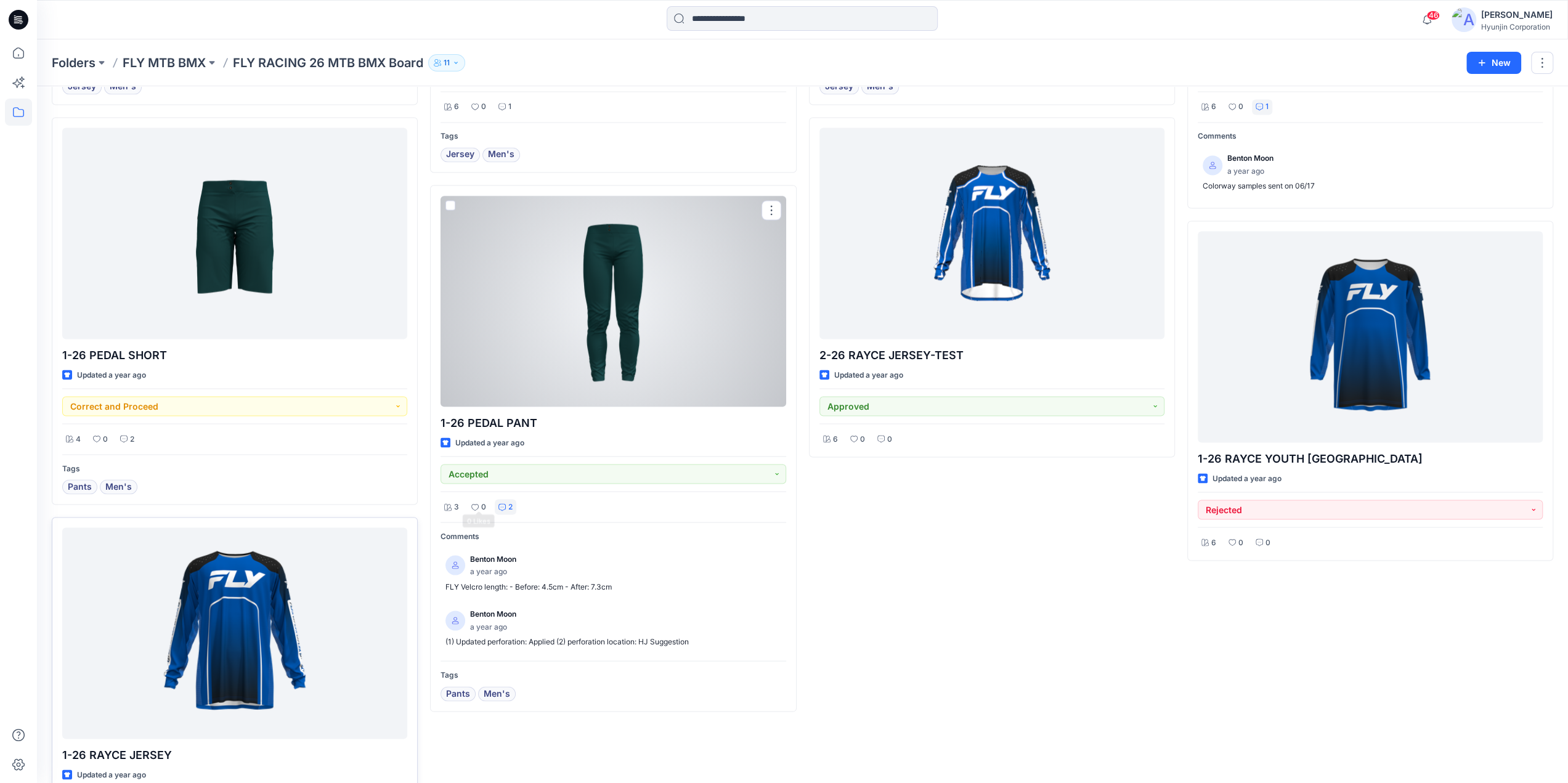
scroll to position [2132, 0]
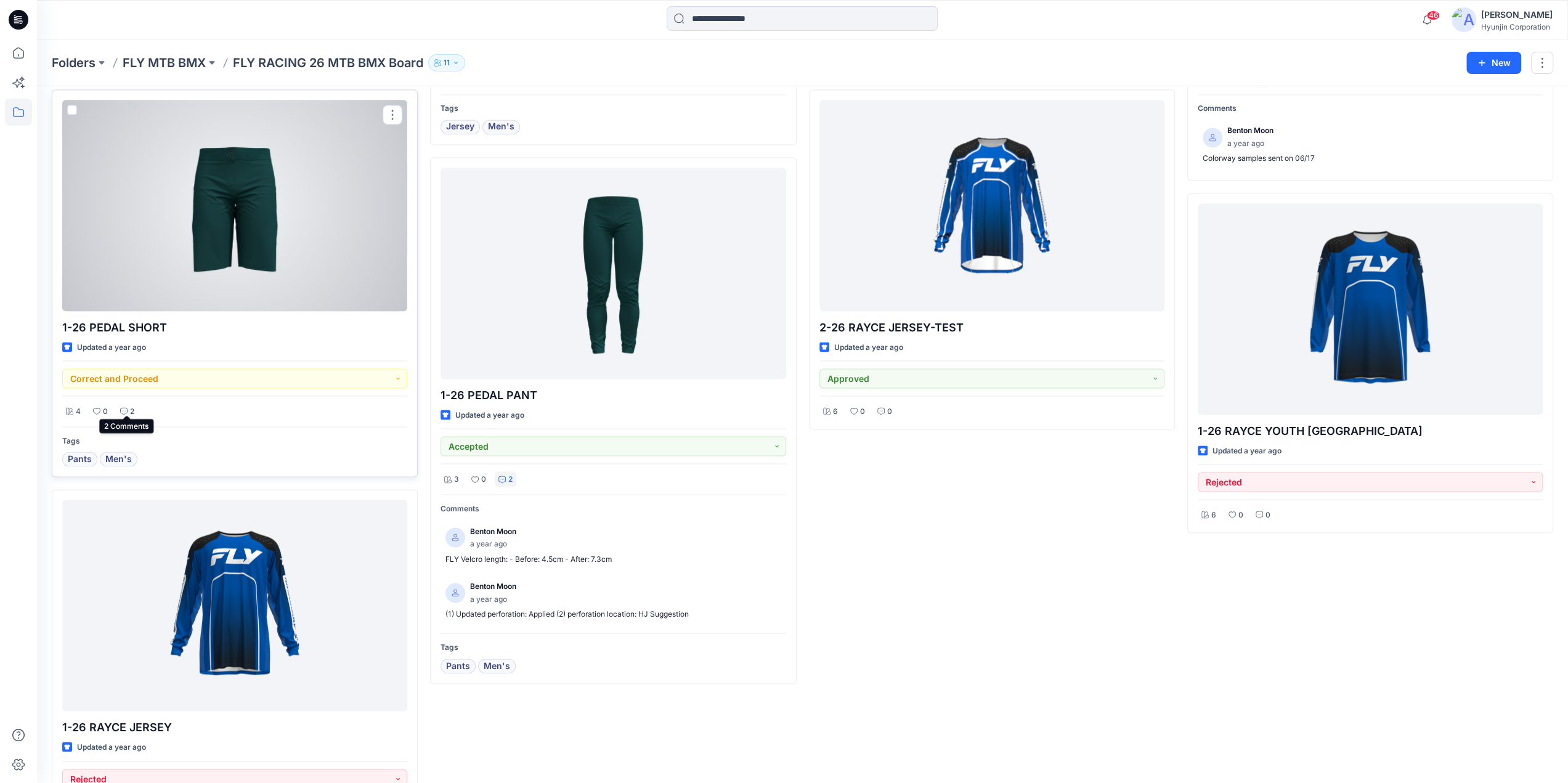
click at [128, 409] on div "2" at bounding box center [127, 411] width 22 height 15
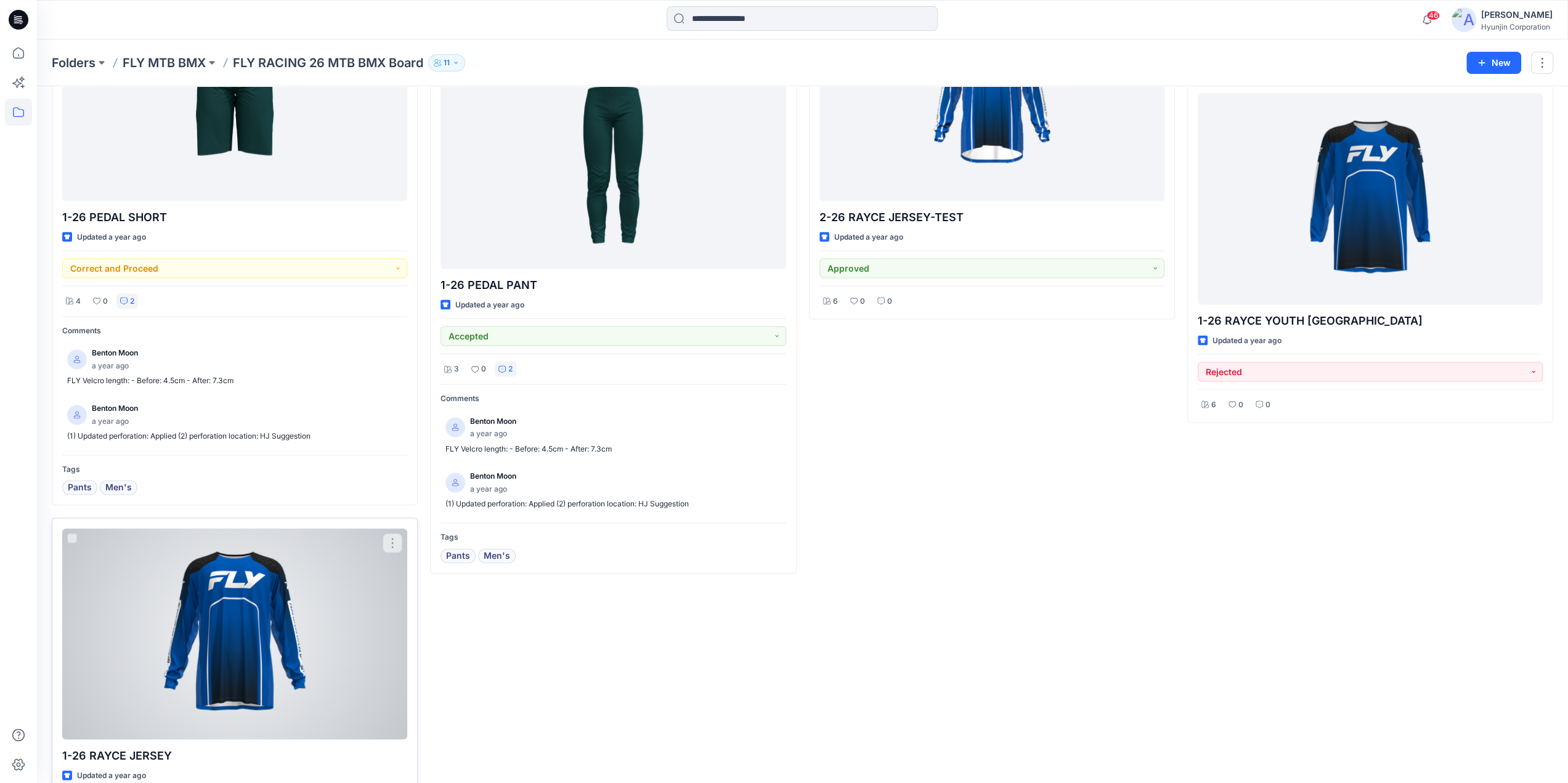
scroll to position [2325, 0]
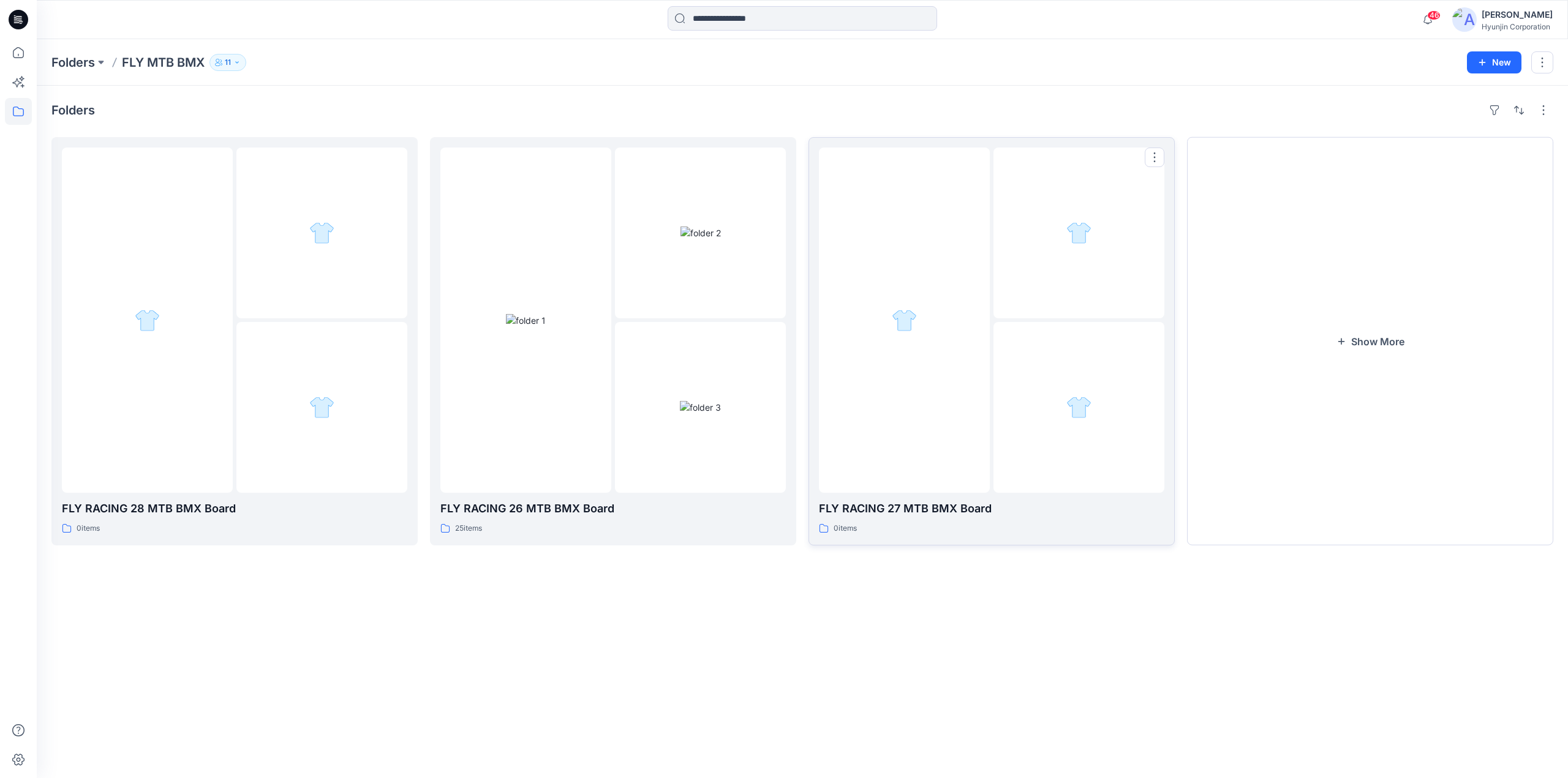
click at [984, 276] on div at bounding box center [904, 320] width 171 height 345
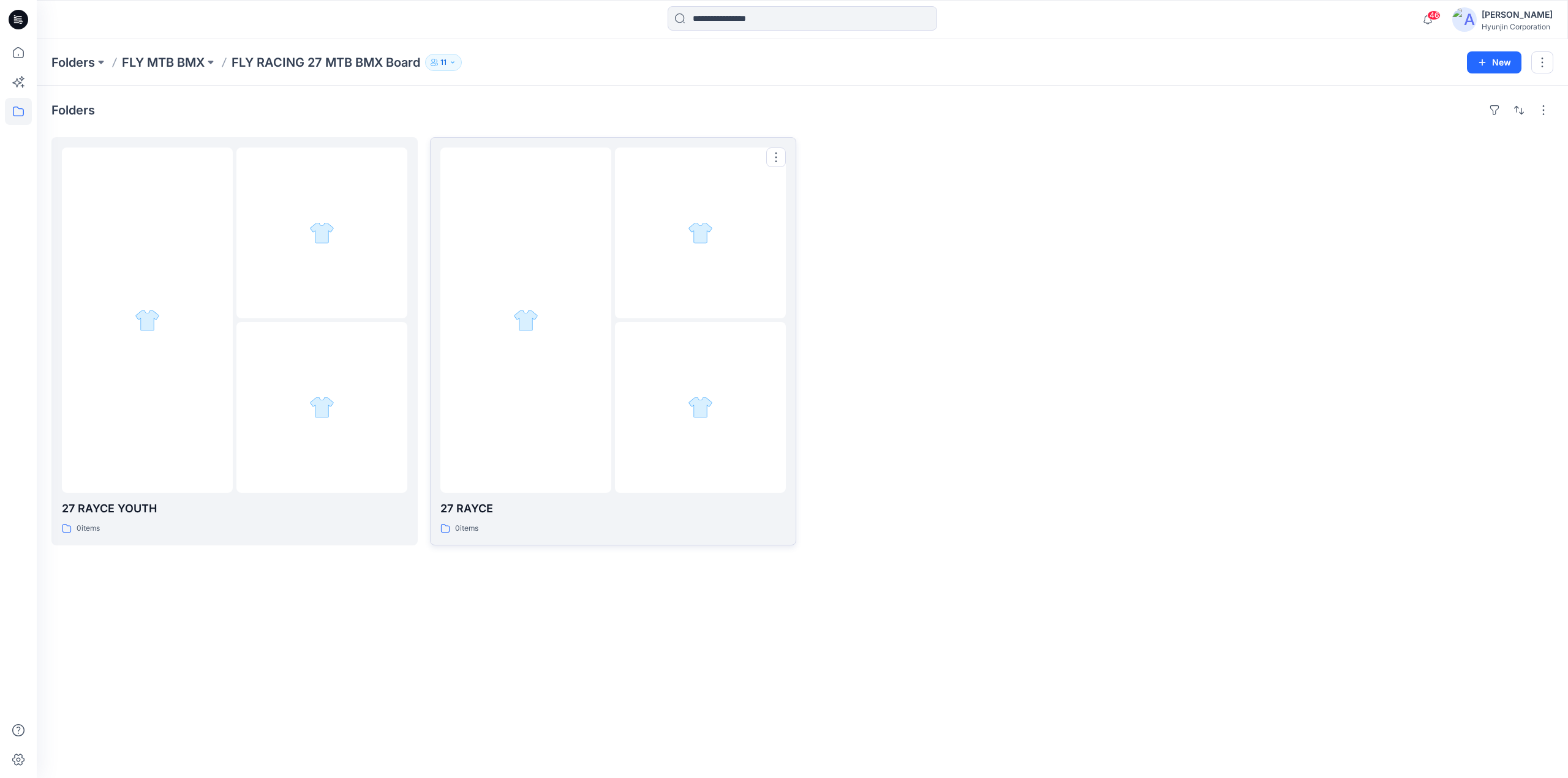
click at [654, 363] on div at bounding box center [700, 407] width 171 height 171
click at [197, 216] on div at bounding box center [147, 320] width 171 height 345
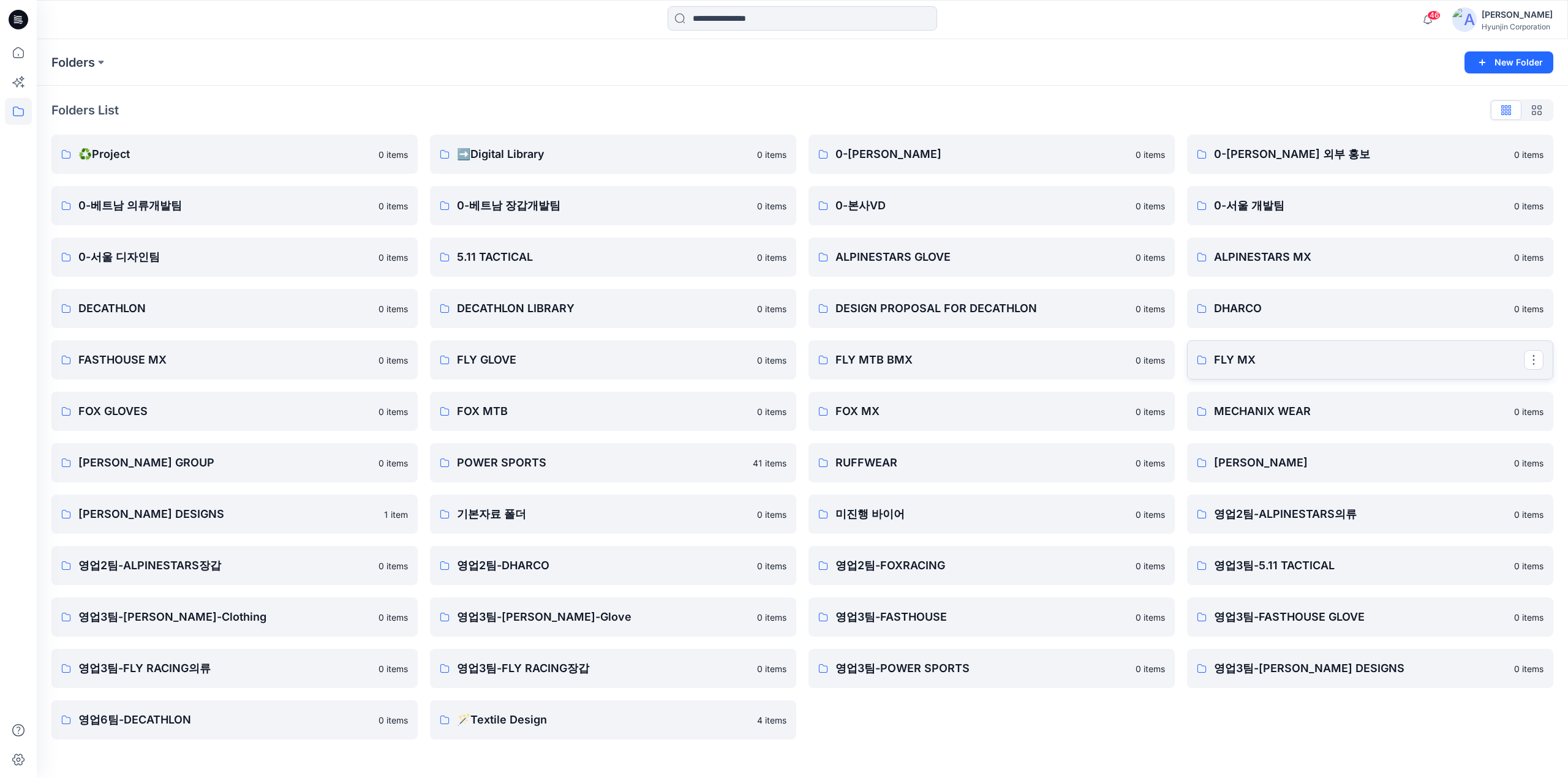
click at [1315, 365] on p "FLY MX" at bounding box center [1369, 360] width 310 height 17
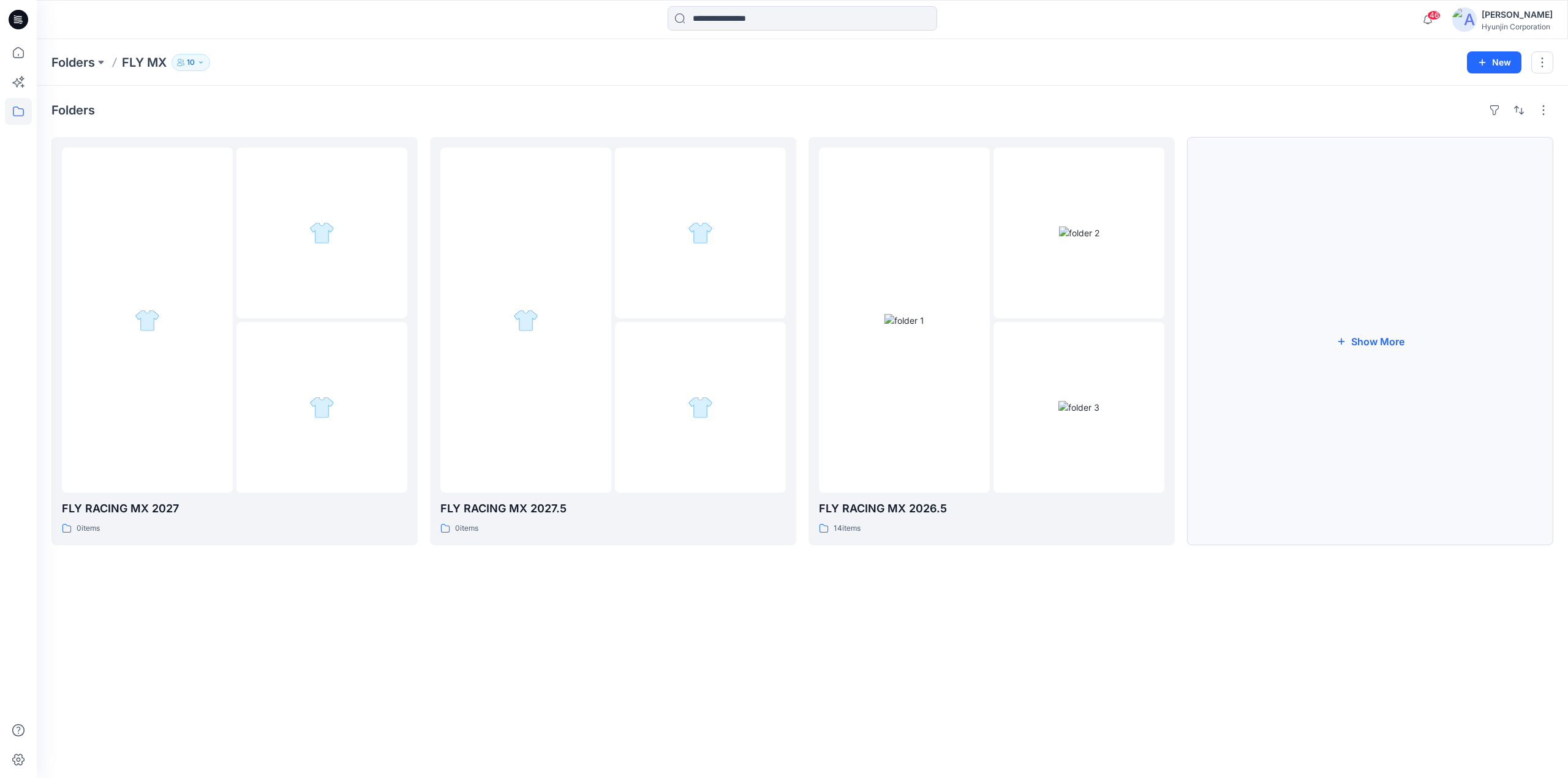
click at [1415, 392] on button "Show More" at bounding box center [1370, 341] width 366 height 409
click at [1325, 434] on div at bounding box center [1275, 319] width 170 height 343
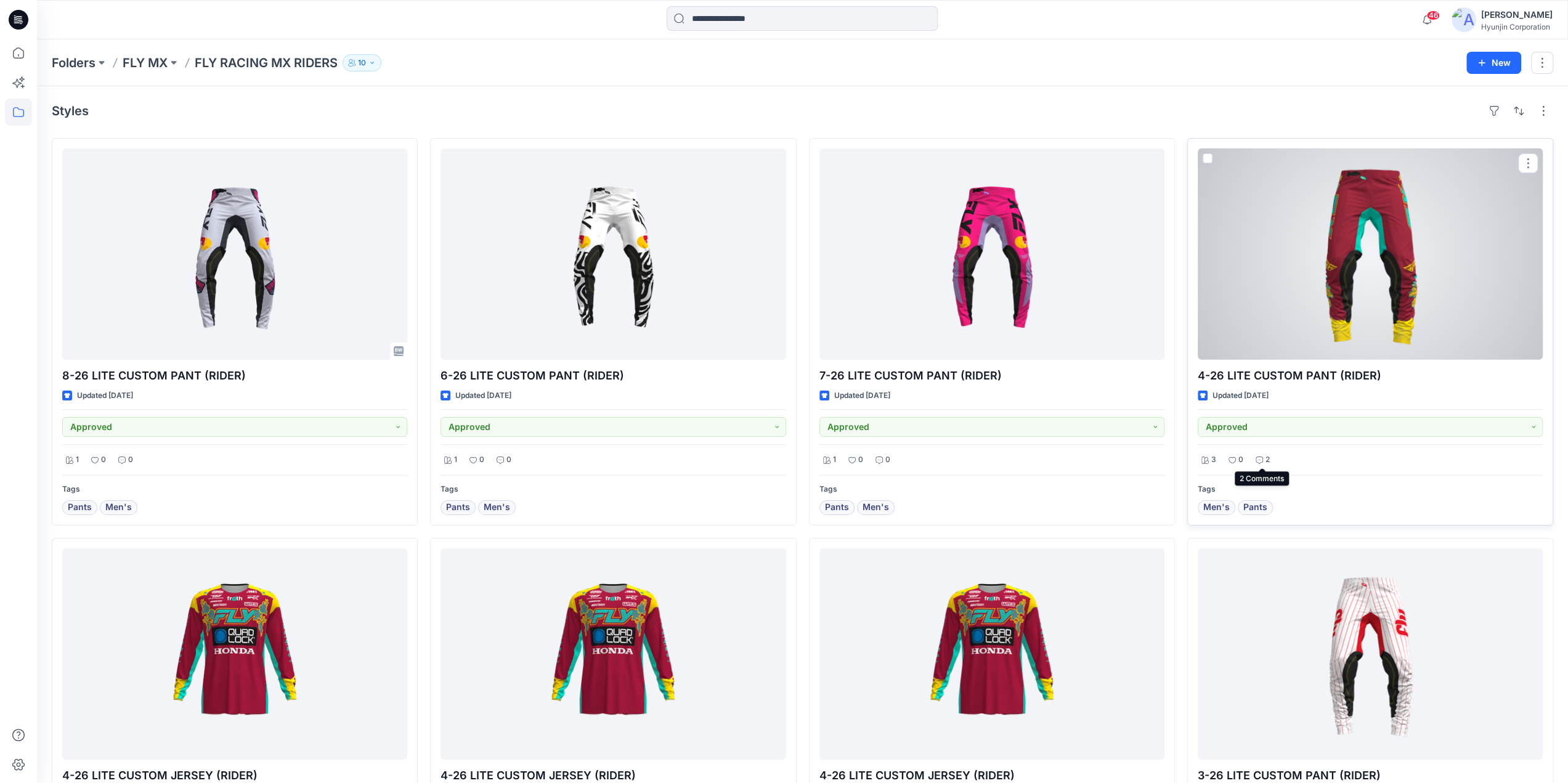
click at [1260, 463] on div "2" at bounding box center [1263, 459] width 22 height 15
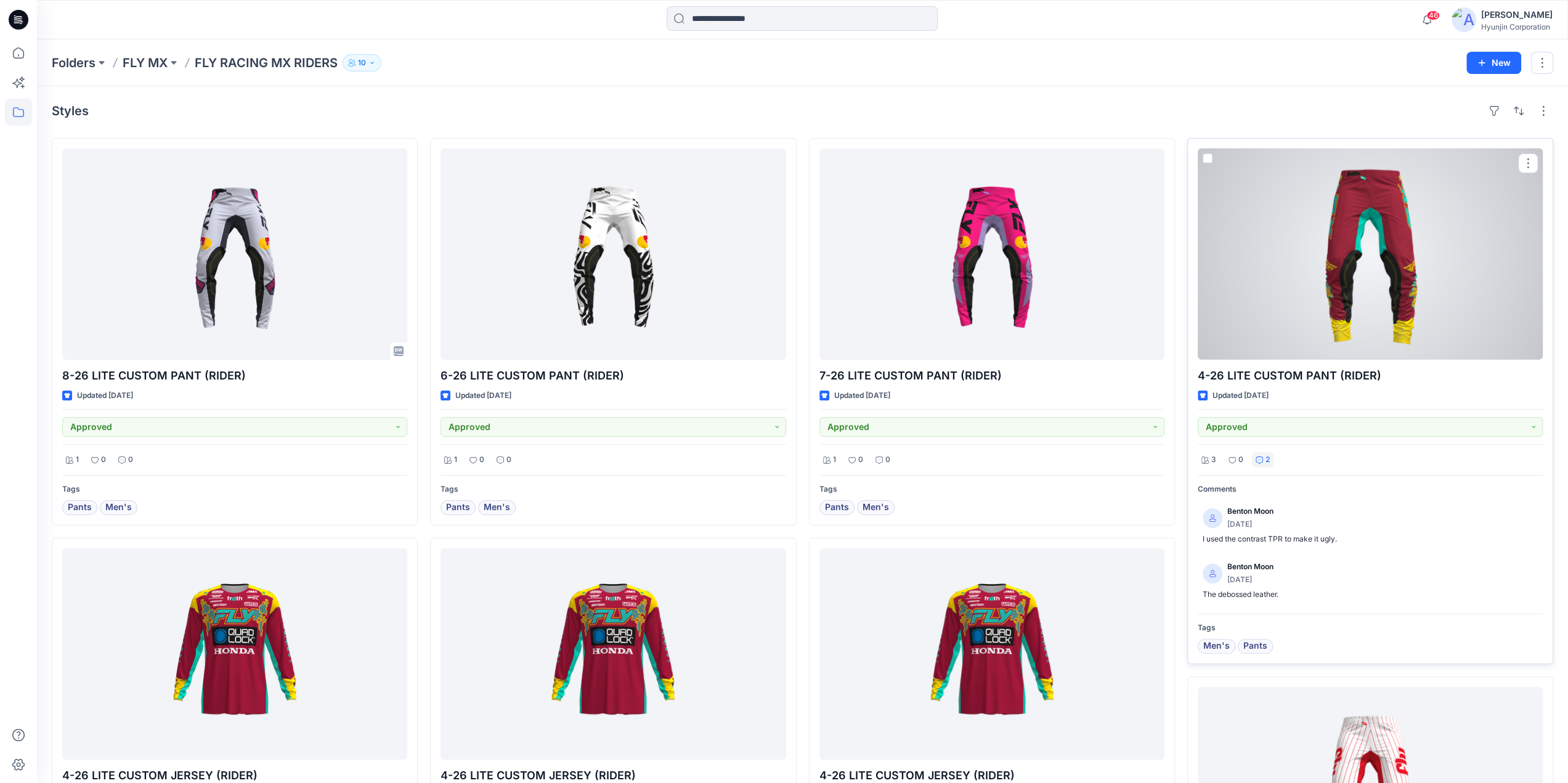
click at [1260, 463] on div "2" at bounding box center [1263, 459] width 22 height 15
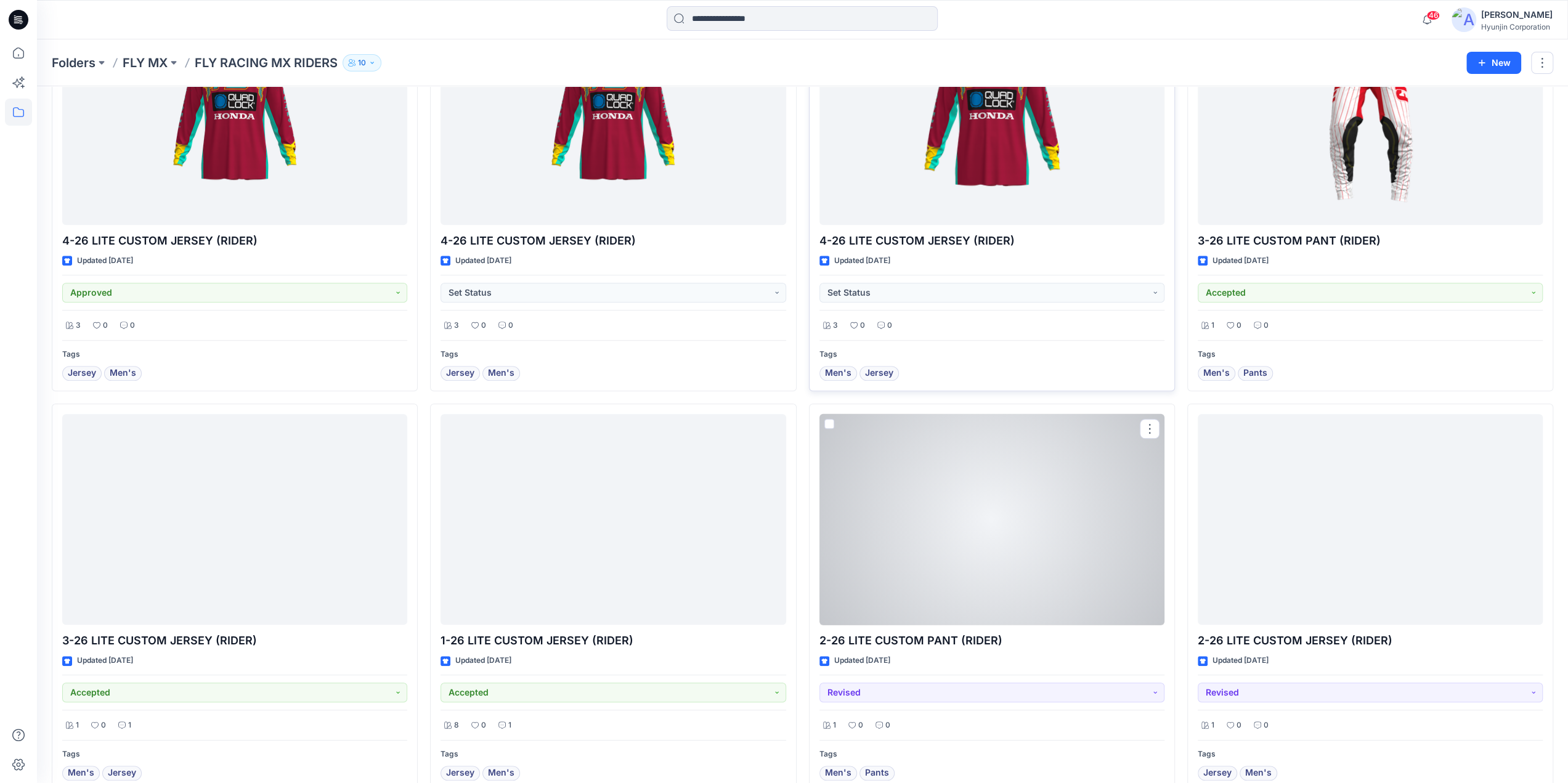
scroll to position [554, 0]
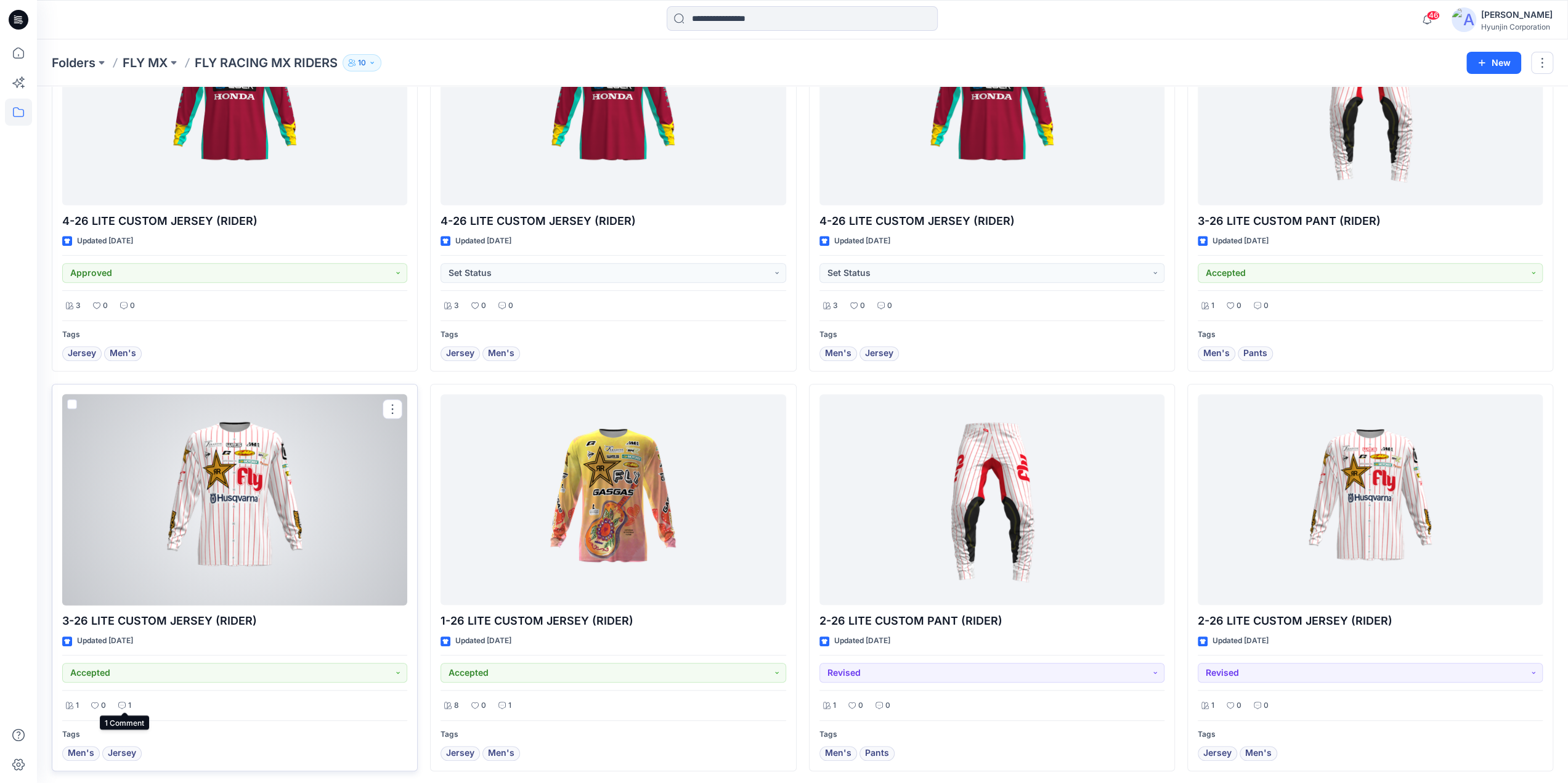
click at [131, 702] on div "1" at bounding box center [125, 705] width 20 height 15
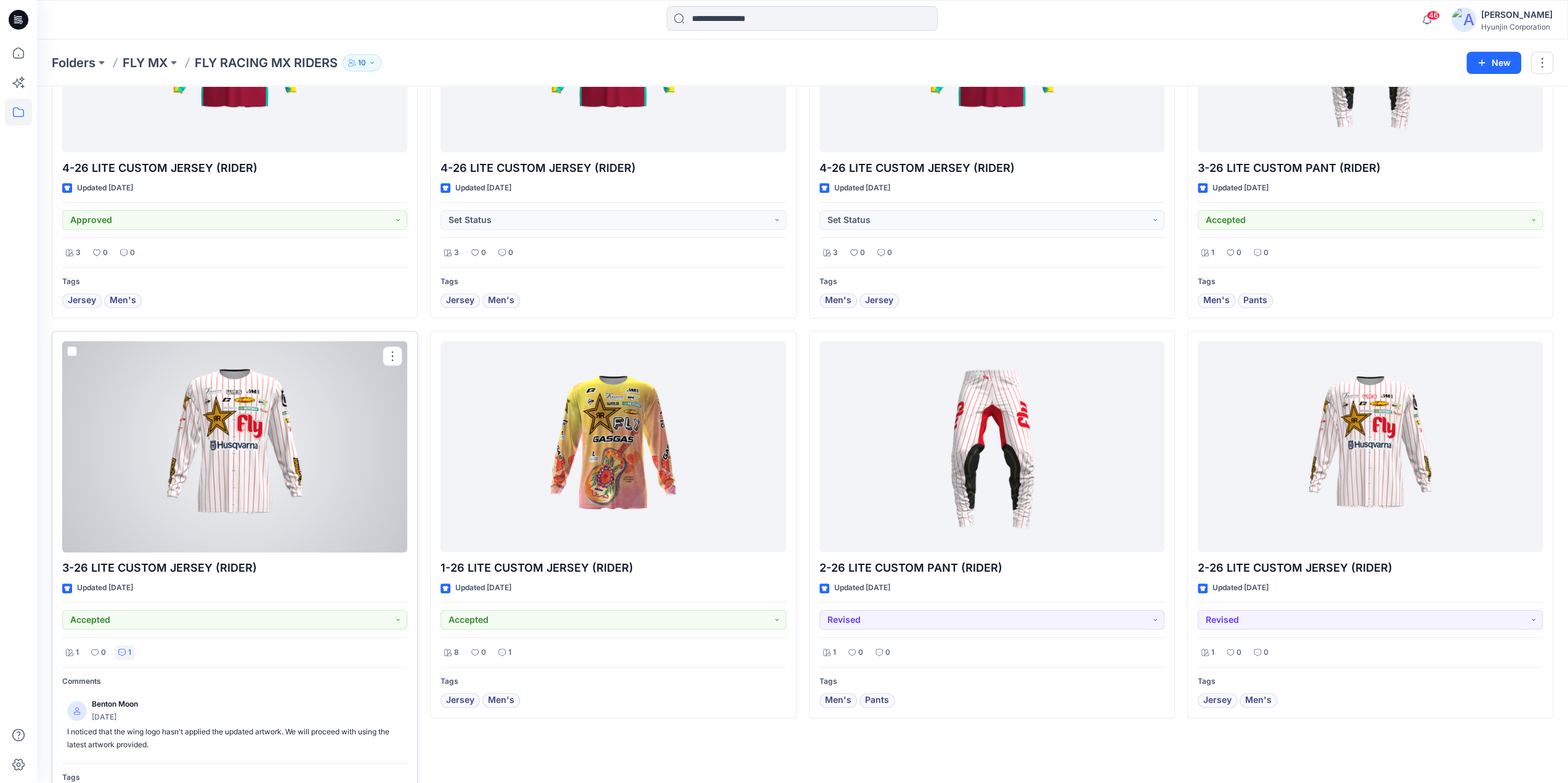
scroll to position [678, 0]
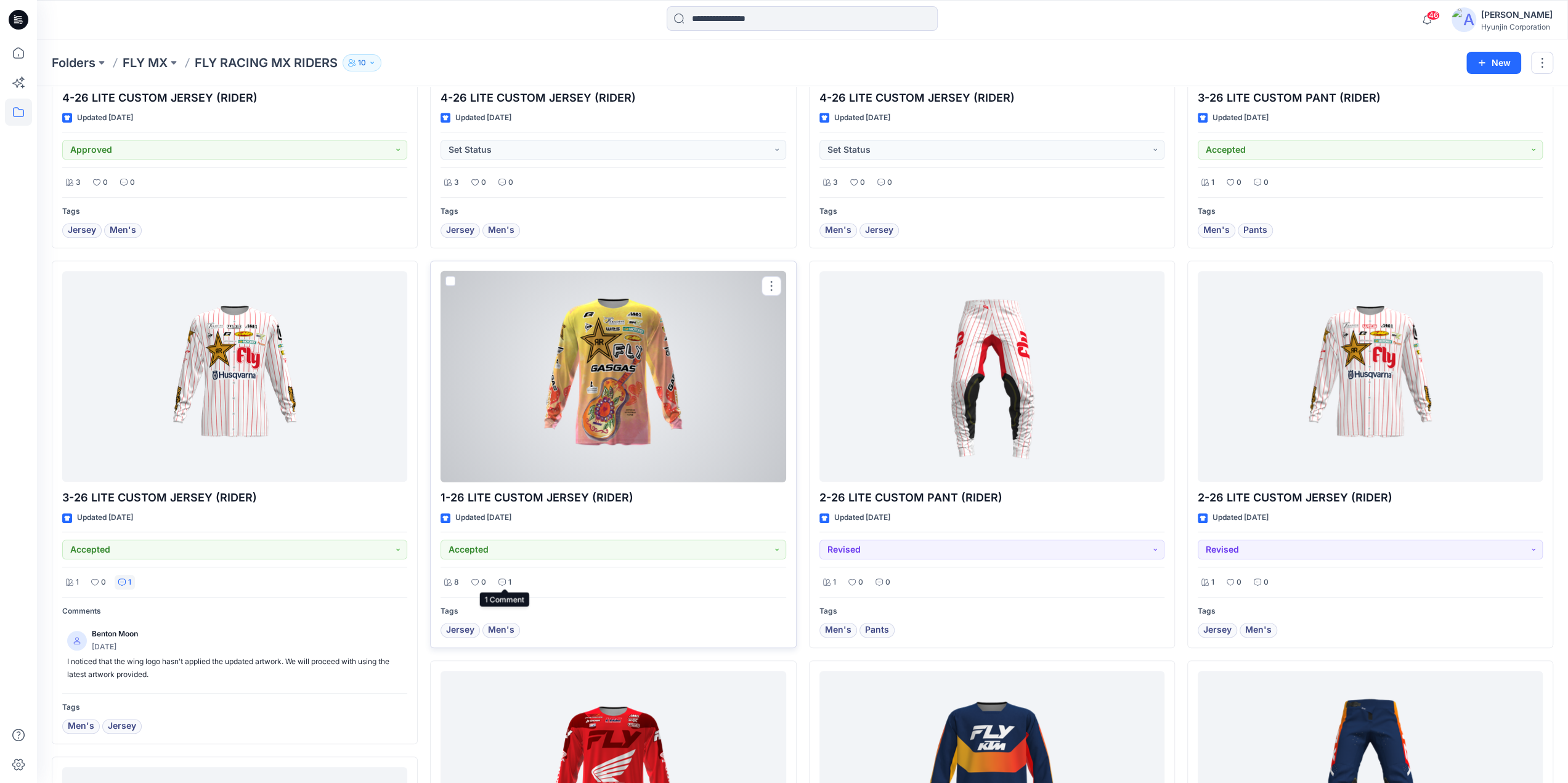
click at [505, 579] on icon at bounding box center [502, 582] width 7 height 7
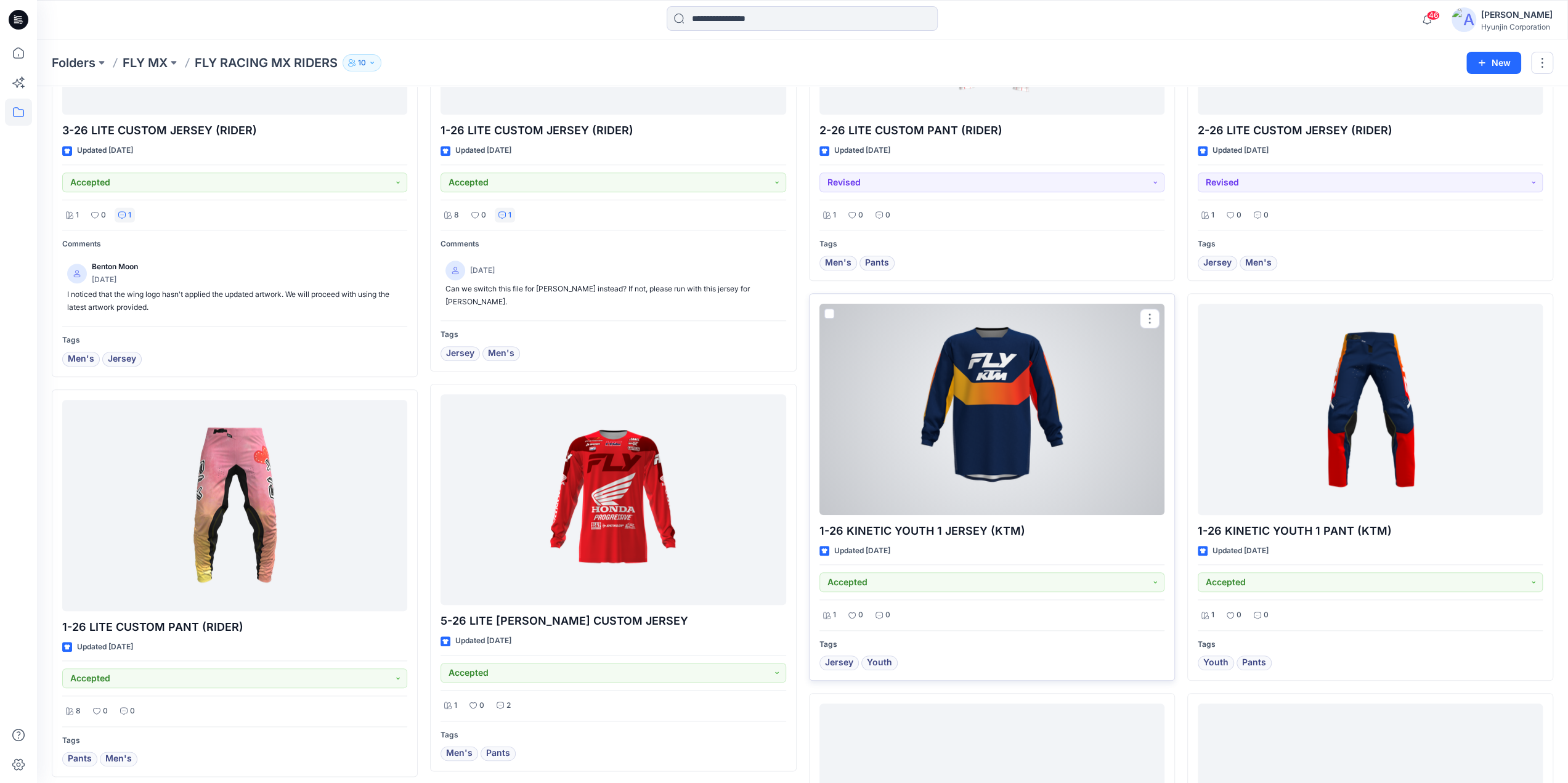
scroll to position [1047, 0]
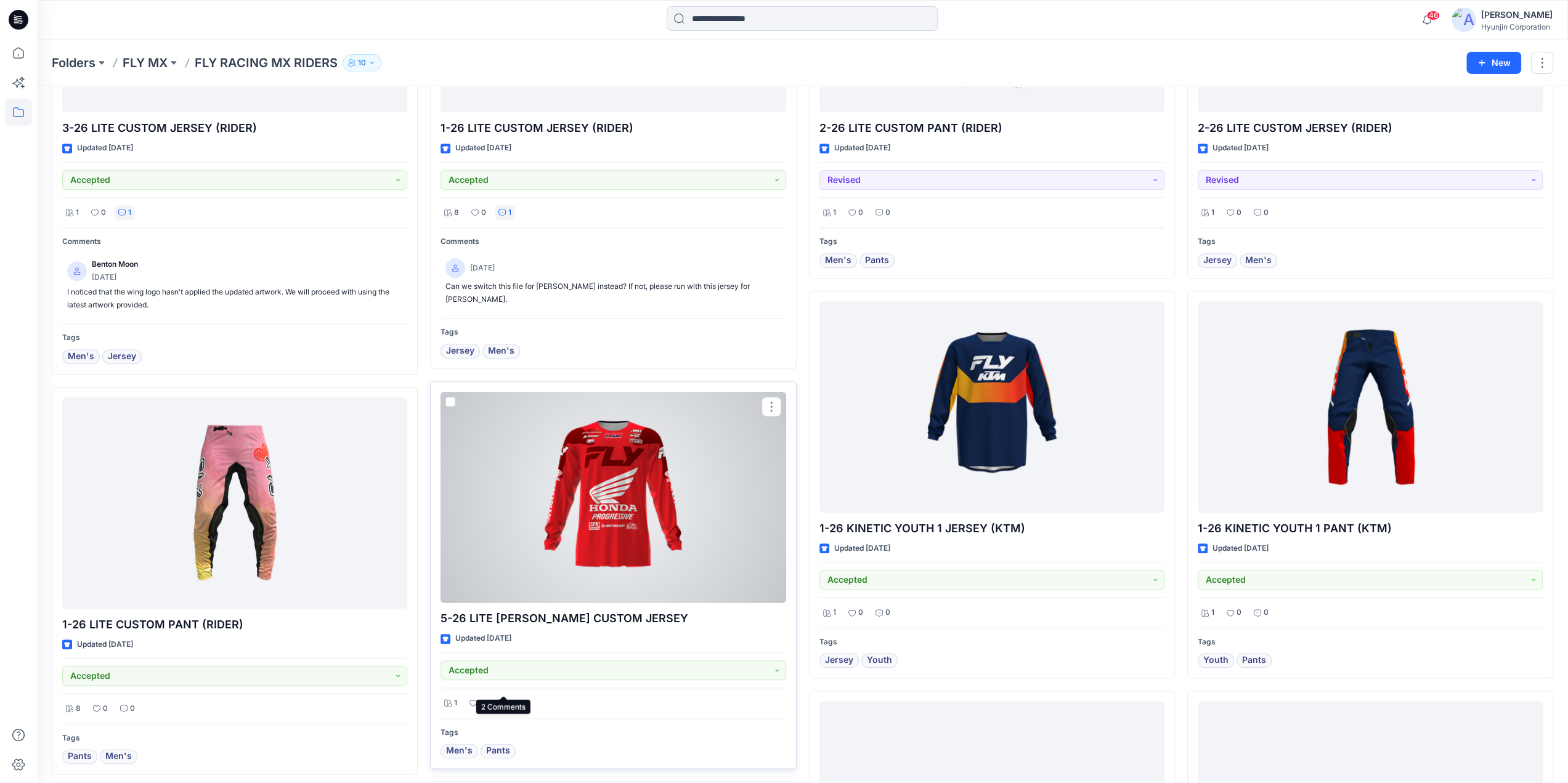
click at [505, 695] on div "2" at bounding box center [504, 703] width 22 height 15
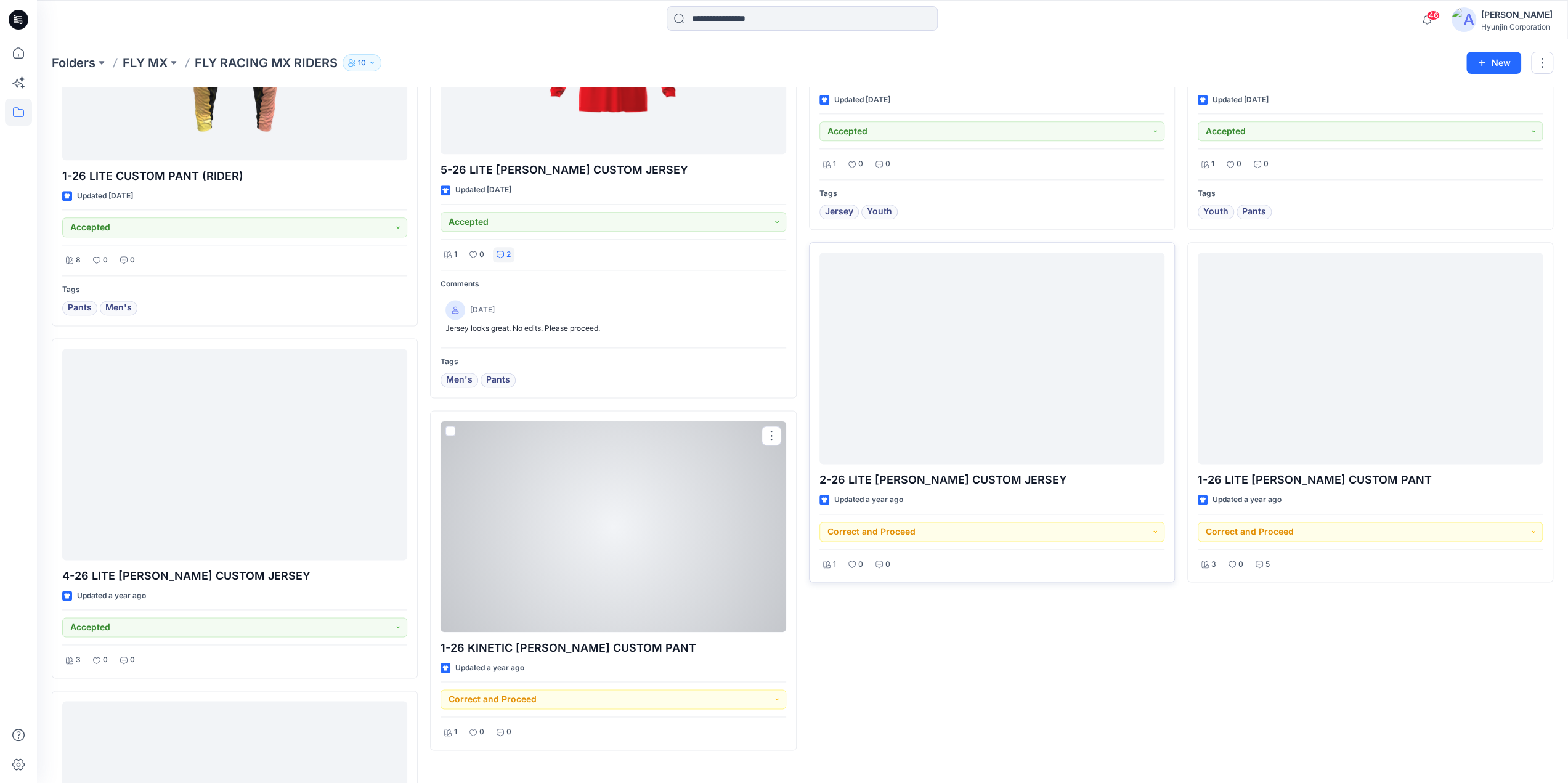
scroll to position [1479, 0]
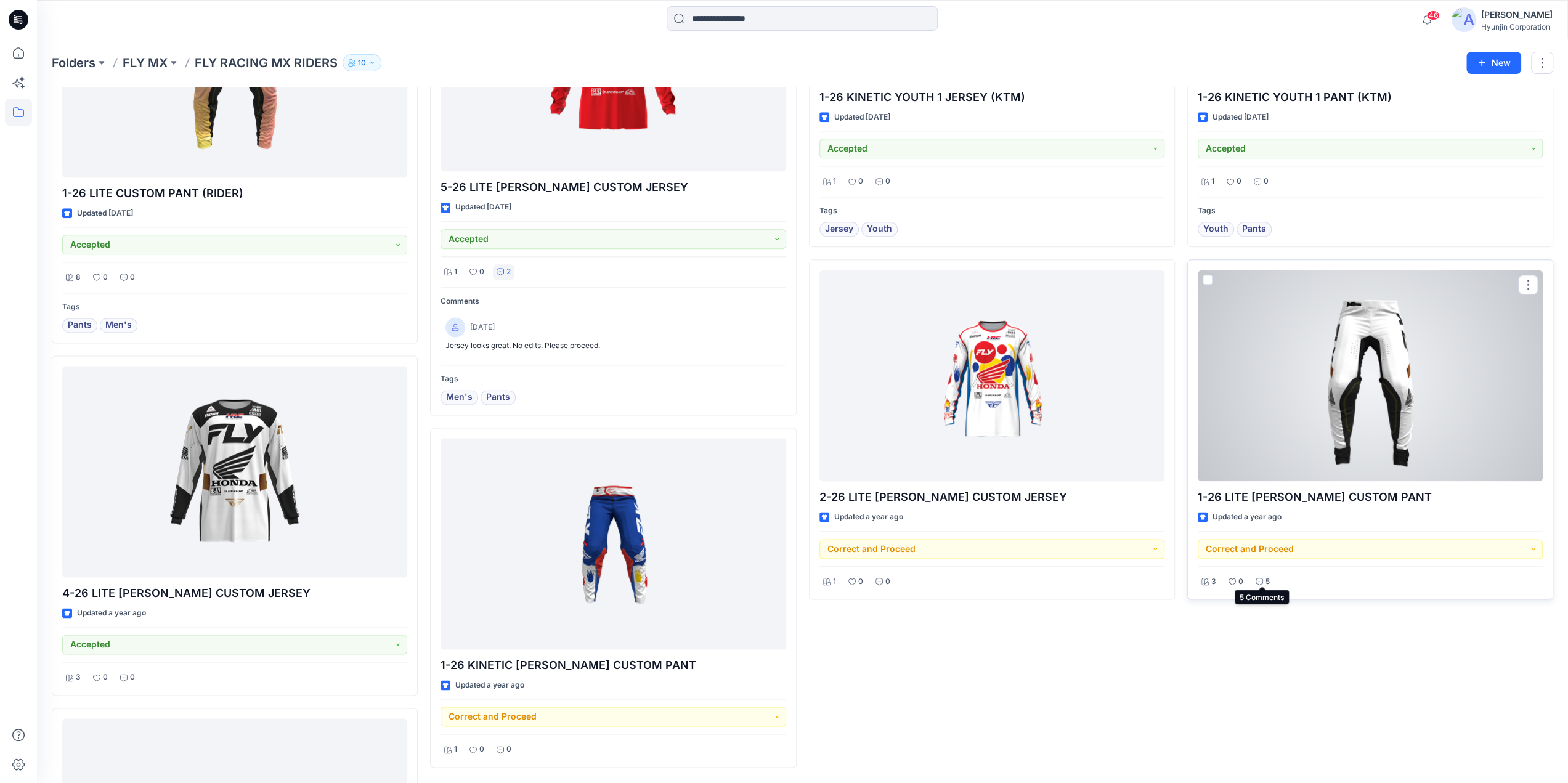
click at [1269, 576] on div "5" at bounding box center [1263, 581] width 22 height 15
click at [1334, 438] on div at bounding box center [1370, 375] width 345 height 212
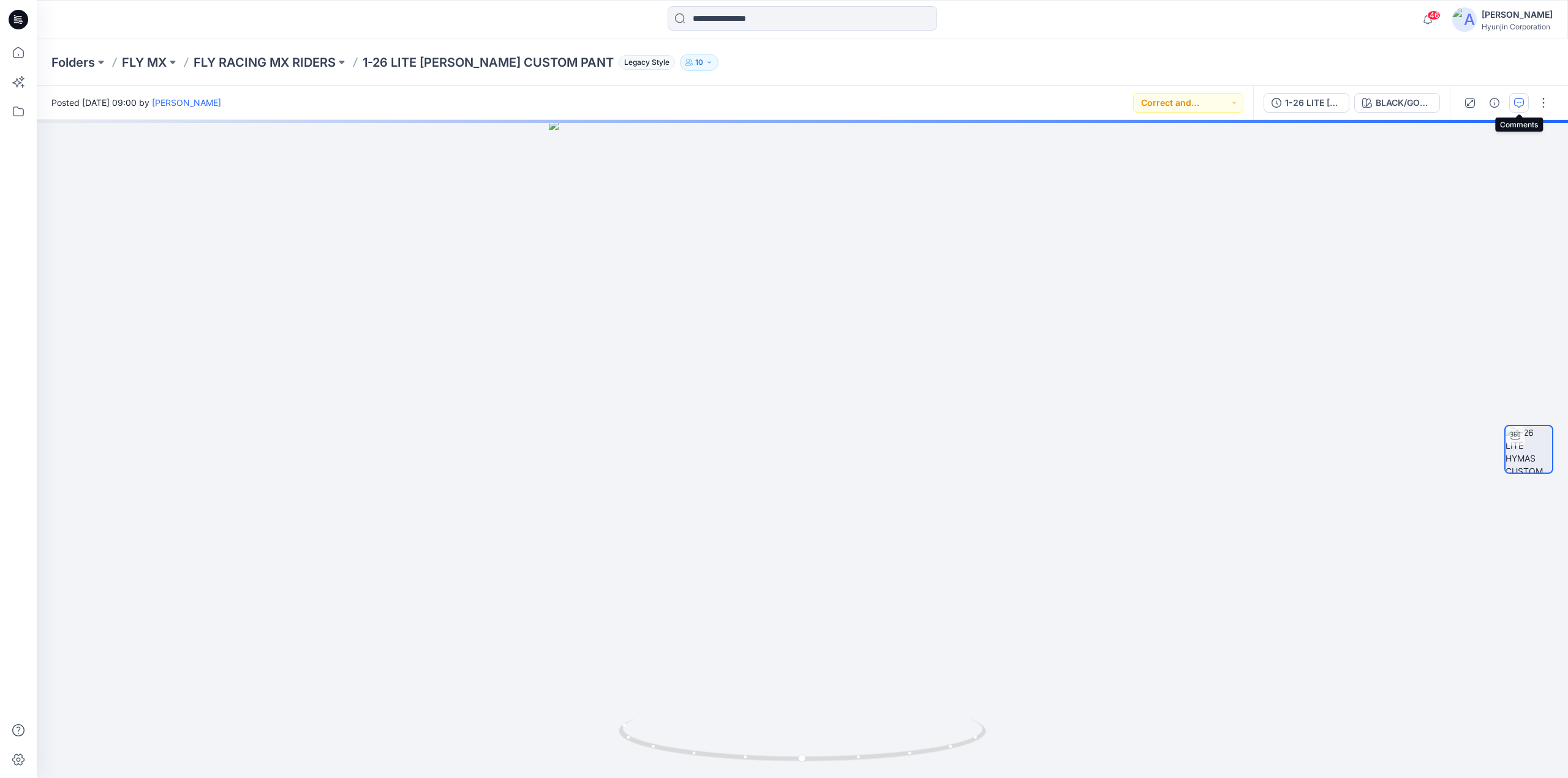
click at [1517, 103] on icon "button" at bounding box center [1519, 103] width 10 height 10
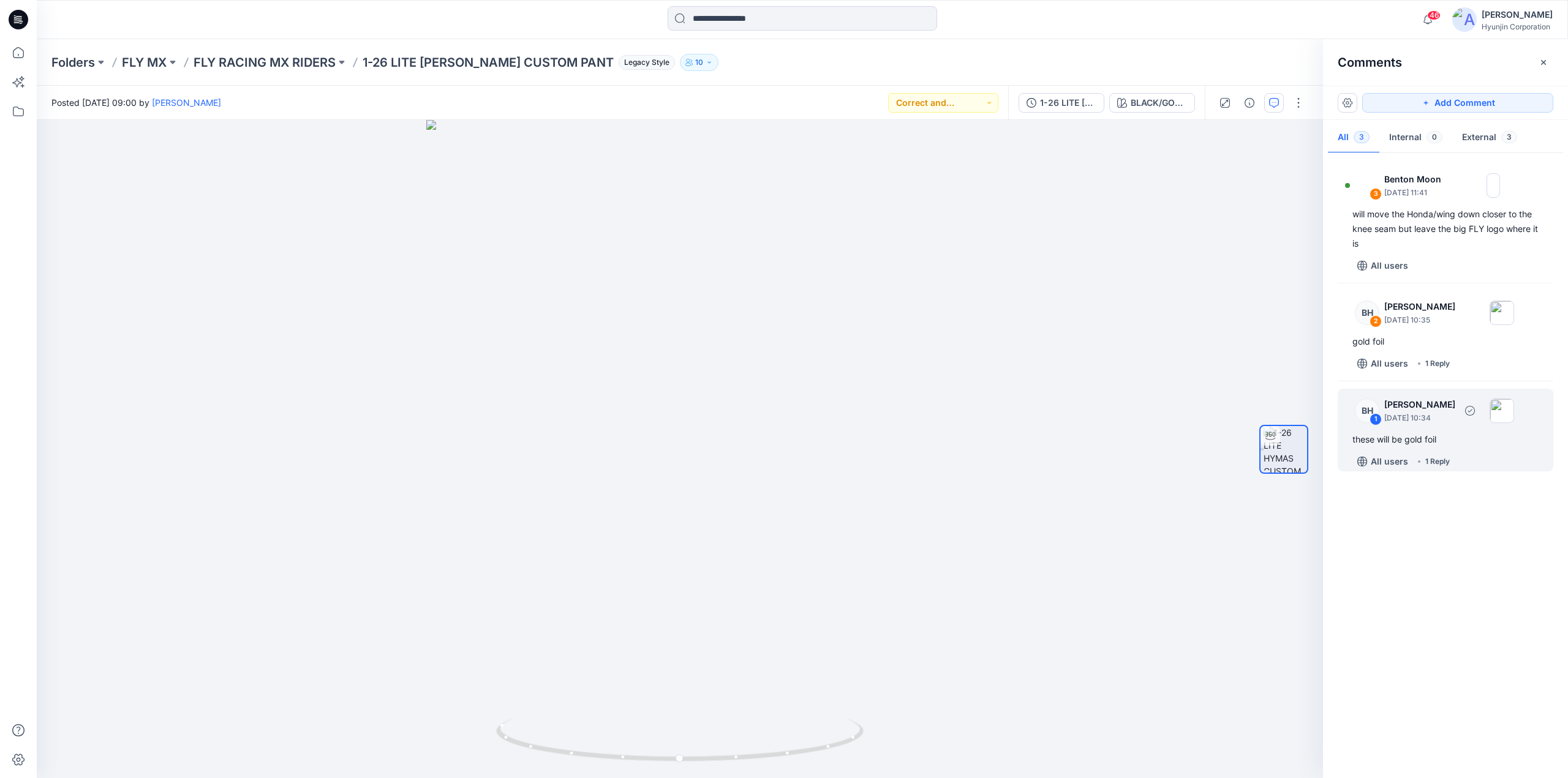
click at [1494, 432] on div "these will be gold foil" at bounding box center [1445, 439] width 186 height 14
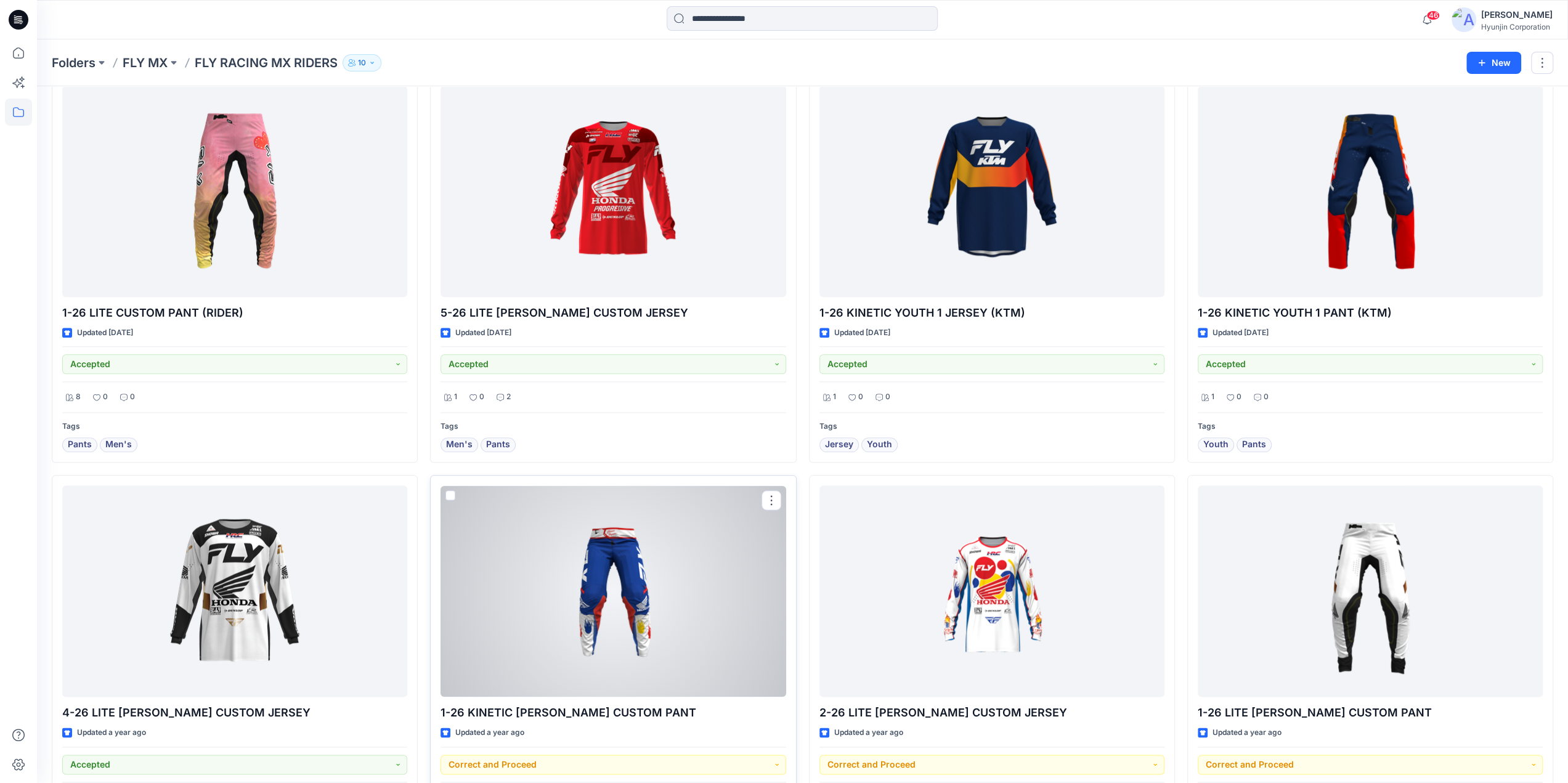
scroll to position [924, 0]
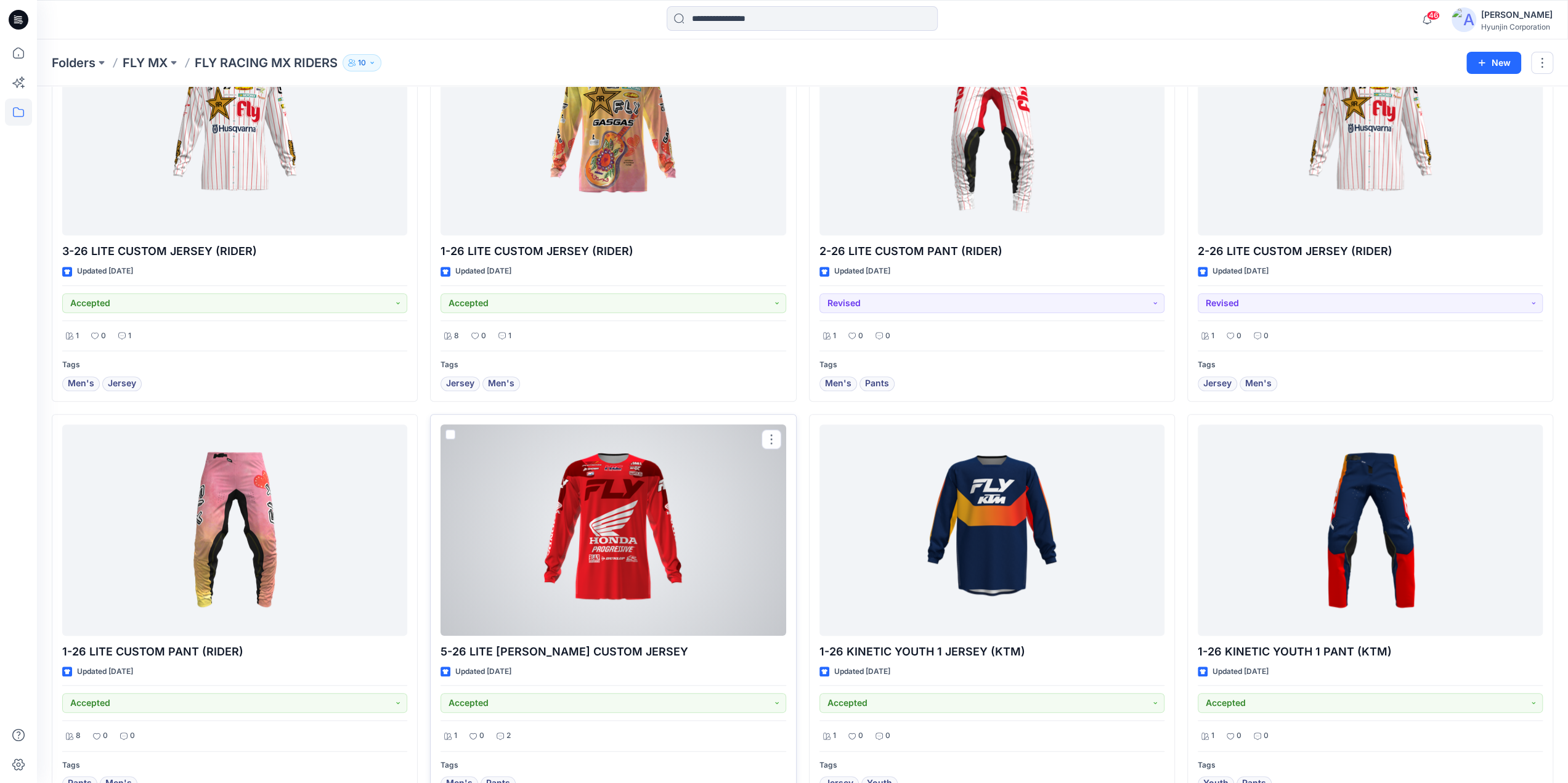
click at [669, 497] on div at bounding box center [613, 530] width 345 height 212
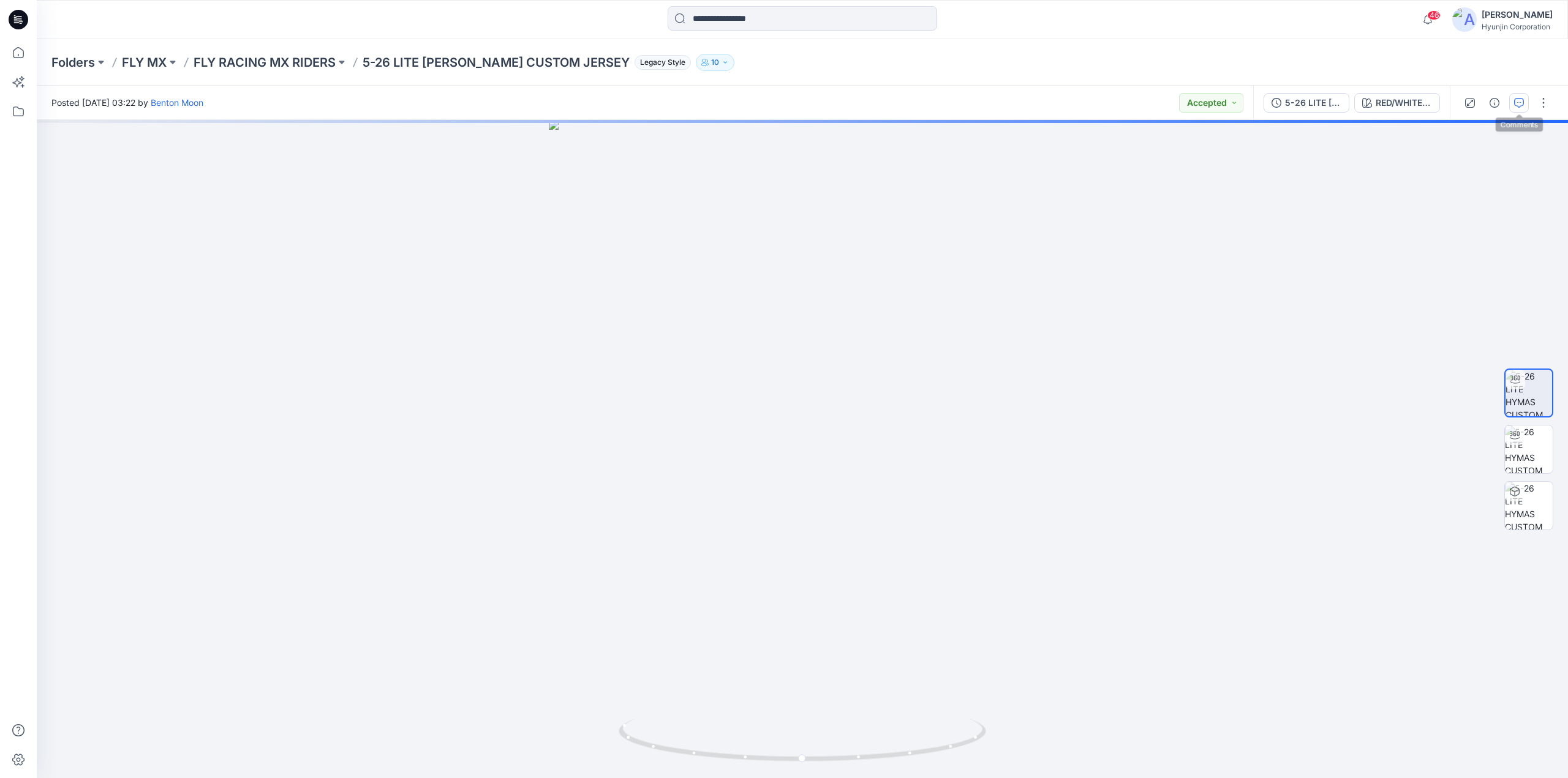
click at [1518, 103] on icon "button" at bounding box center [1519, 103] width 10 height 10
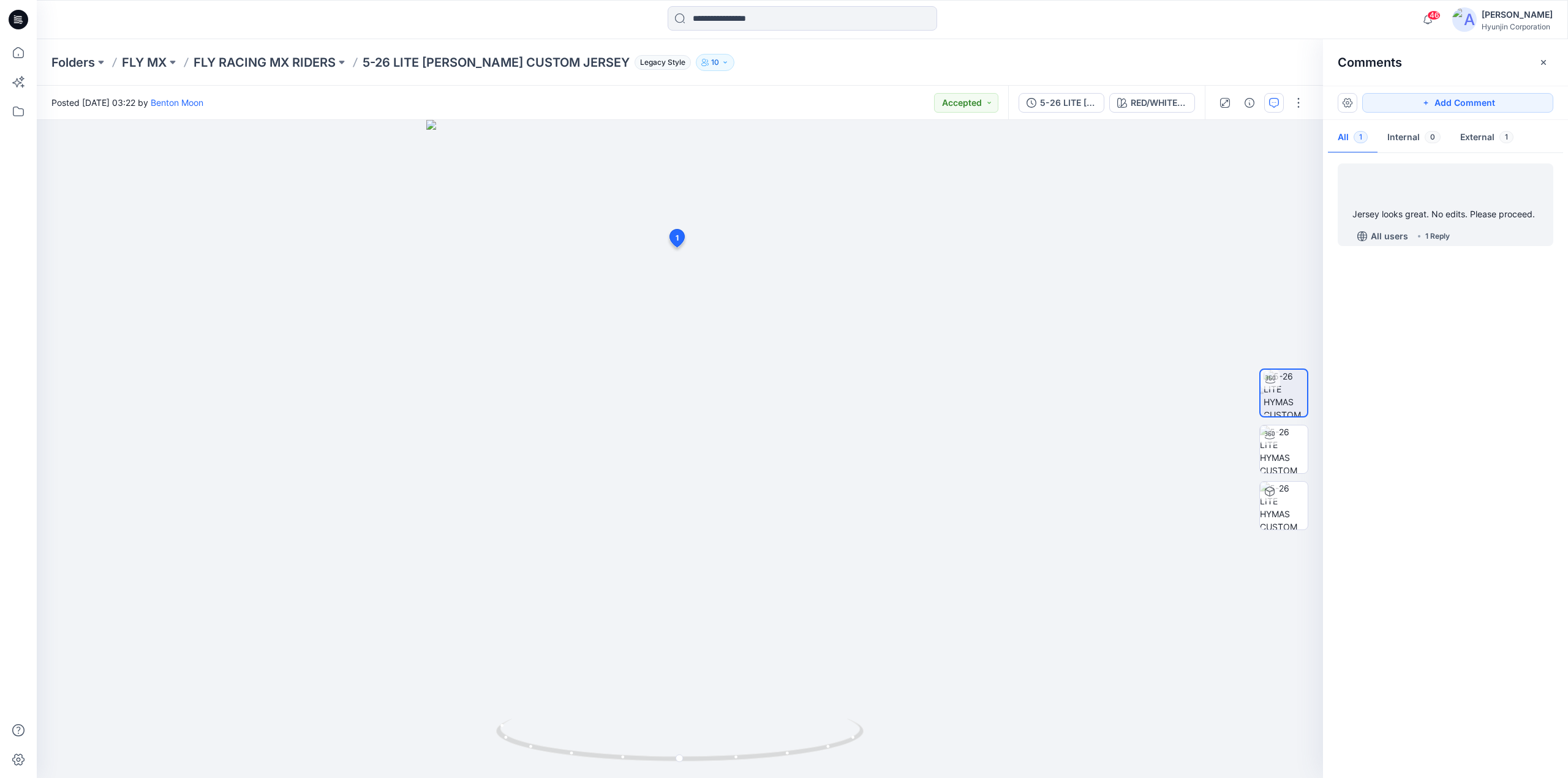
click at [1480, 206] on div "Jersey looks great. No edits. Please proceed. All users 1 Reply" at bounding box center [1445, 205] width 216 height 83
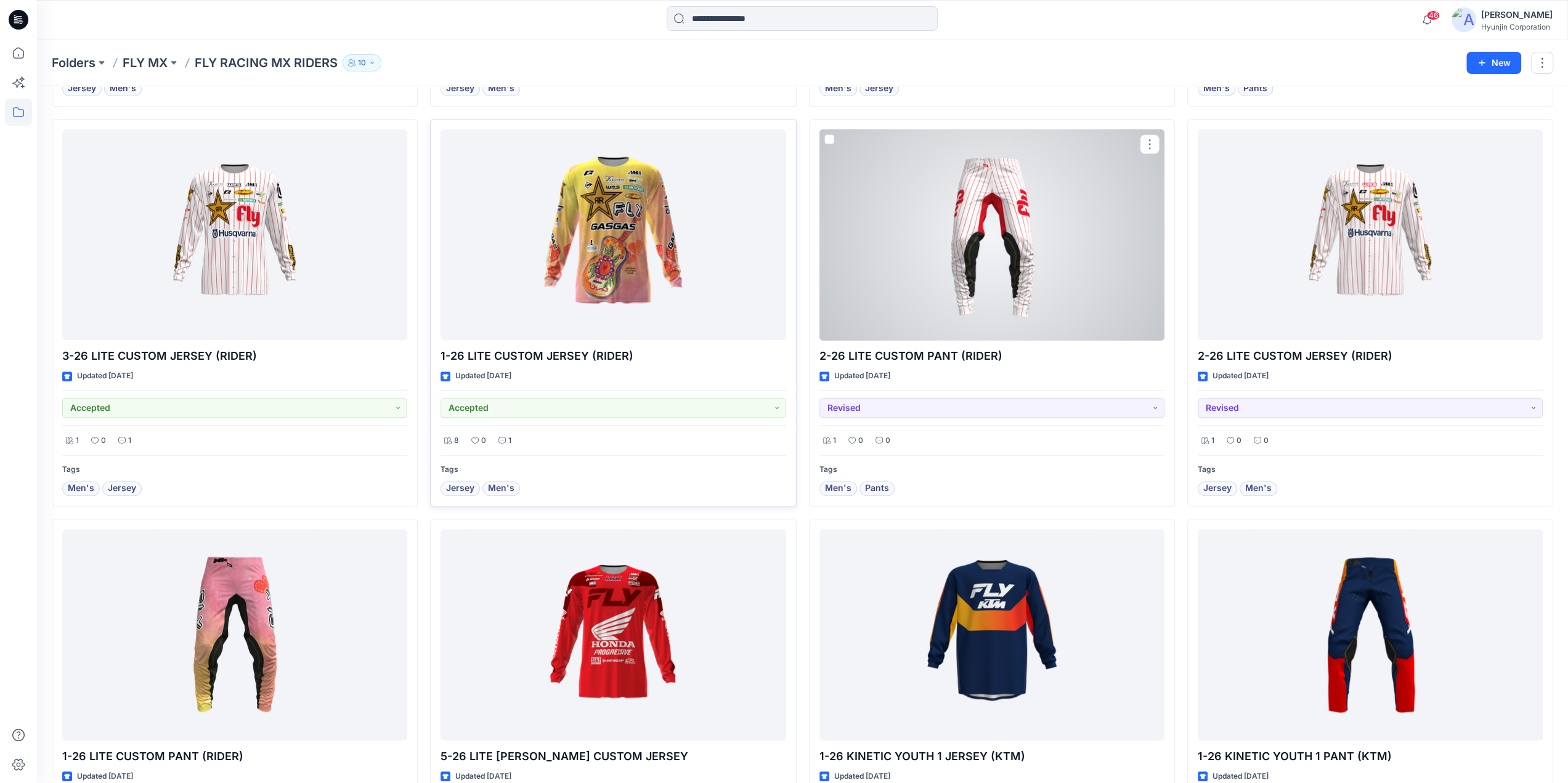
scroll to position [801, 0]
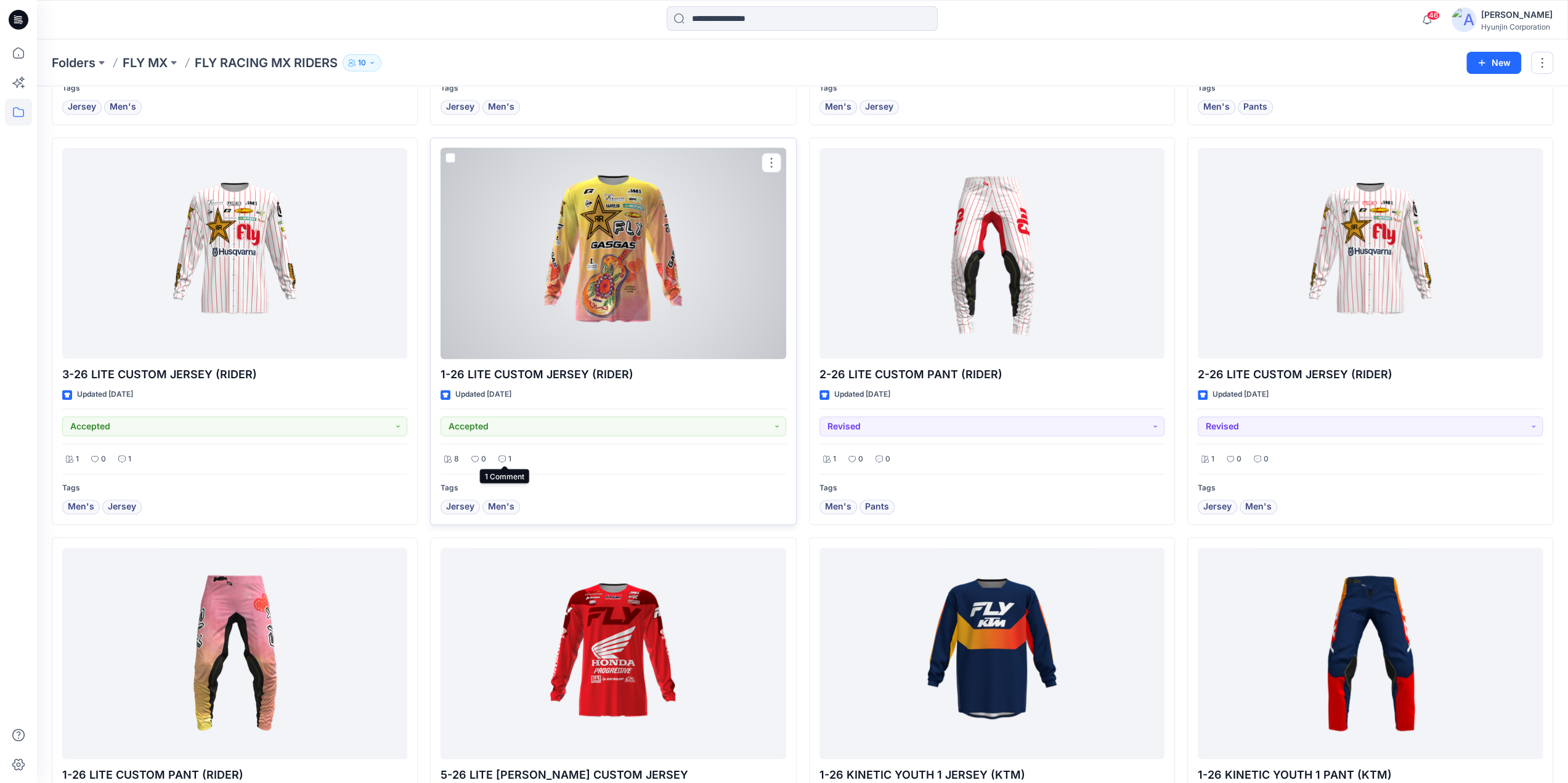
click at [506, 455] on div "1" at bounding box center [505, 459] width 20 height 15
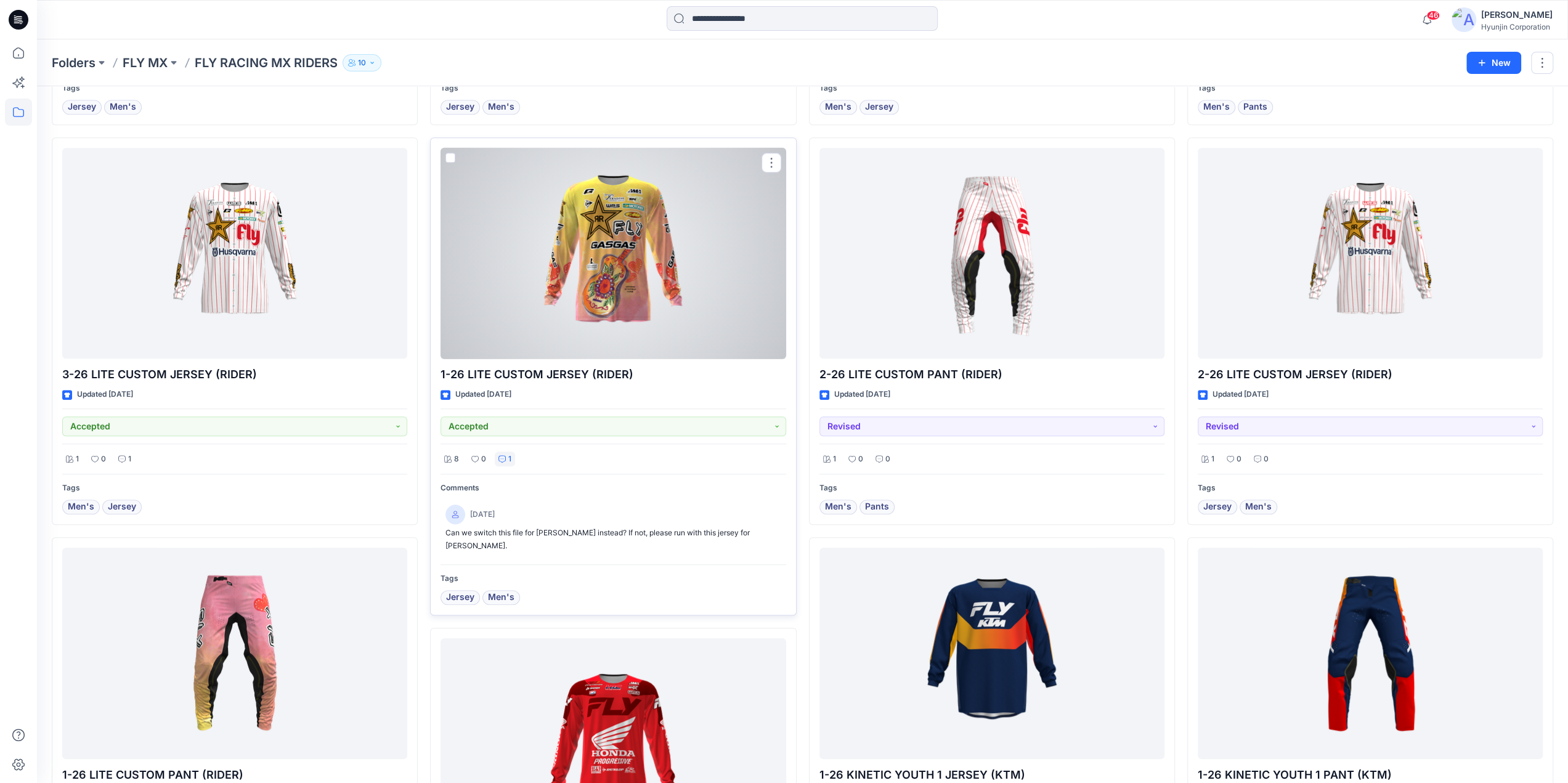
click at [584, 335] on div at bounding box center [613, 253] width 345 height 212
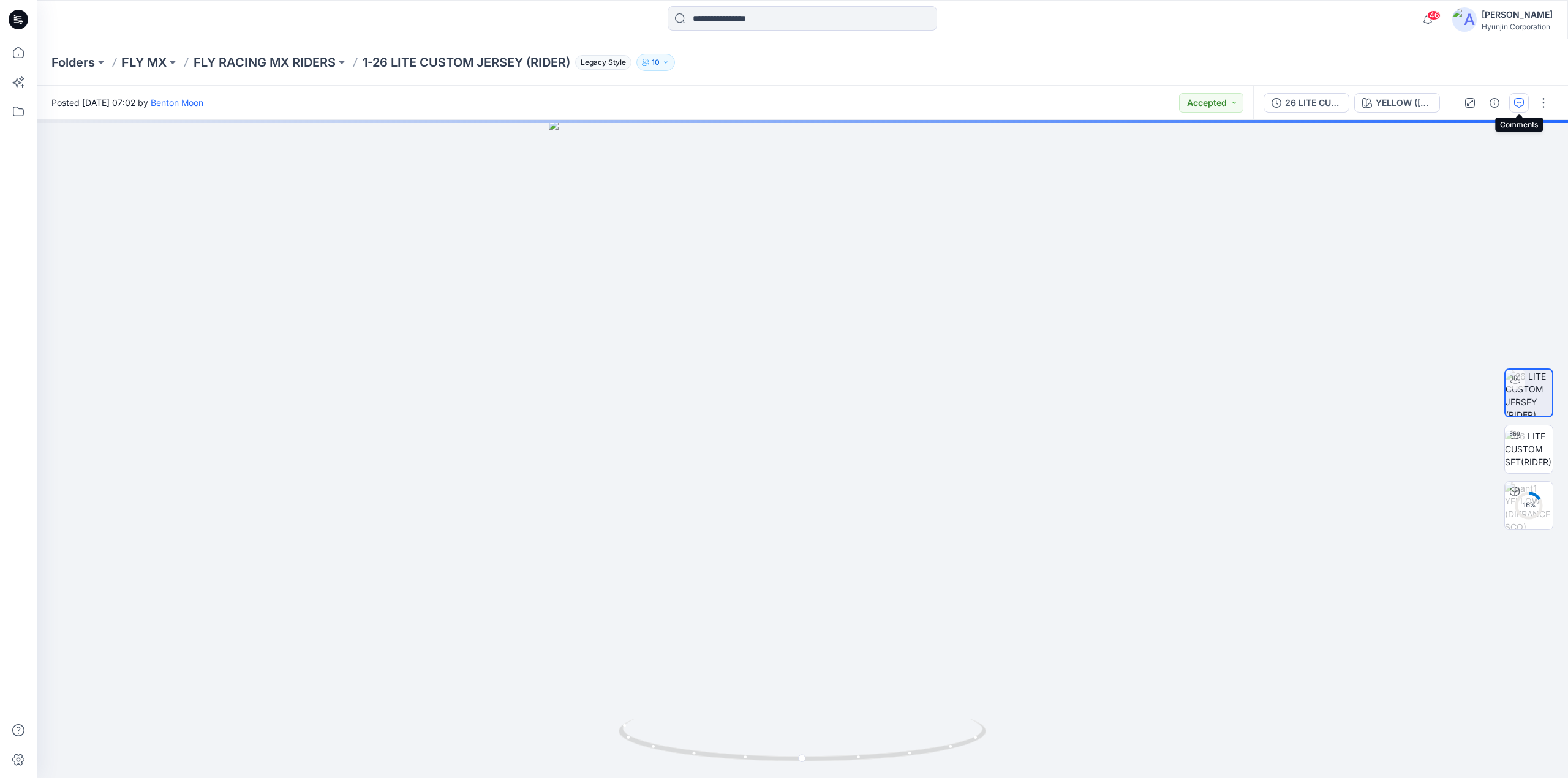
click at [1518, 108] on button "button" at bounding box center [1519, 103] width 20 height 20
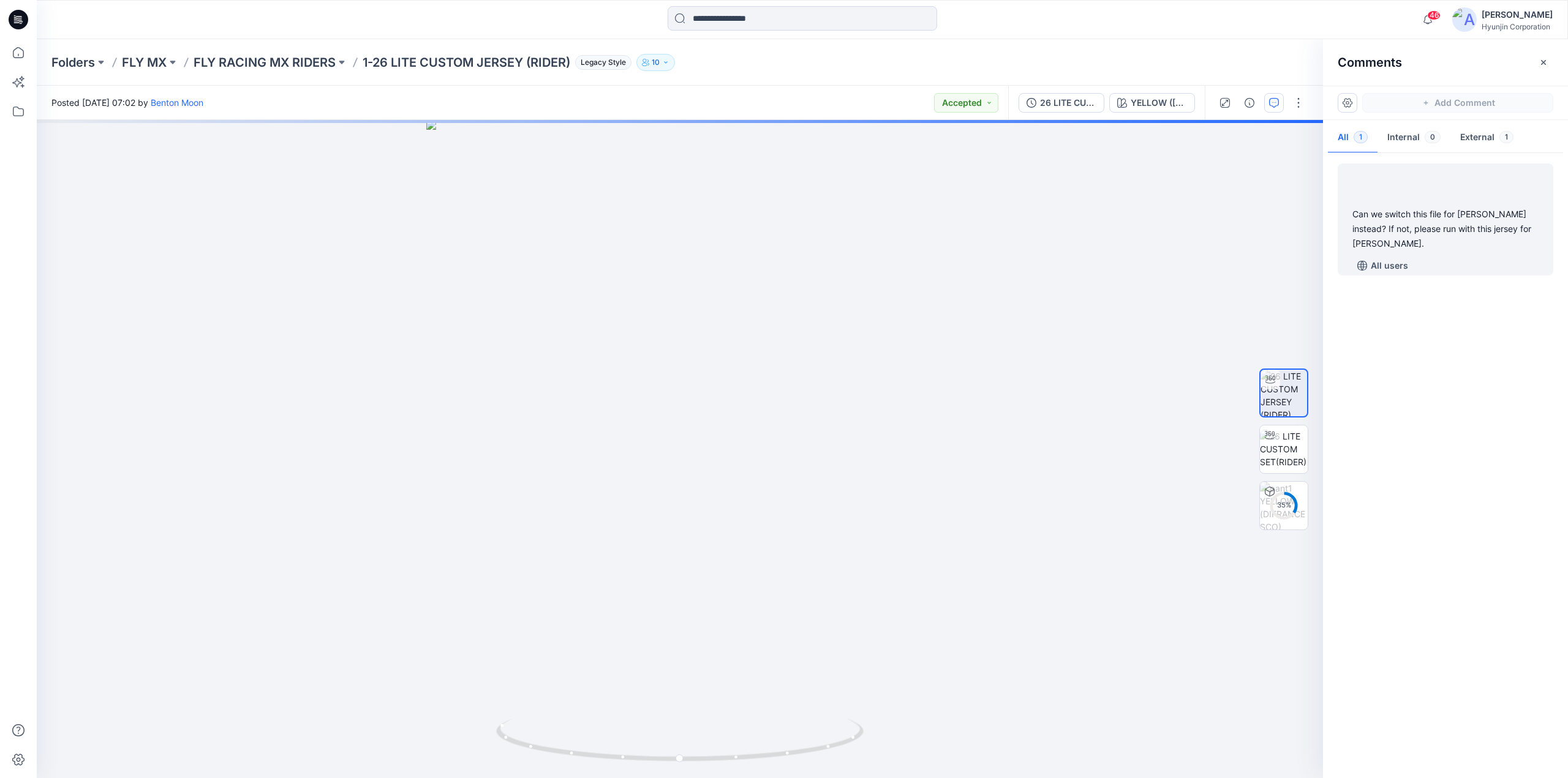
click at [1455, 220] on div "Can we switch this file for [PERSON_NAME] instead? If not, please run with this…" at bounding box center [1445, 229] width 186 height 44
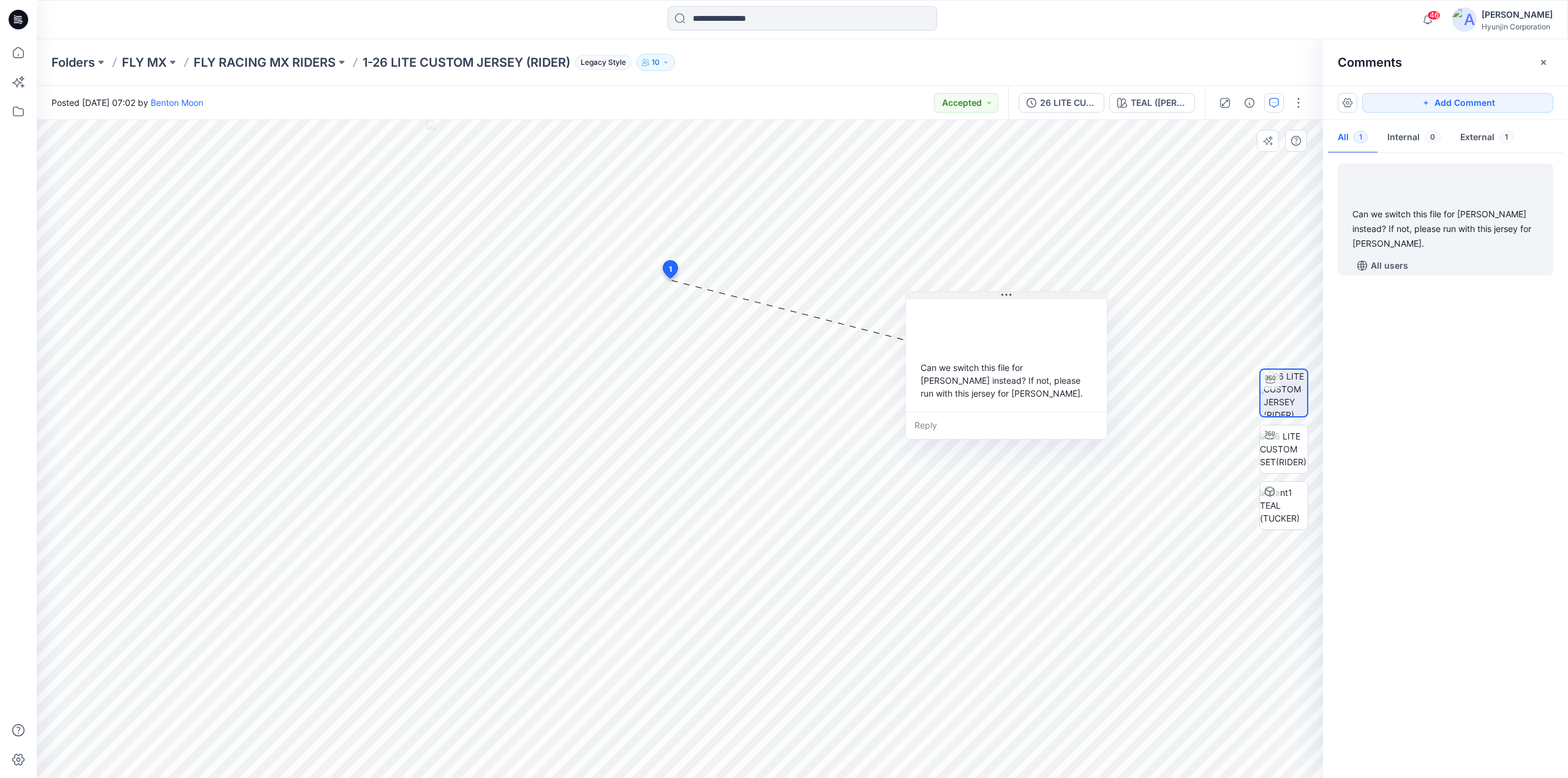
drag, startPoint x: 783, startPoint y: 287, endPoint x: 1046, endPoint y: 296, distance: 263.2
click at [1046, 296] on button at bounding box center [1006, 295] width 201 height 7
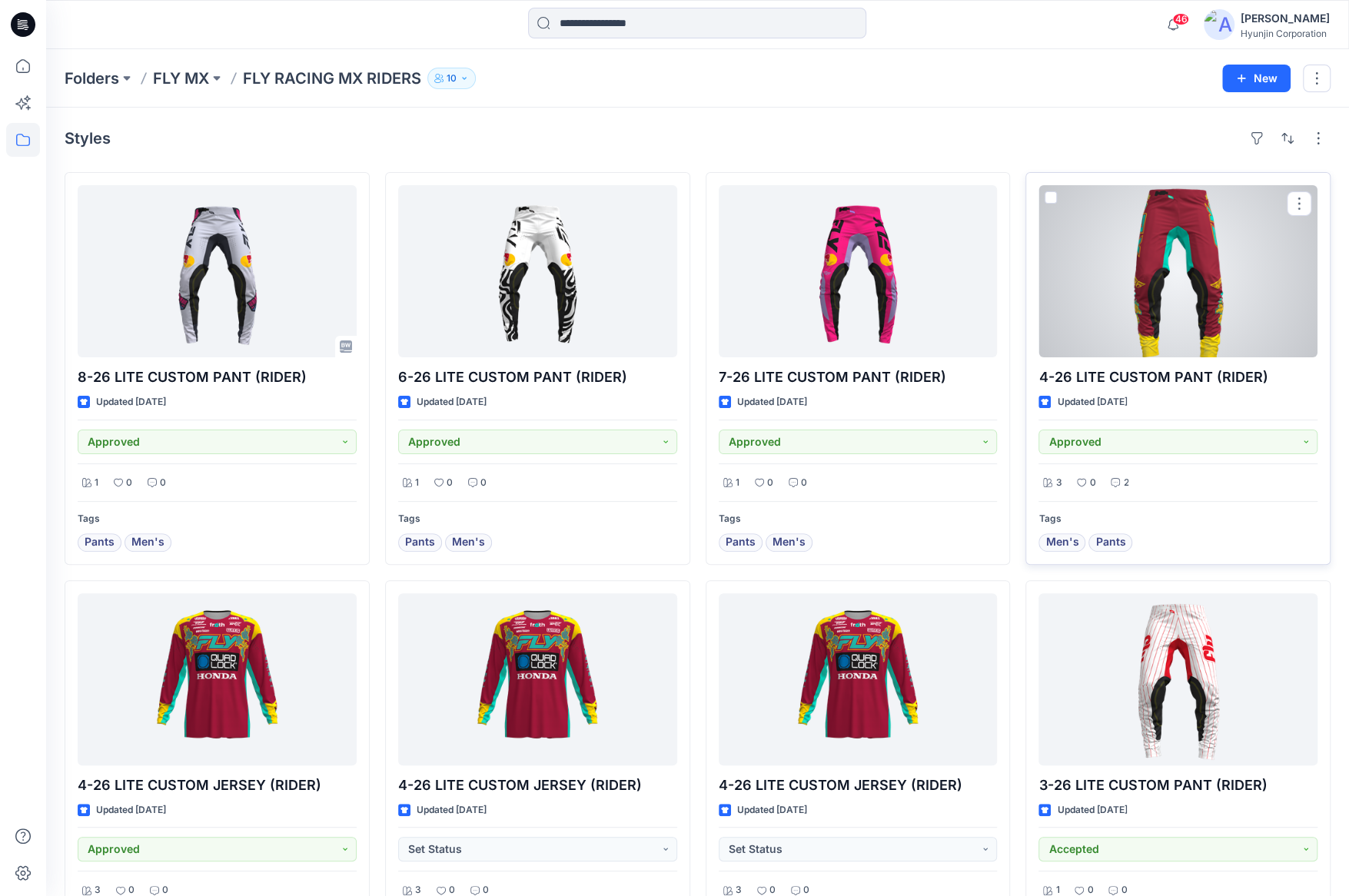
click at [1171, 297] on div at bounding box center [1177, 270] width 279 height 172
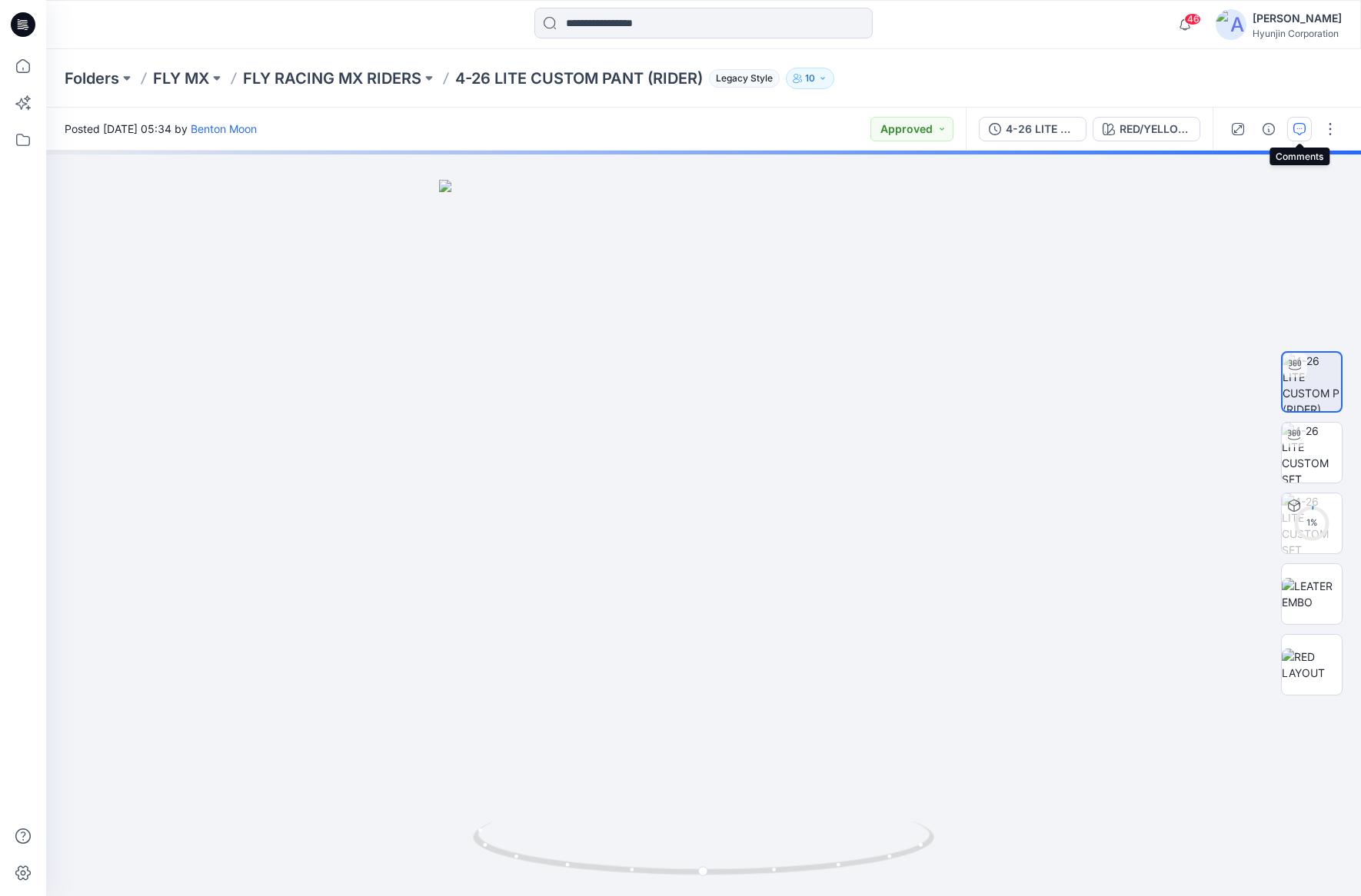
click at [1307, 124] on button "button" at bounding box center [1299, 129] width 25 height 25
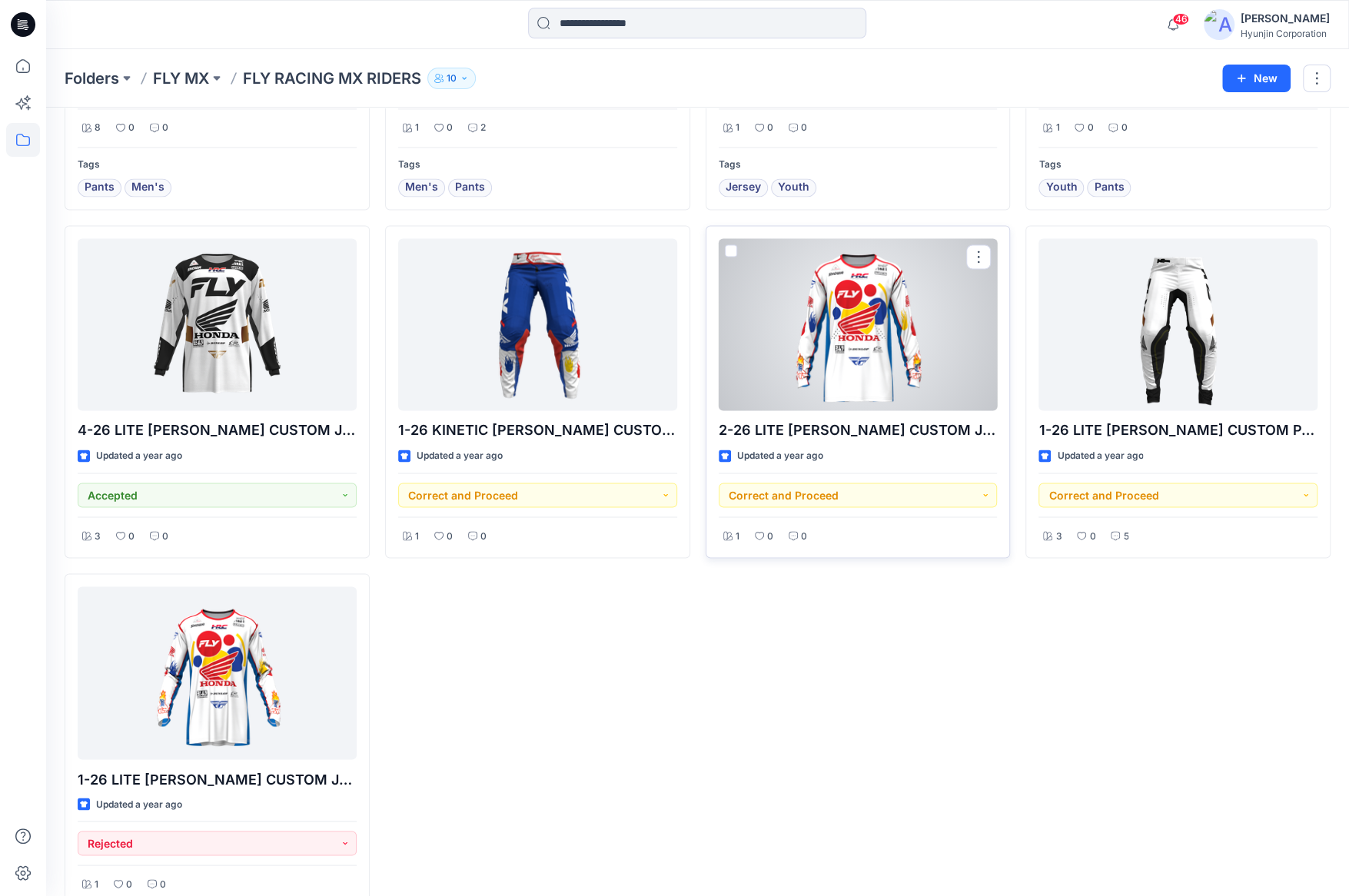
scroll to position [1601, 0]
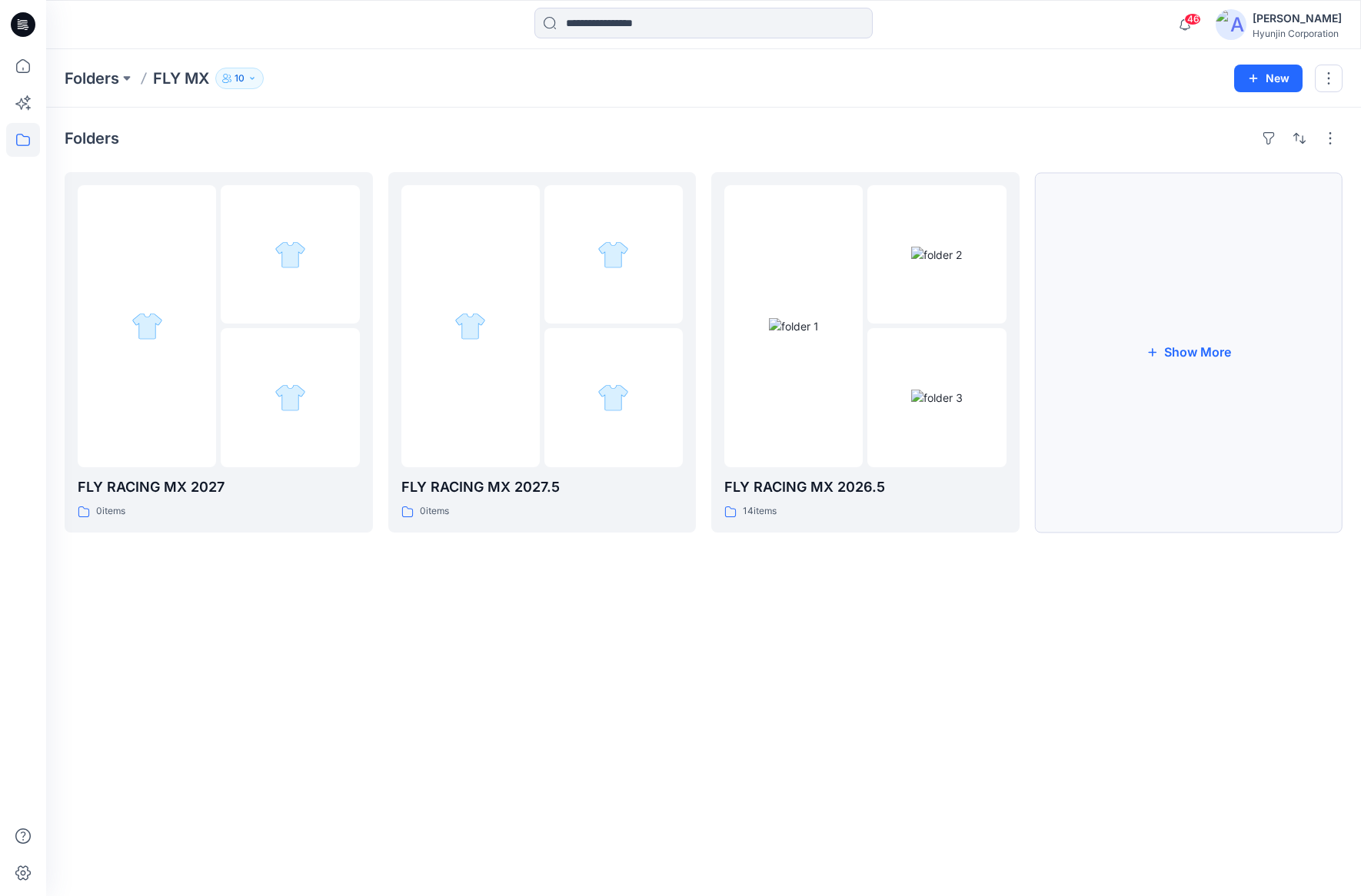
click at [1135, 389] on button "Show More" at bounding box center [1188, 352] width 308 height 360
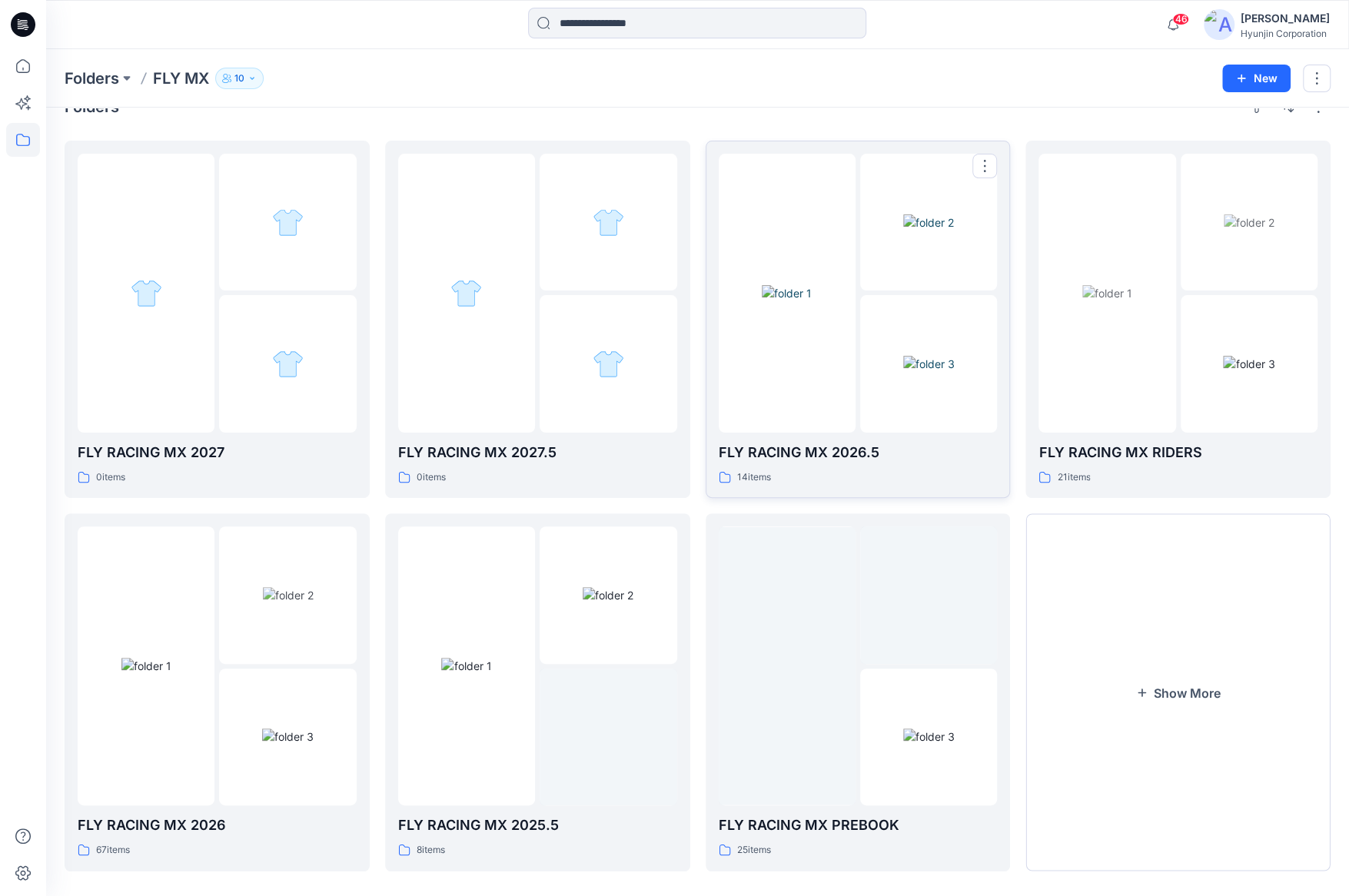
scroll to position [49, 0]
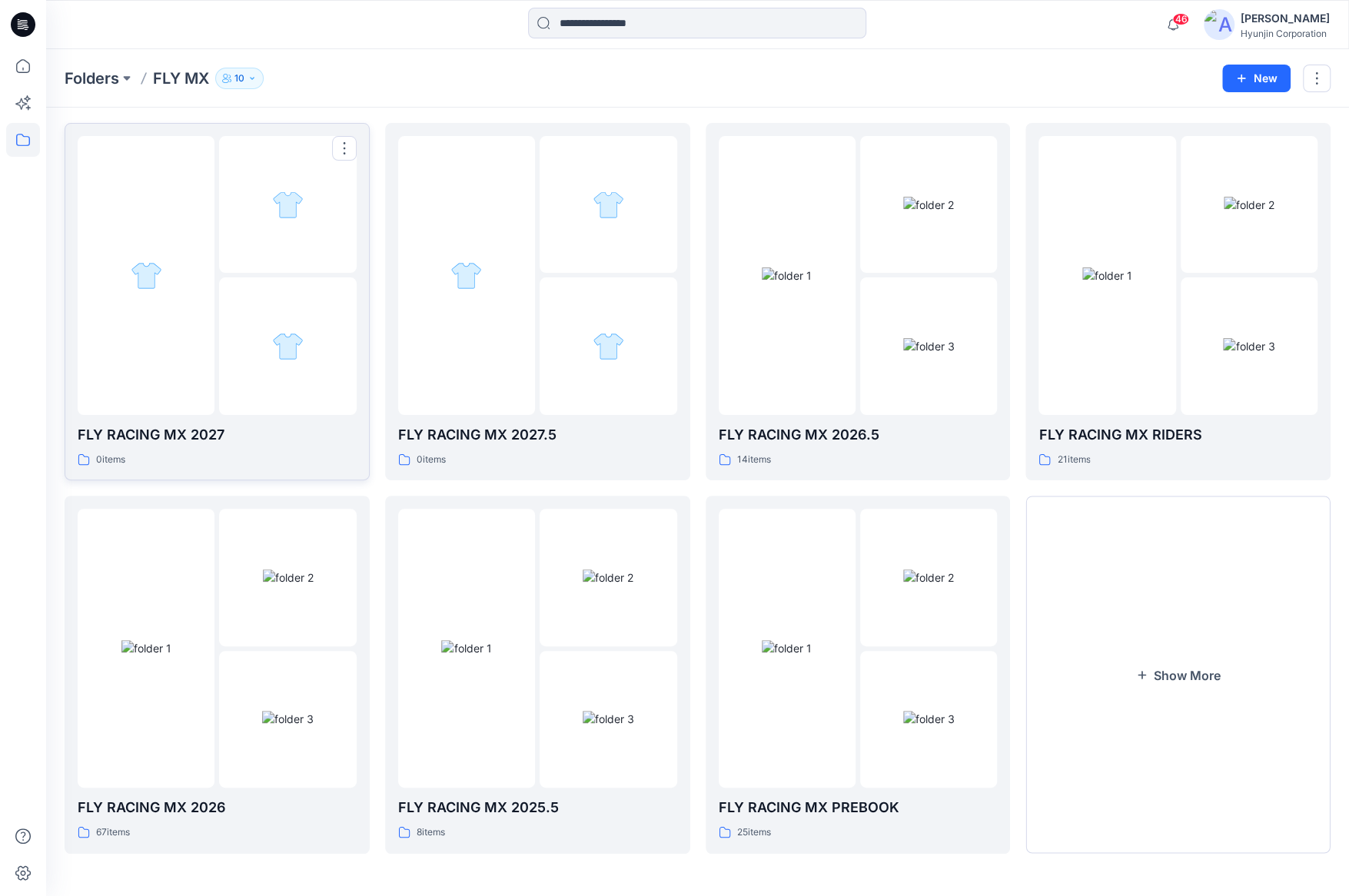
click at [263, 358] on div at bounding box center [287, 345] width 136 height 136
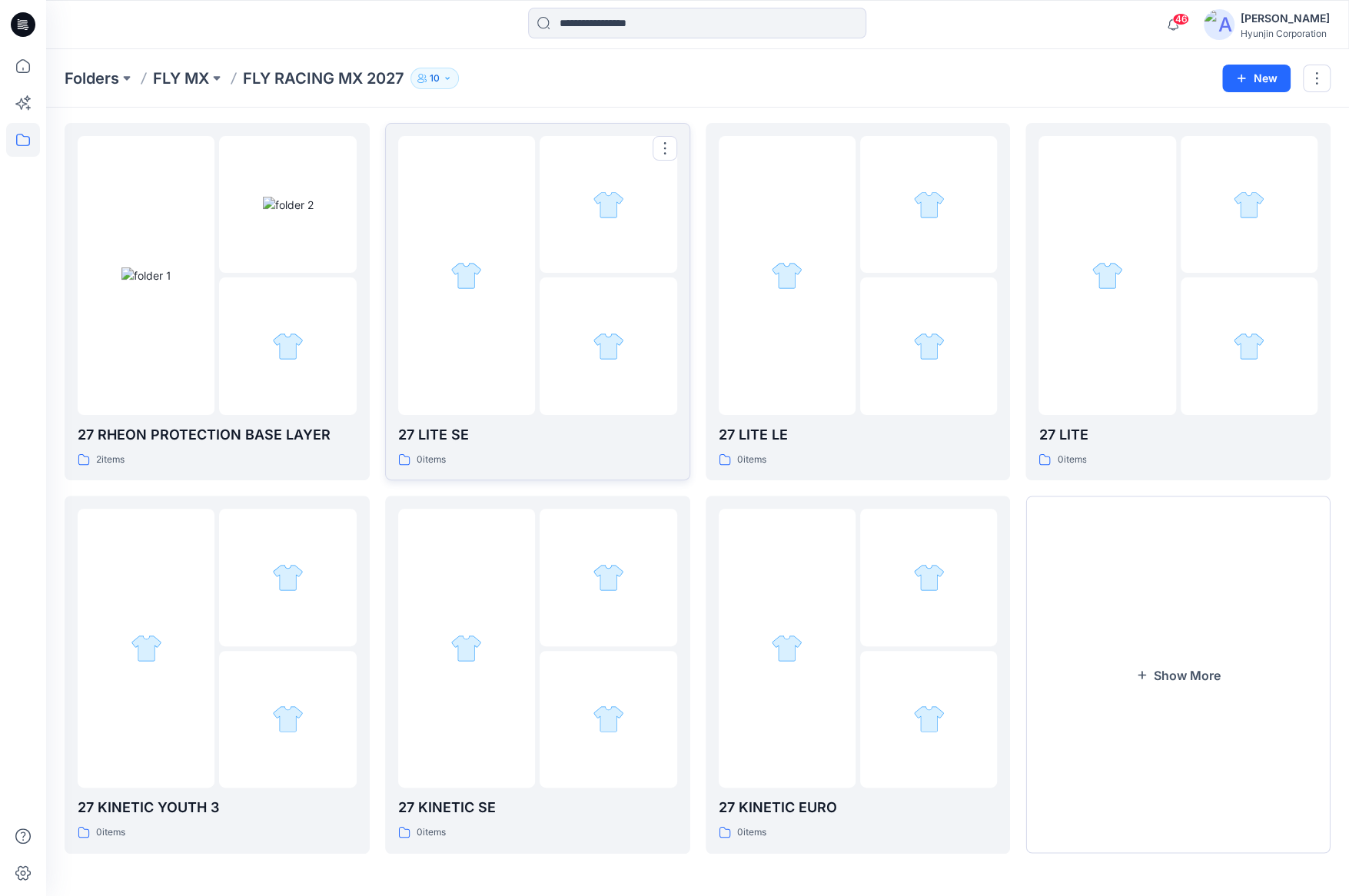
click at [537, 367] on div at bounding box center [537, 275] width 279 height 279
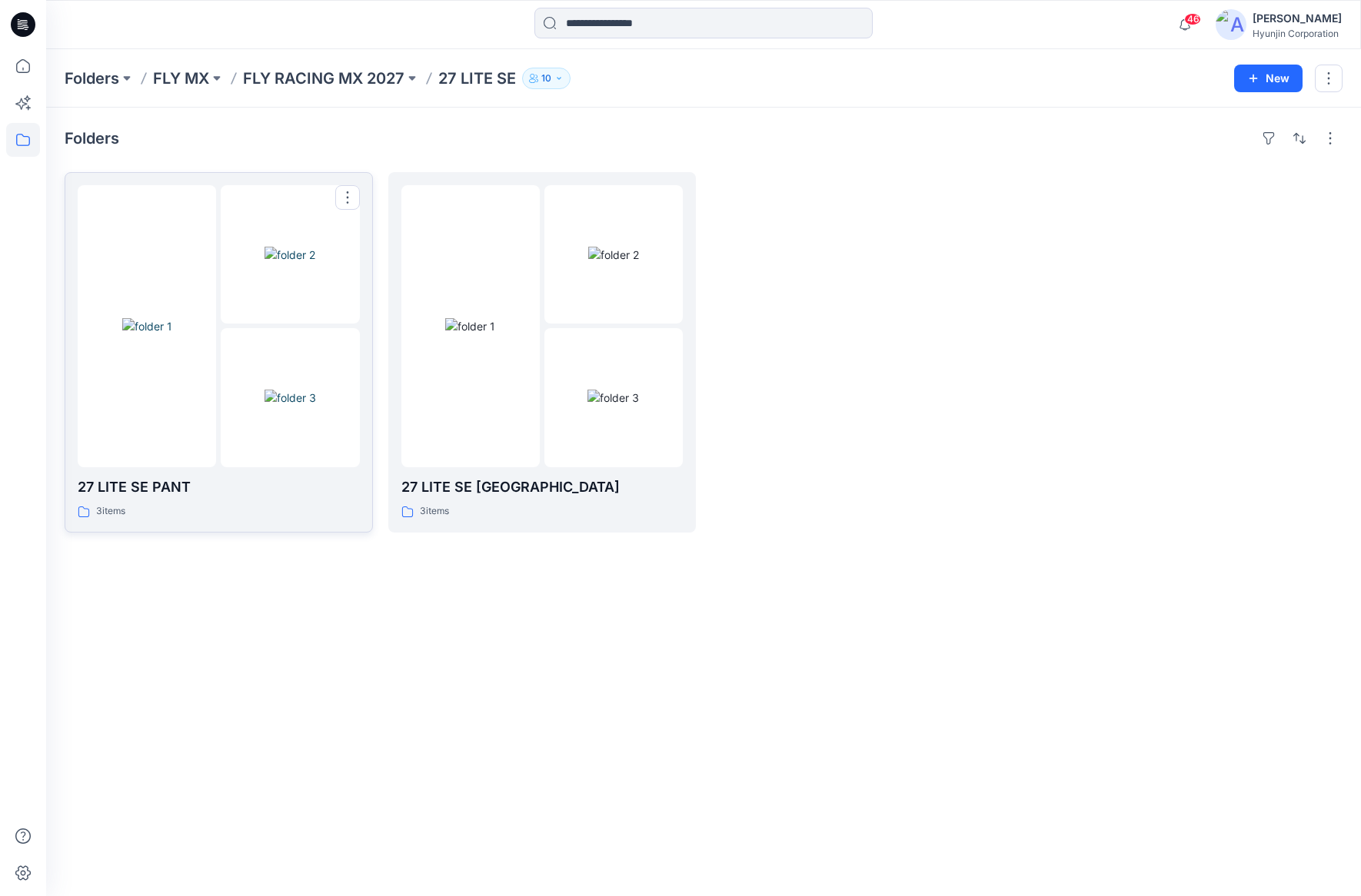
click at [265, 390] on img at bounding box center [290, 398] width 52 height 16
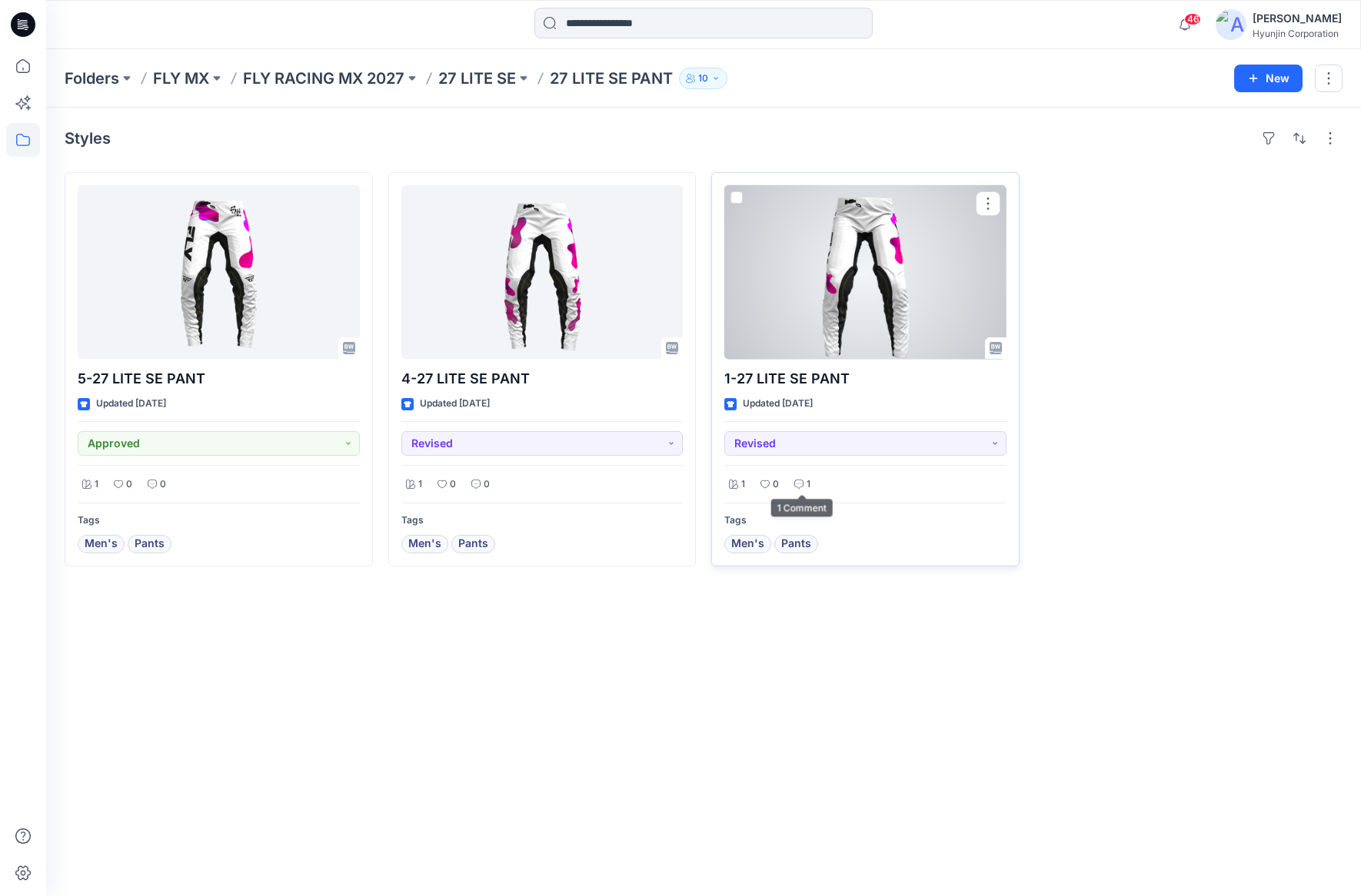
click at [796, 477] on div "1" at bounding box center [802, 484] width 25 height 19
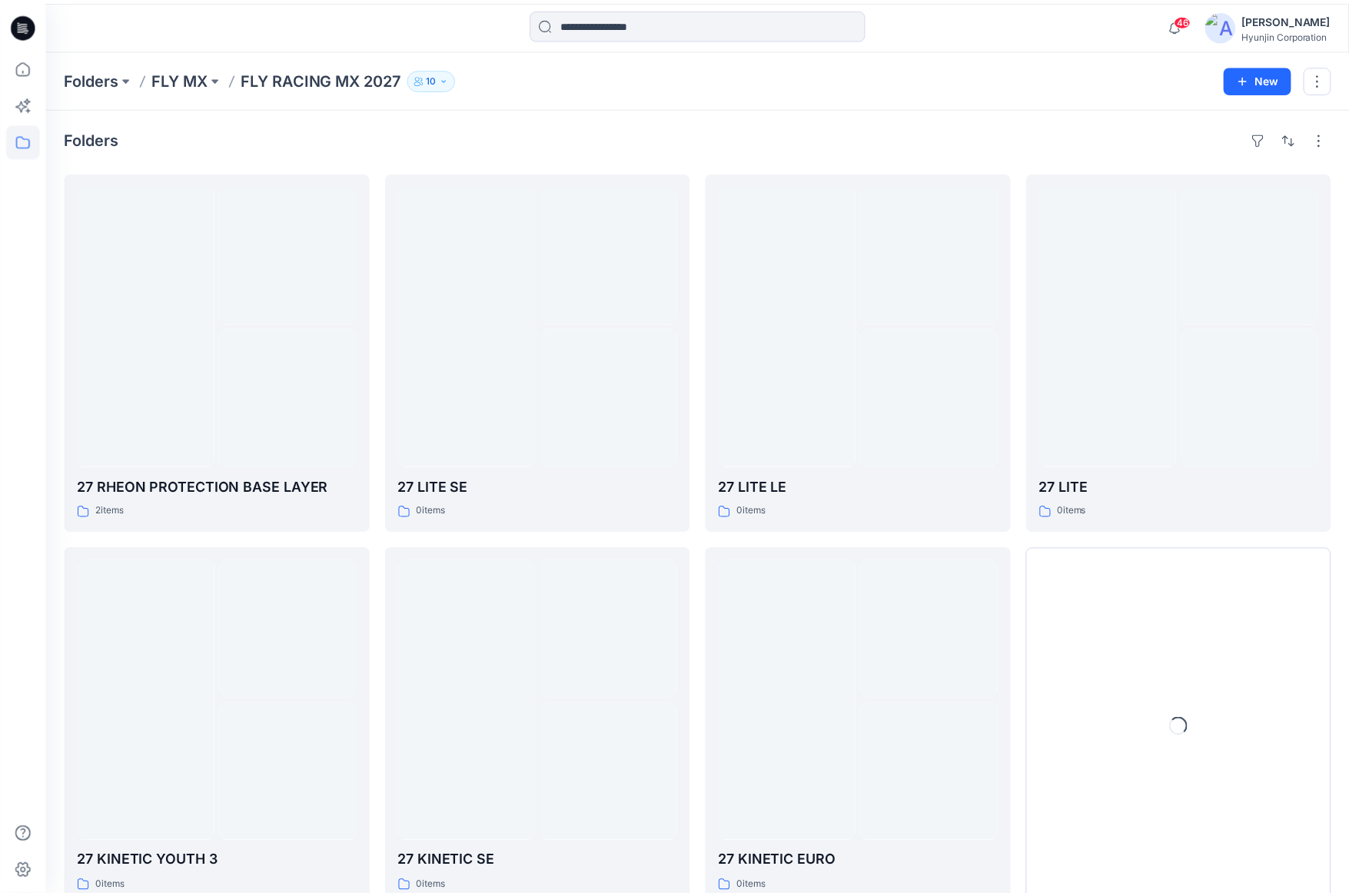
scroll to position [49, 0]
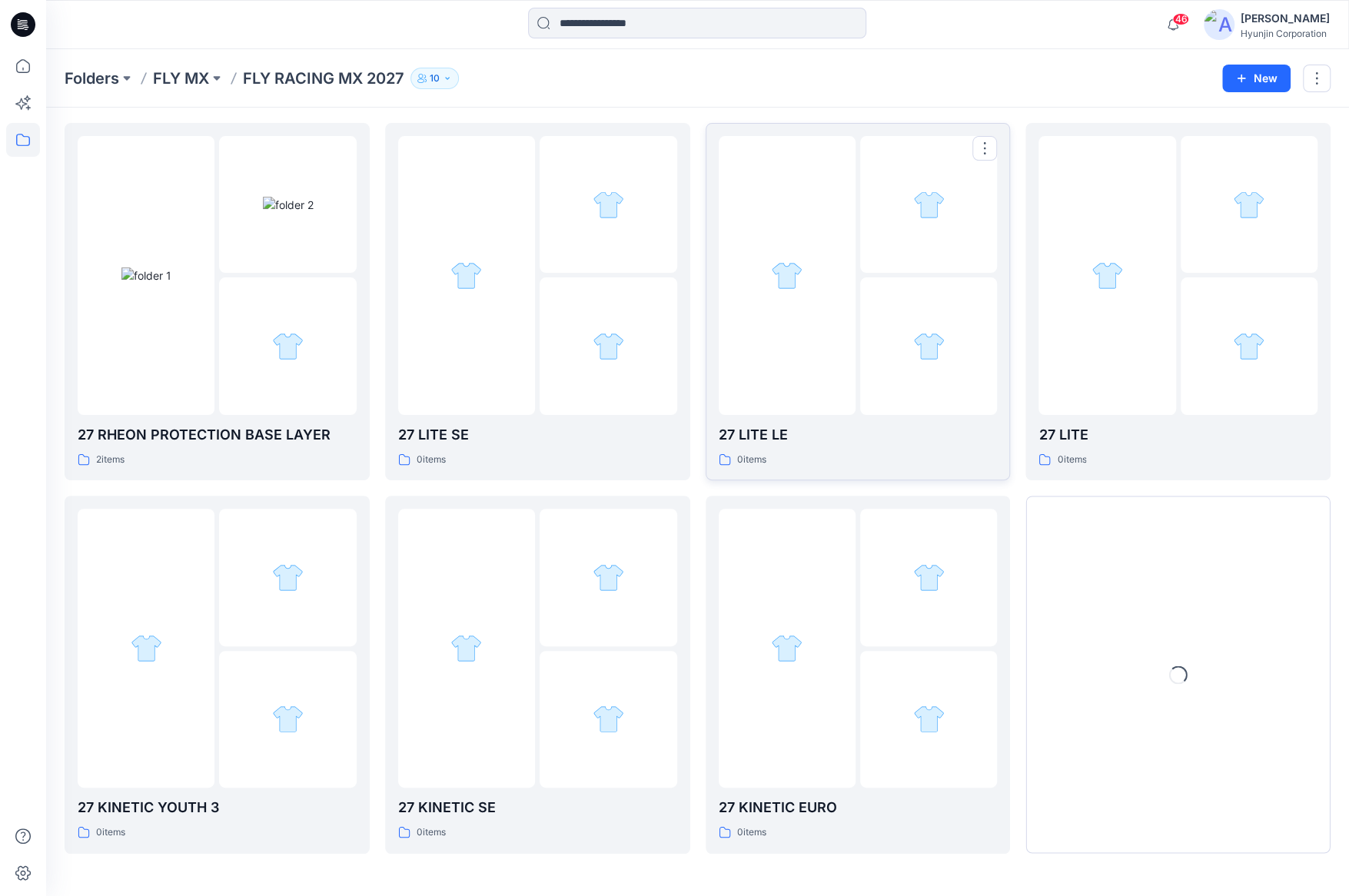
click at [853, 386] on div at bounding box center [787, 275] width 136 height 279
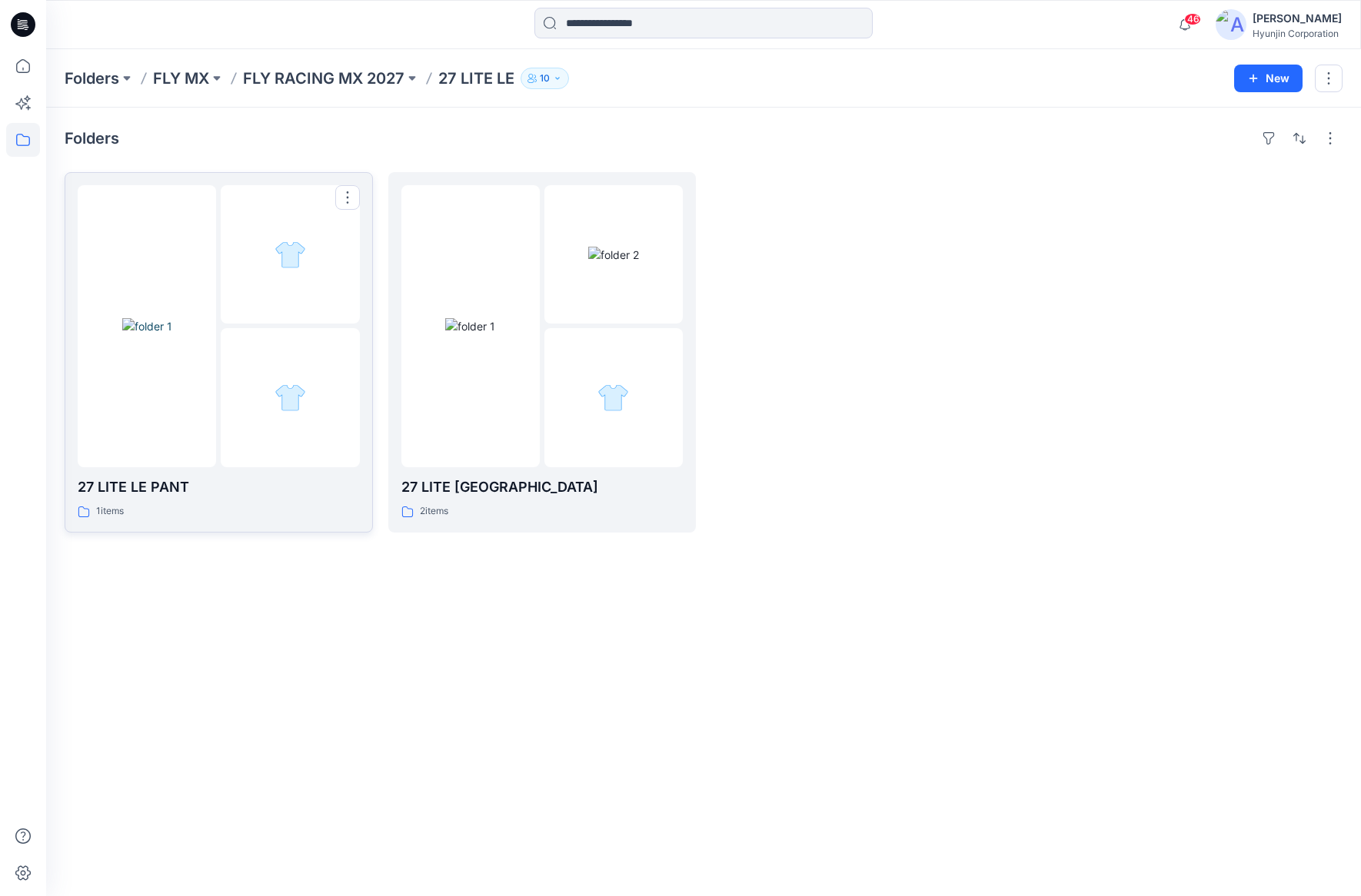
click at [249, 361] on div at bounding box center [289, 397] width 138 height 138
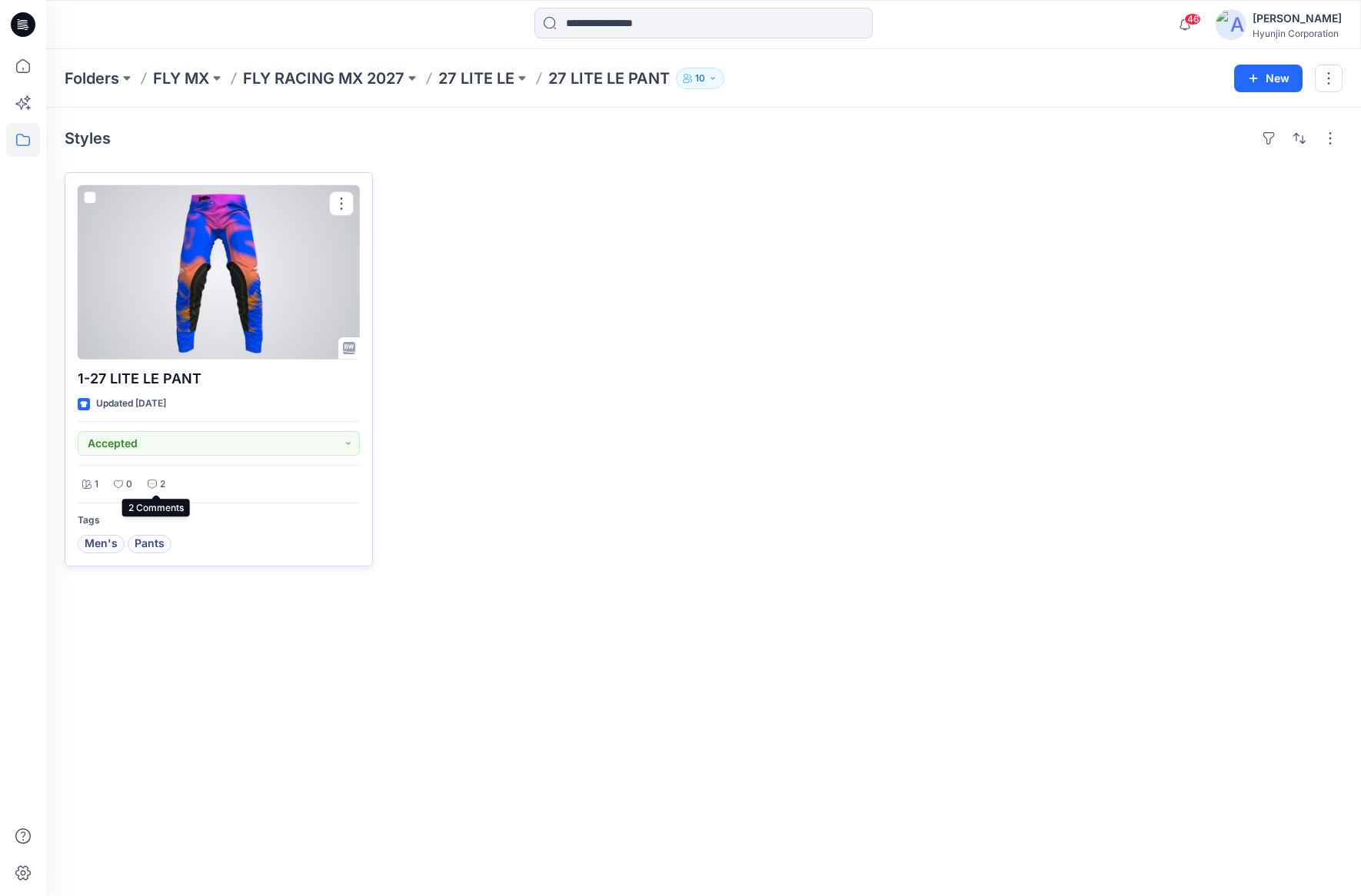
click at [150, 479] on icon at bounding box center [151, 483] width 9 height 9
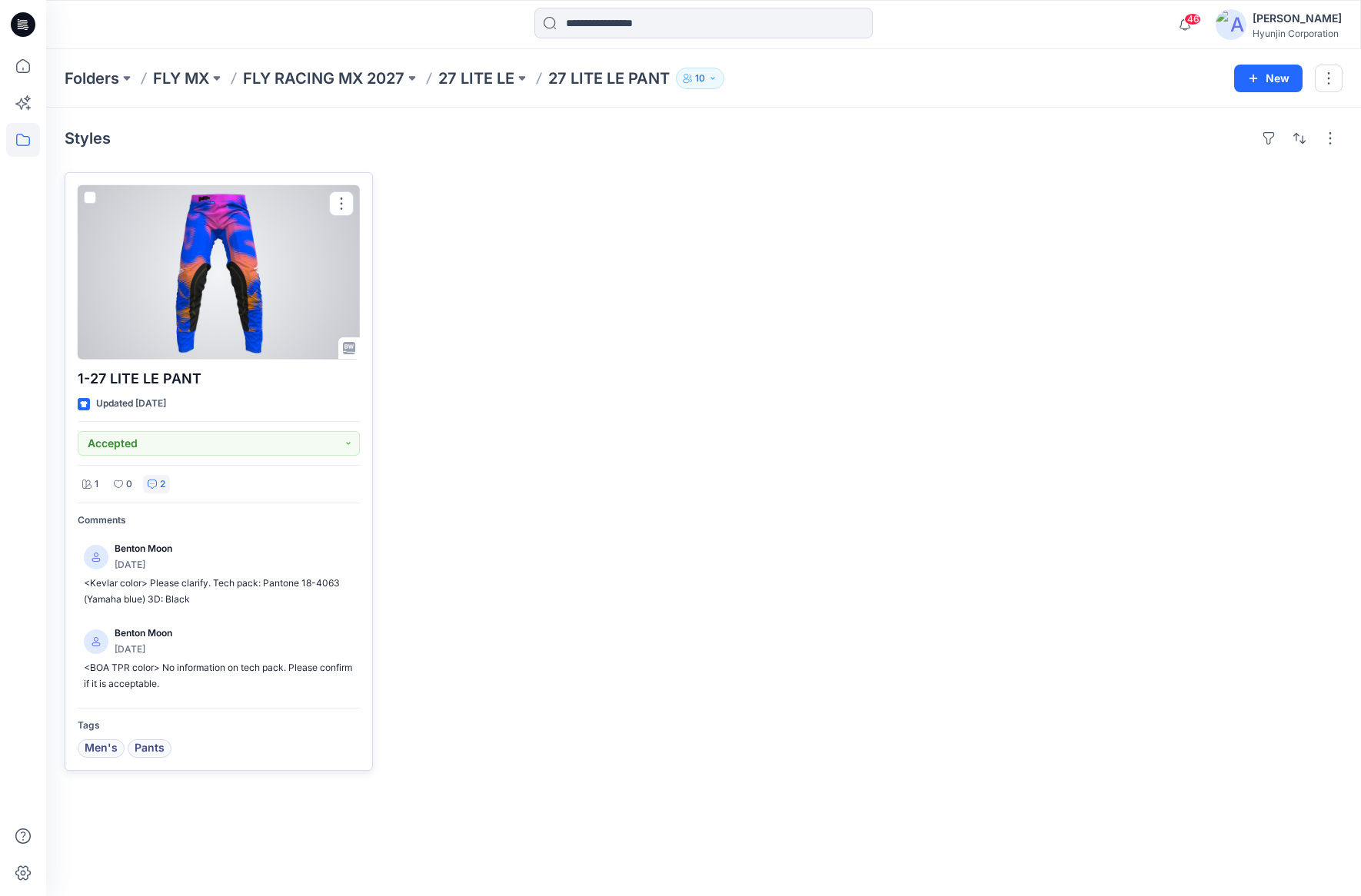
click at [159, 478] on div "2" at bounding box center [156, 484] width 27 height 19
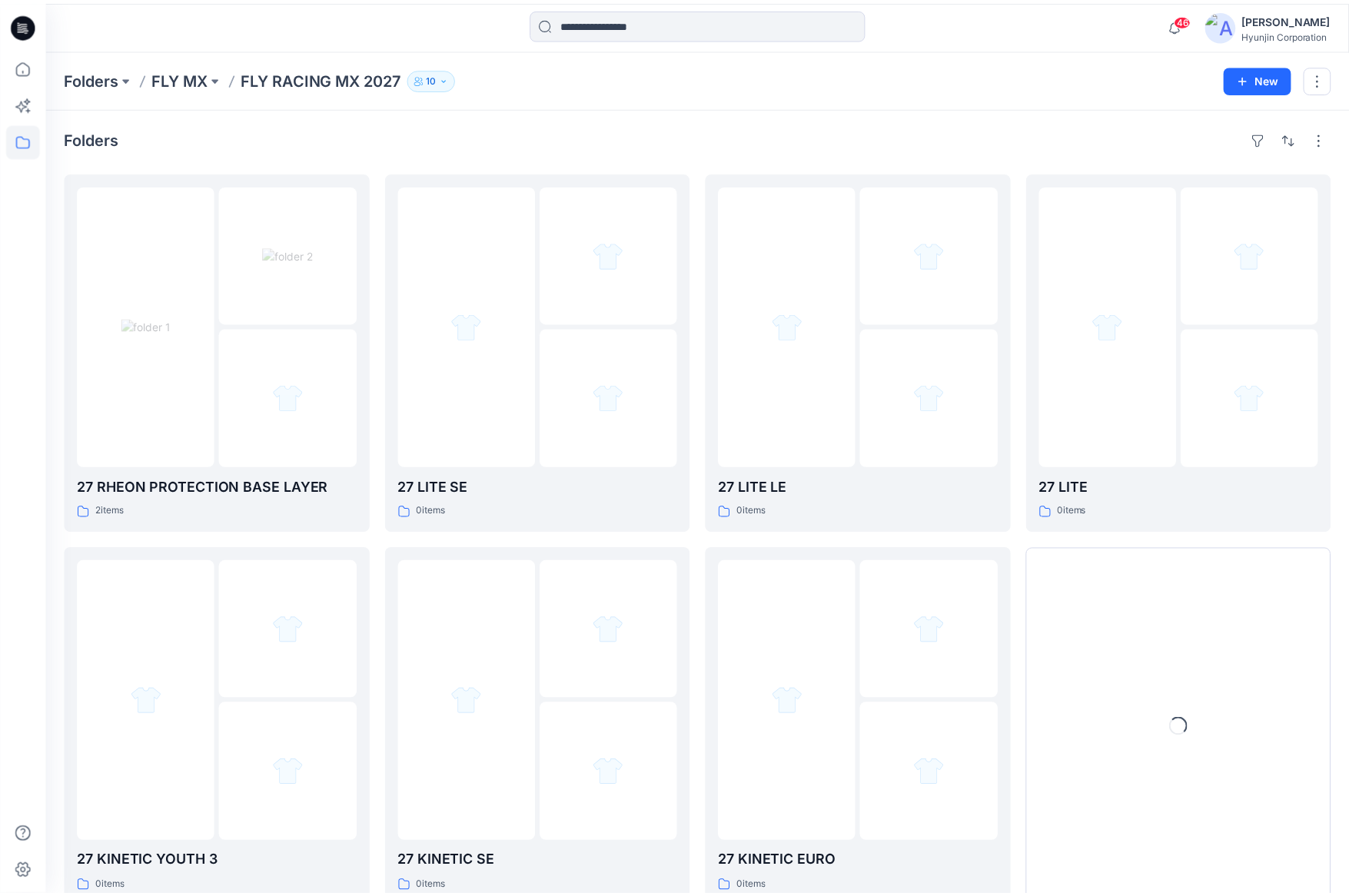
scroll to position [49, 0]
